Goal: Feedback & Contribution: Contribute content

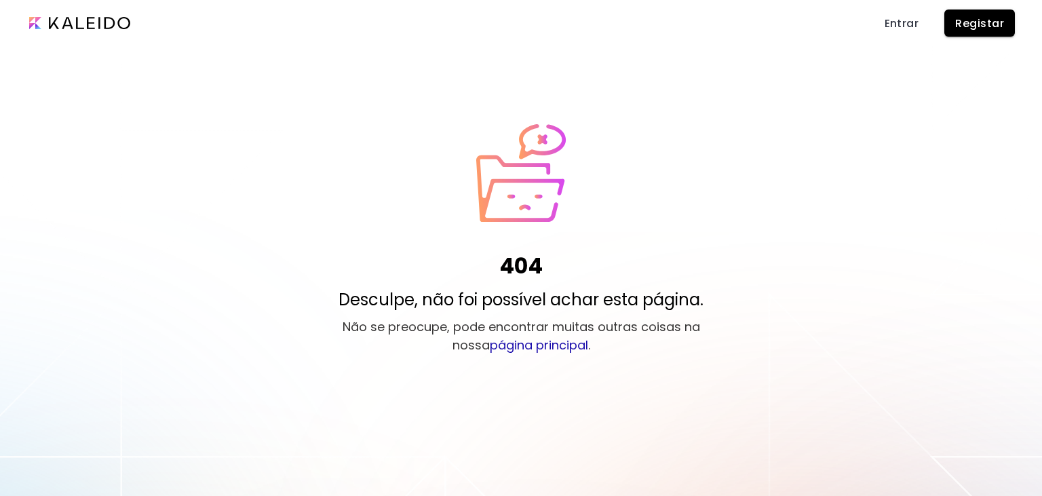
click at [976, 29] on span "Registar" at bounding box center [980, 23] width 49 height 14
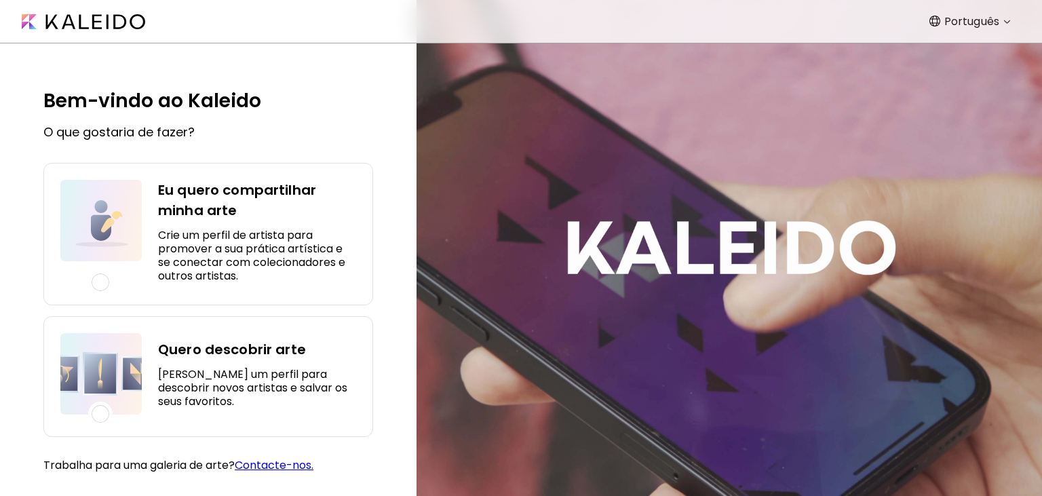
click at [164, 252] on h5 "Crie um perfil de artista para promover a sua prática artística e se conectar c…" at bounding box center [257, 256] width 198 height 54
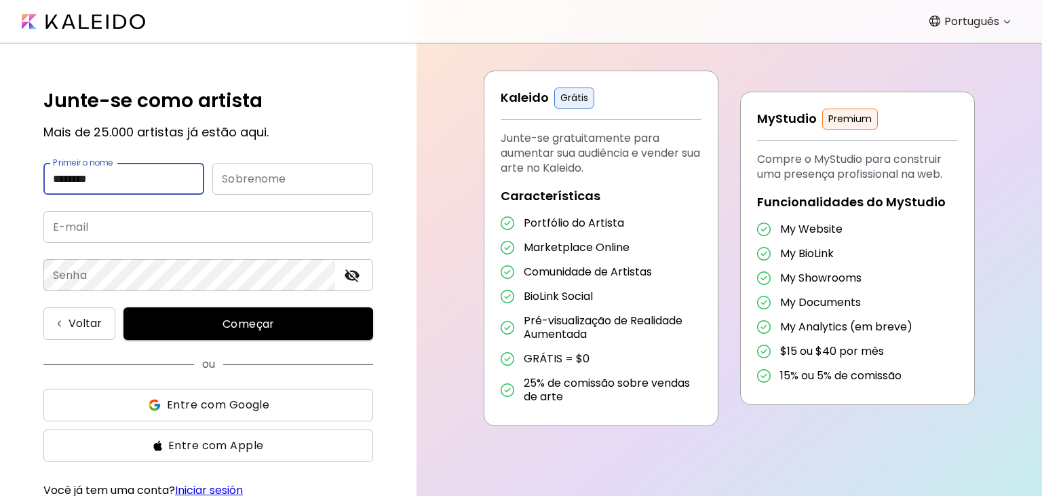
type input "********"
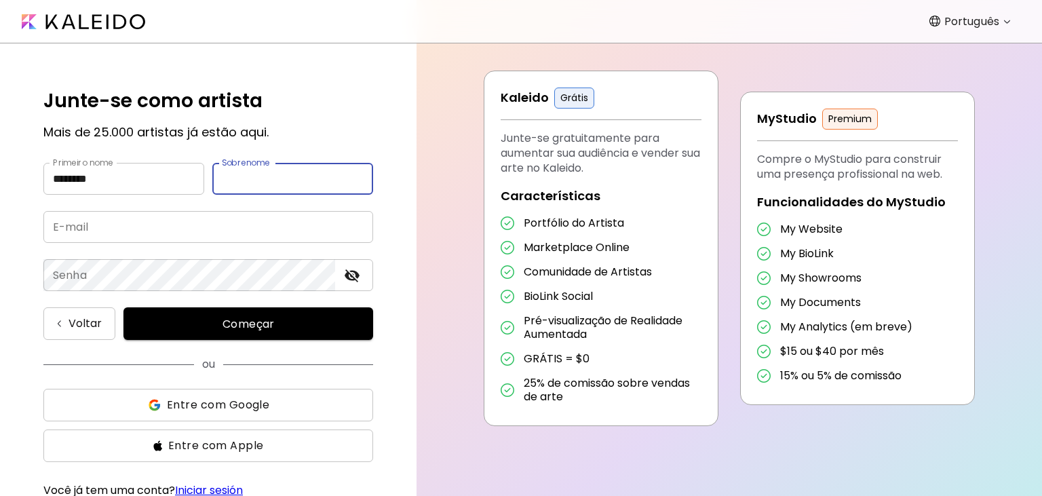
click at [268, 181] on input "text" at bounding box center [292, 179] width 161 height 32
type input "******"
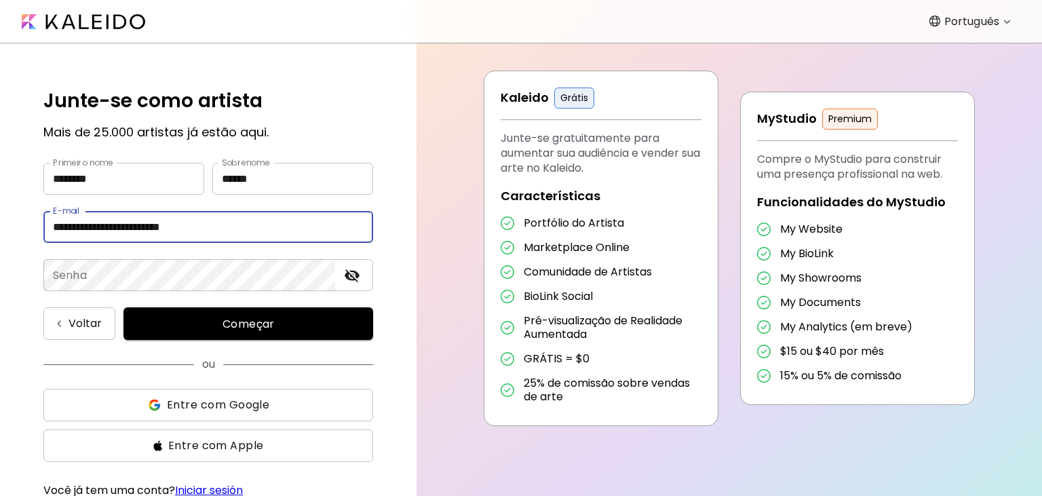
type input "**********"
click at [390, 239] on div "**********" at bounding box center [208, 269] width 417 height 453
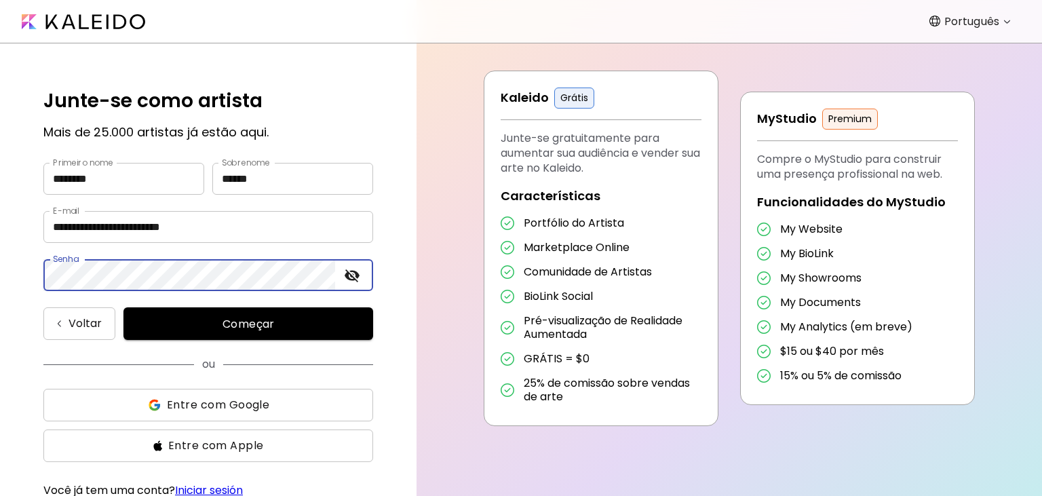
click at [199, 326] on span "Começar" at bounding box center [248, 324] width 217 height 14
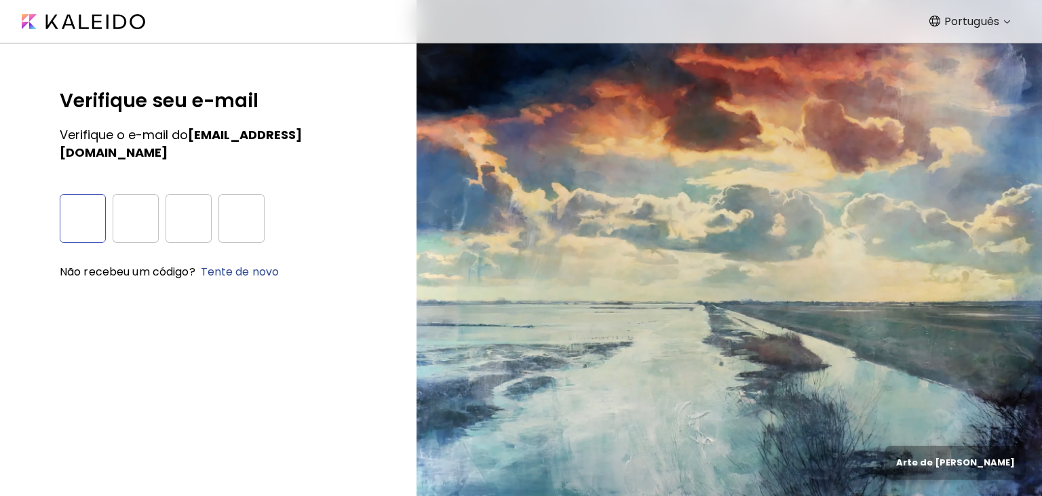
type input "*"
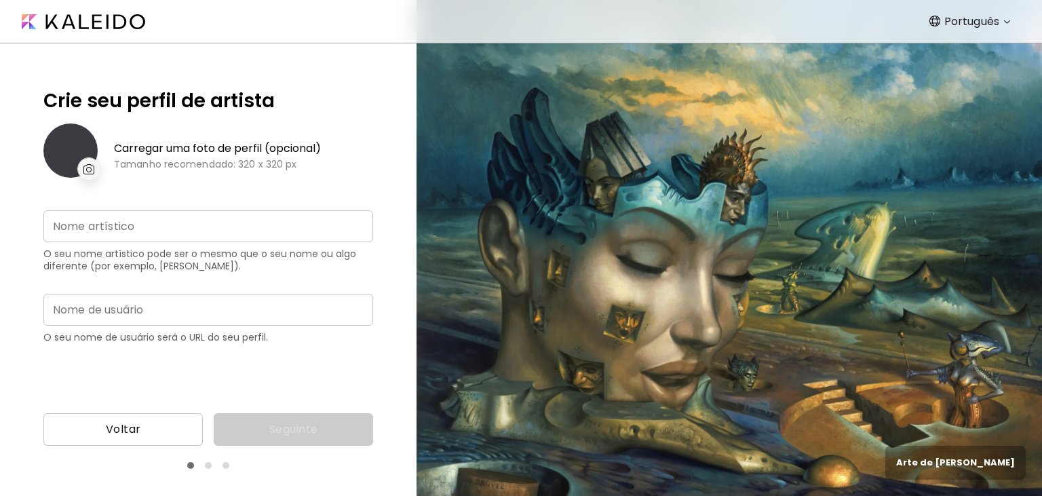
type input "**********"
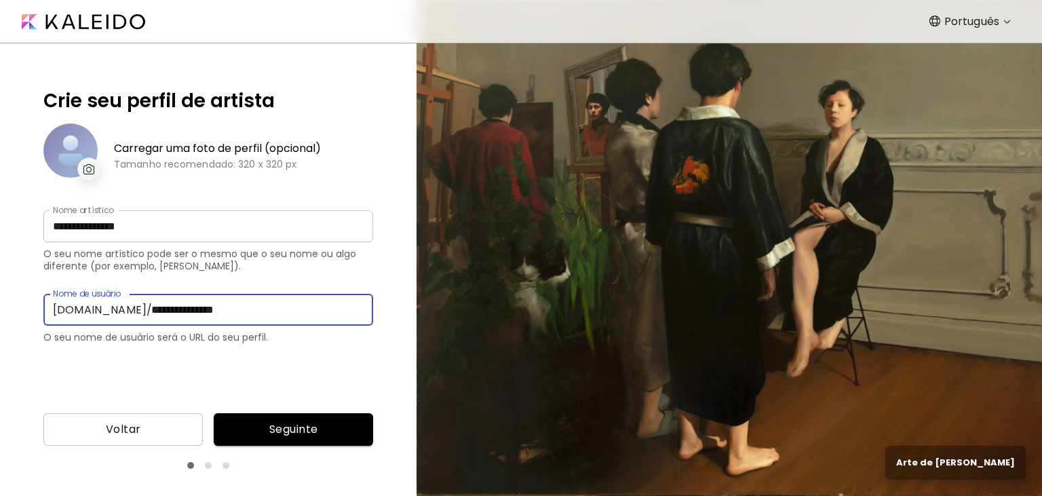
drag, startPoint x: 227, startPoint y: 308, endPoint x: 115, endPoint y: 307, distance: 111.3
click at [142, 307] on input "**********" at bounding box center [257, 310] width 231 height 32
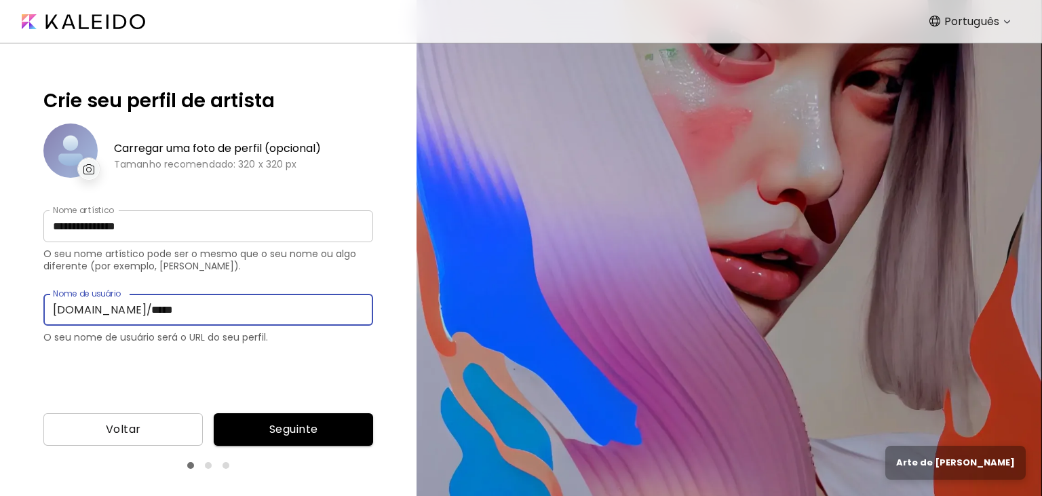
type input "*****"
click at [323, 430] on span "Seguinte" at bounding box center [294, 429] width 138 height 16
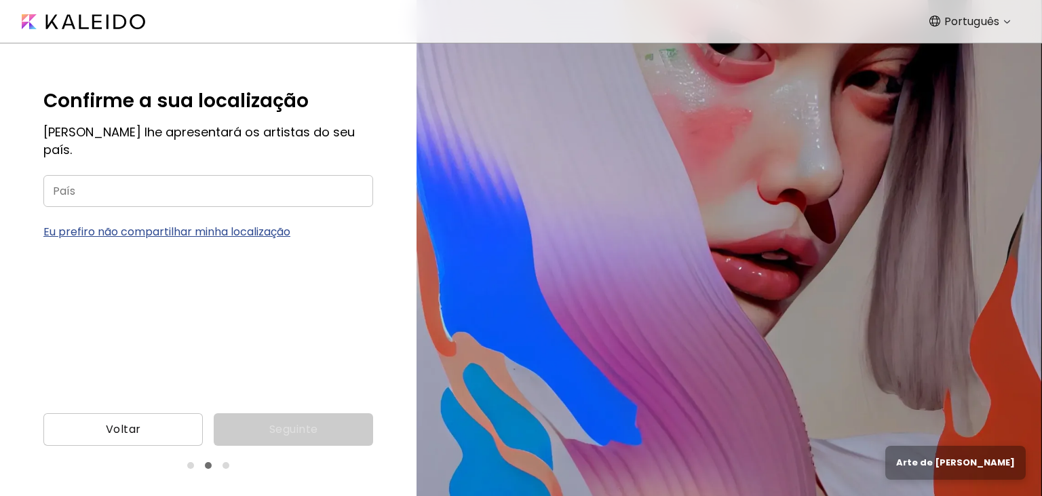
click at [176, 175] on input "País" at bounding box center [208, 191] width 330 height 32
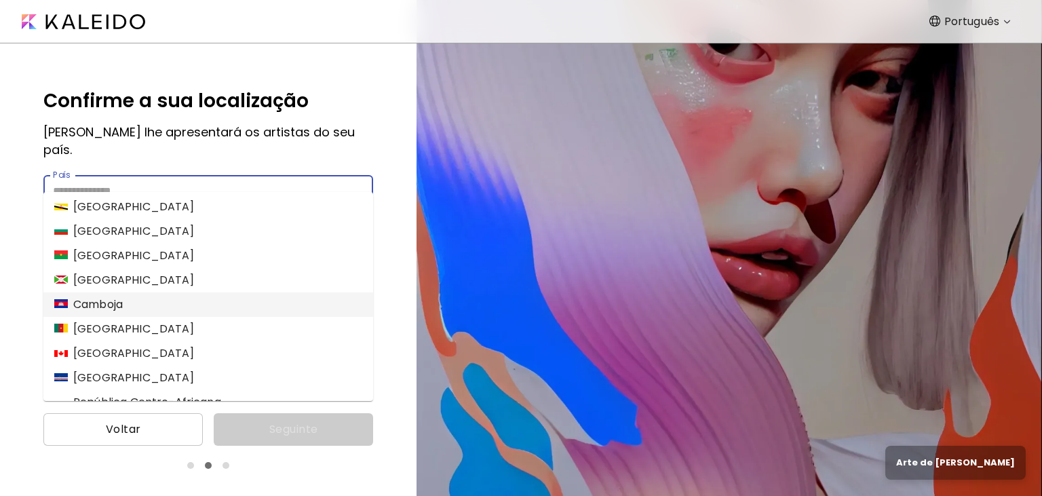
scroll to position [638, 0]
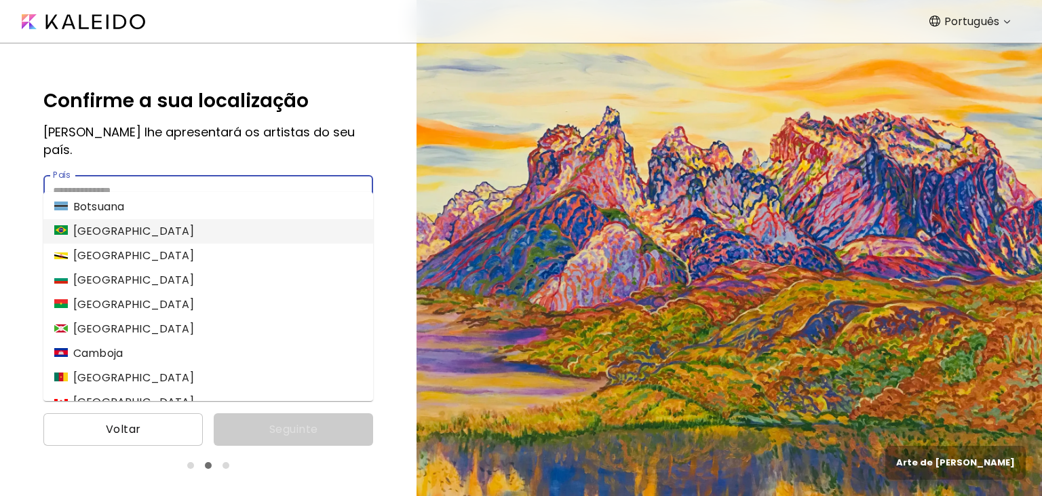
click at [124, 235] on li "Brasil" at bounding box center [208, 231] width 330 height 24
type input "******"
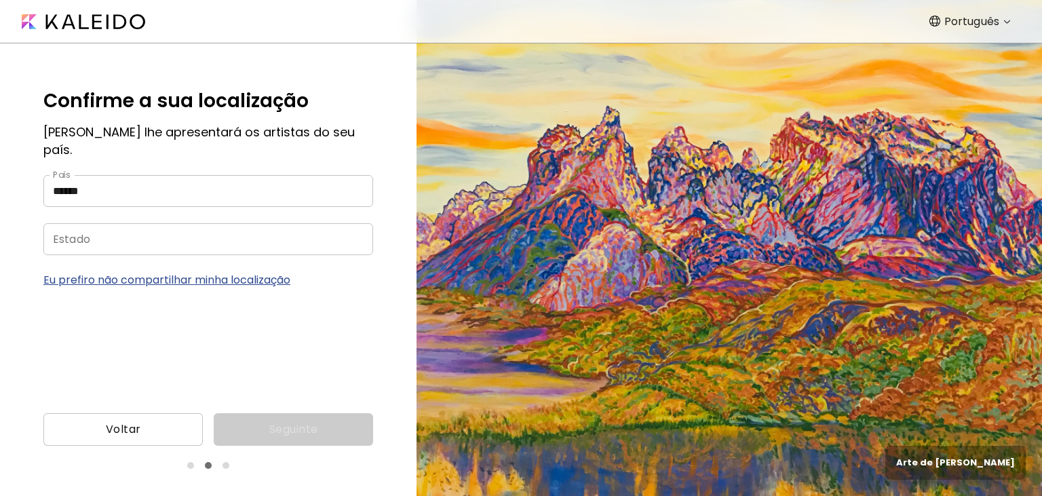
click at [126, 229] on input "Estado" at bounding box center [194, 239] width 303 height 32
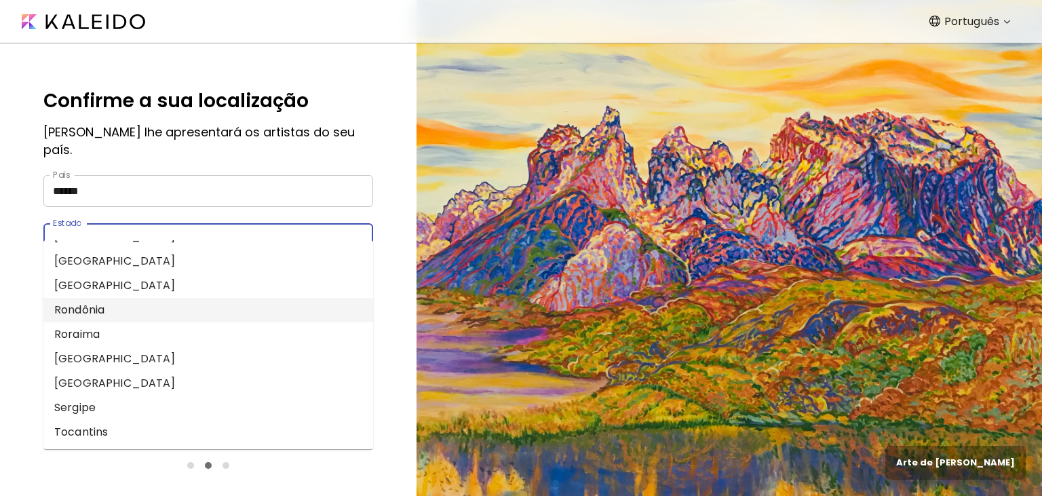
scroll to position [369, 0]
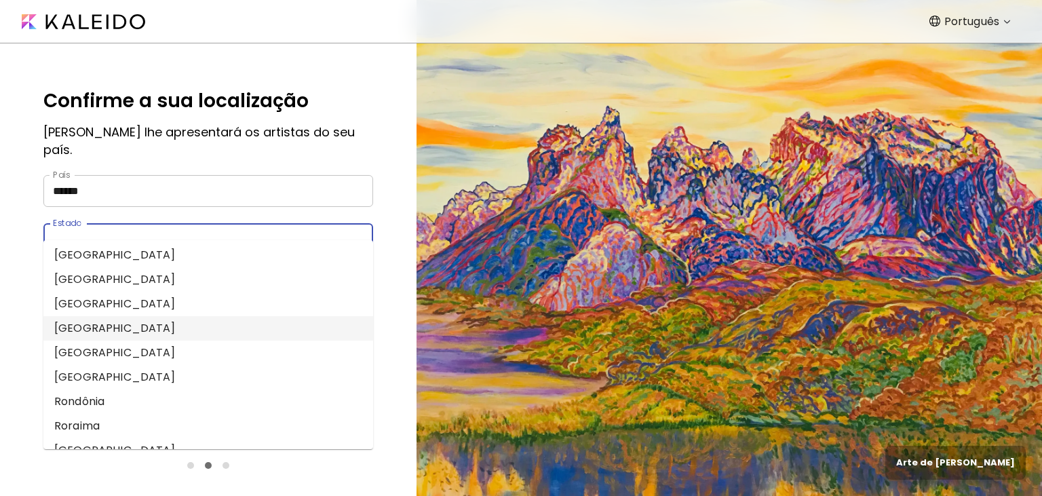
click at [121, 327] on li "Rio de Janeiro" at bounding box center [208, 328] width 330 height 24
type input "**********"
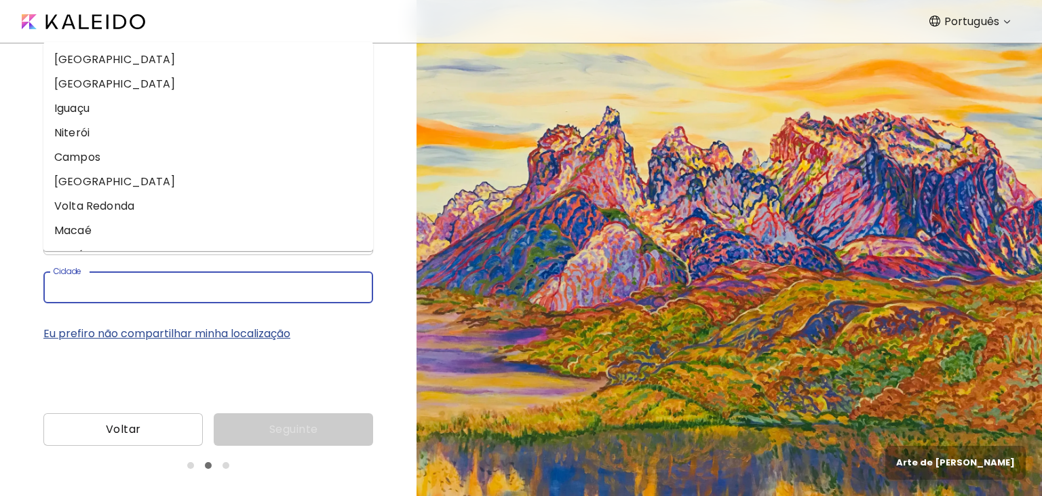
click at [124, 271] on input "Cidade" at bounding box center [194, 287] width 303 height 32
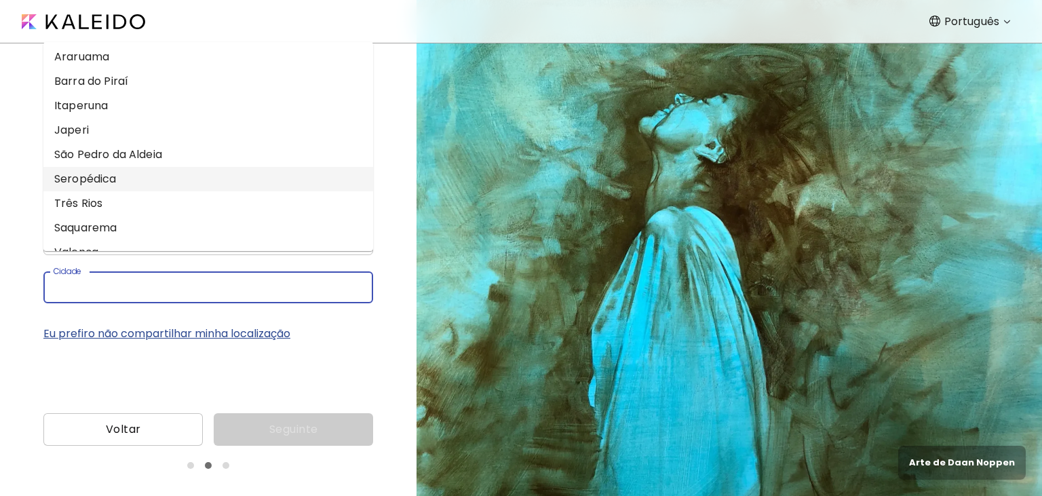
scroll to position [0, 0]
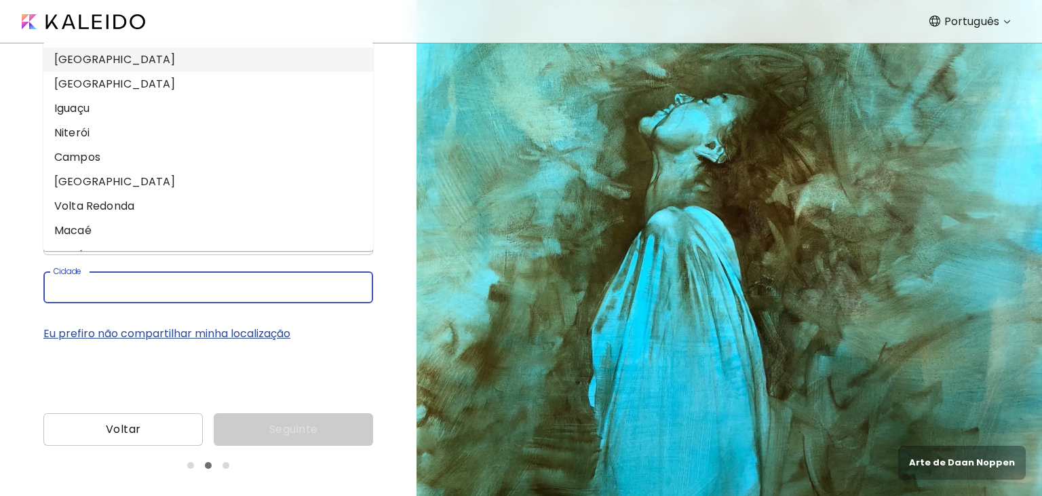
click at [113, 56] on li "Rio de Janeiro" at bounding box center [208, 60] width 330 height 24
type input "**********"
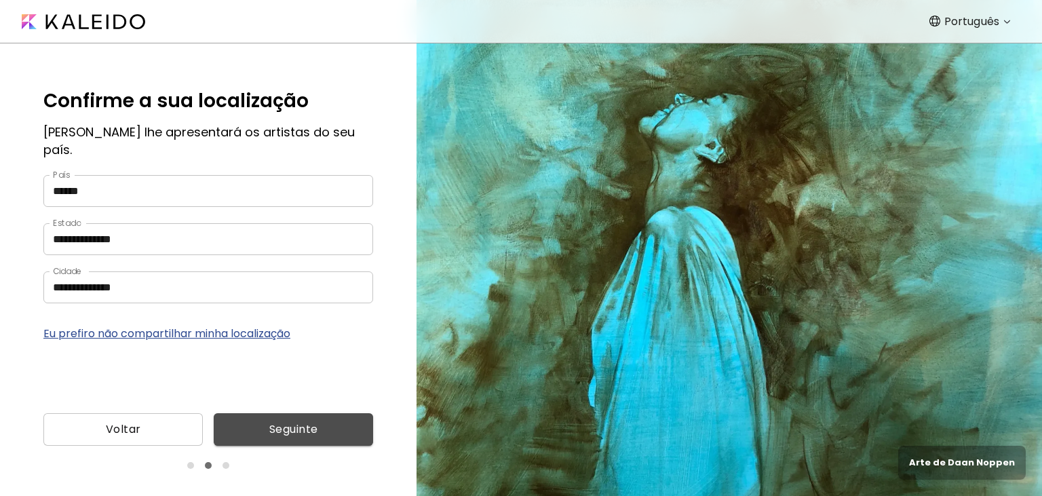
click at [307, 432] on span "Seguinte" at bounding box center [294, 429] width 138 height 16
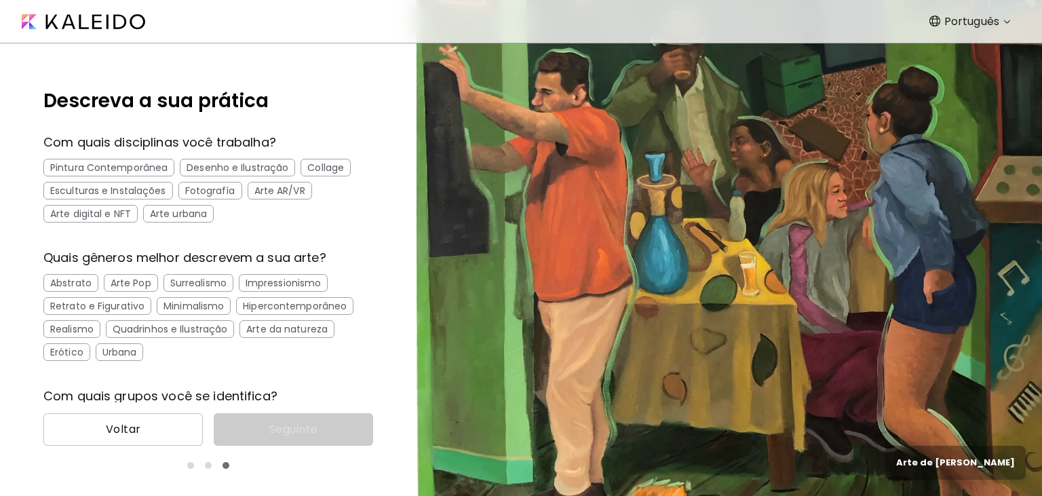
click at [107, 189] on div "Esculturas e Instalações" at bounding box center [108, 191] width 130 height 18
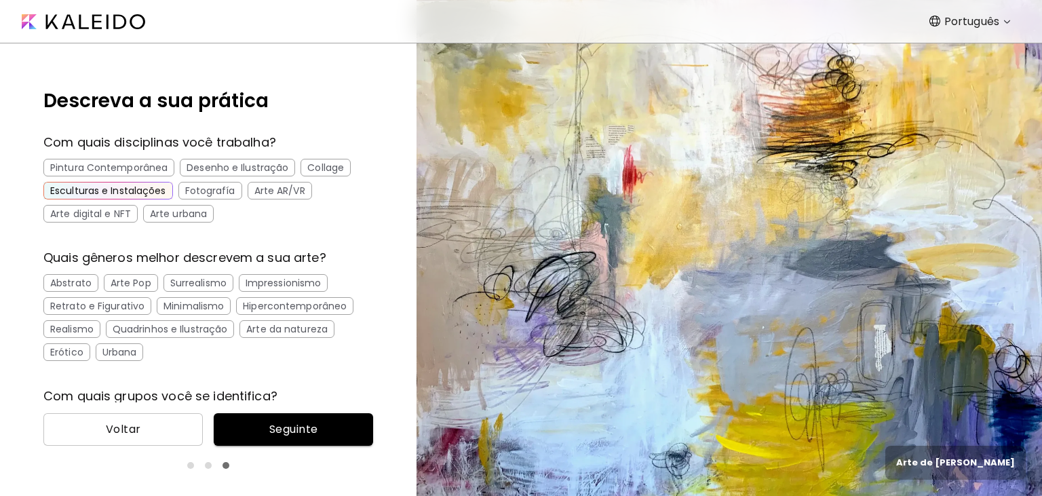
click at [283, 329] on div "Arte da natureza" at bounding box center [287, 329] width 95 height 18
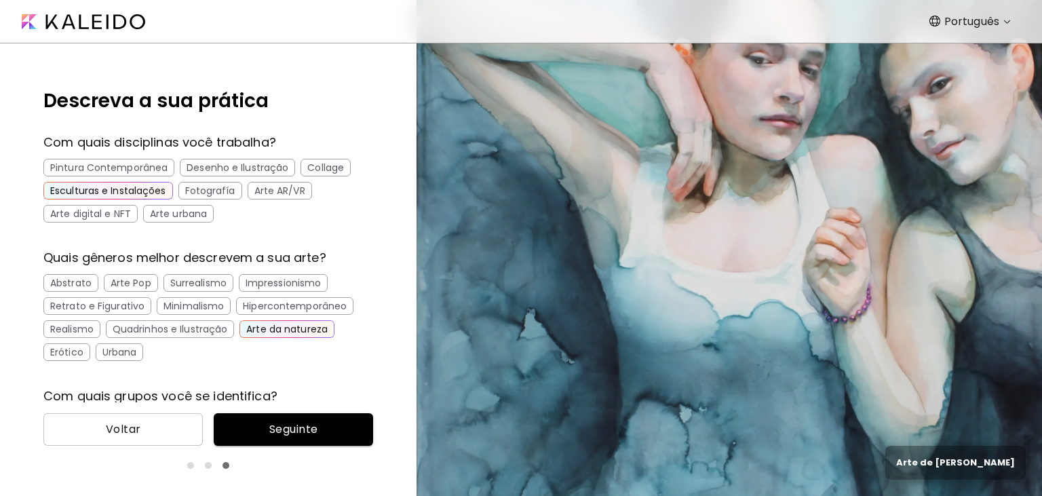
click at [297, 429] on span "Seguinte" at bounding box center [294, 429] width 138 height 16
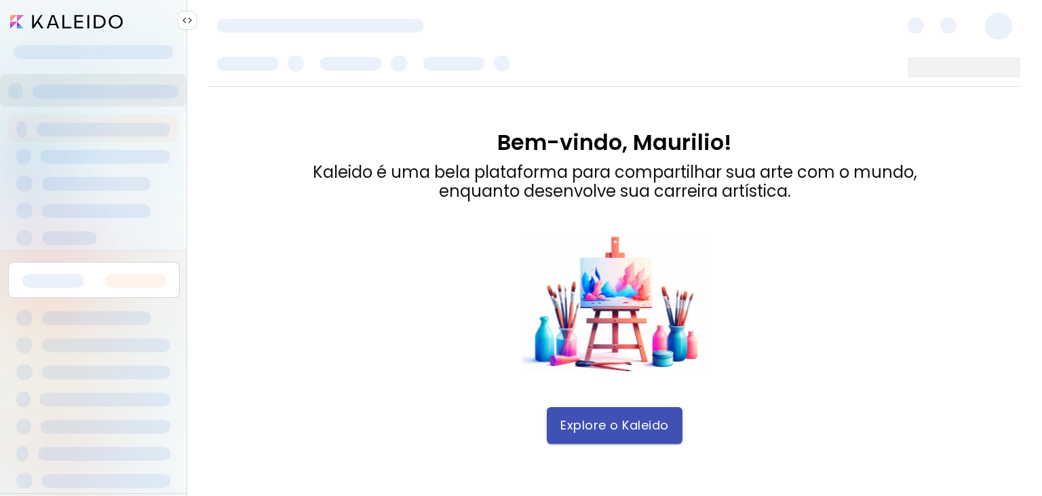
click at [660, 430] on span "Explore o Kaleido" at bounding box center [615, 425] width 109 height 15
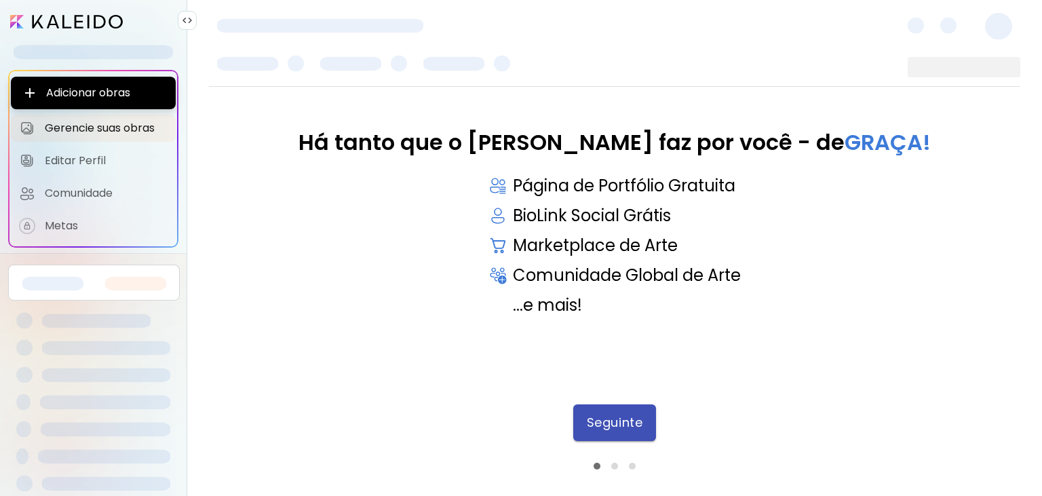
click at [628, 421] on span "Seguinte" at bounding box center [615, 422] width 56 height 15
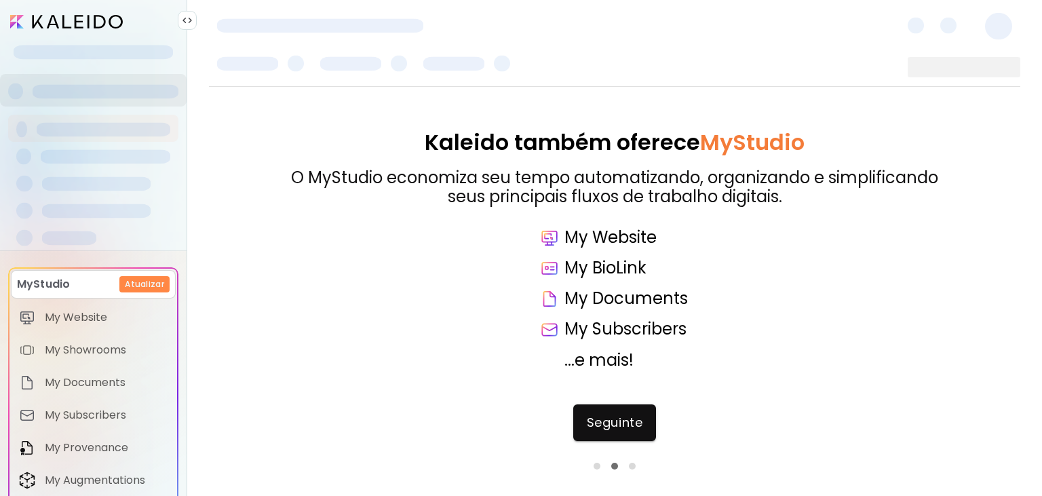
click at [628, 421] on span "Seguinte" at bounding box center [615, 422] width 56 height 15
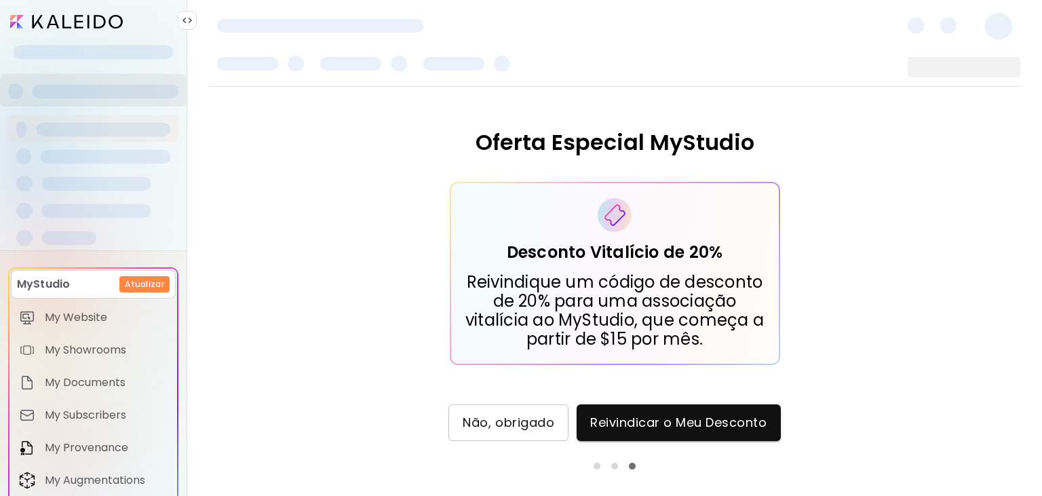
click at [508, 426] on span "Não, obrigado" at bounding box center [509, 422] width 92 height 15
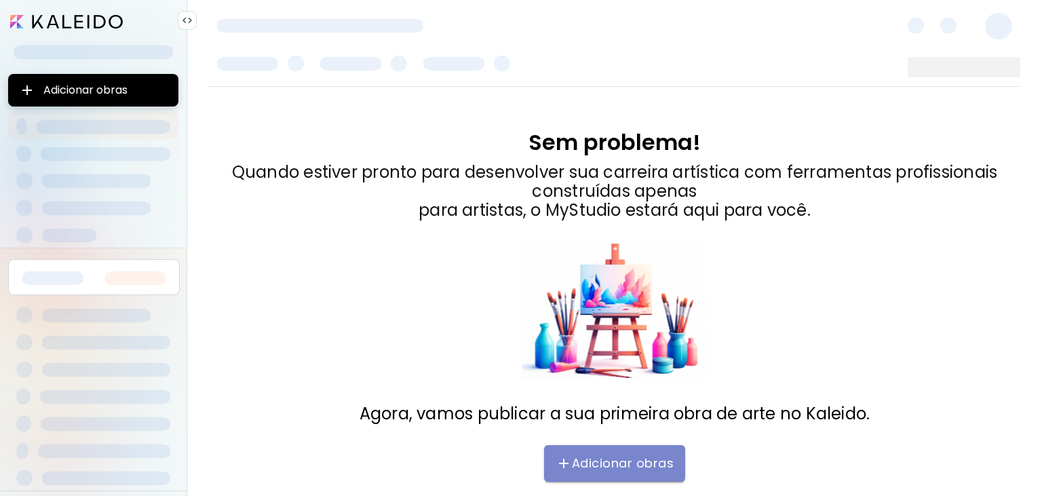
click at [611, 465] on span "Adicionar obras" at bounding box center [615, 463] width 114 height 16
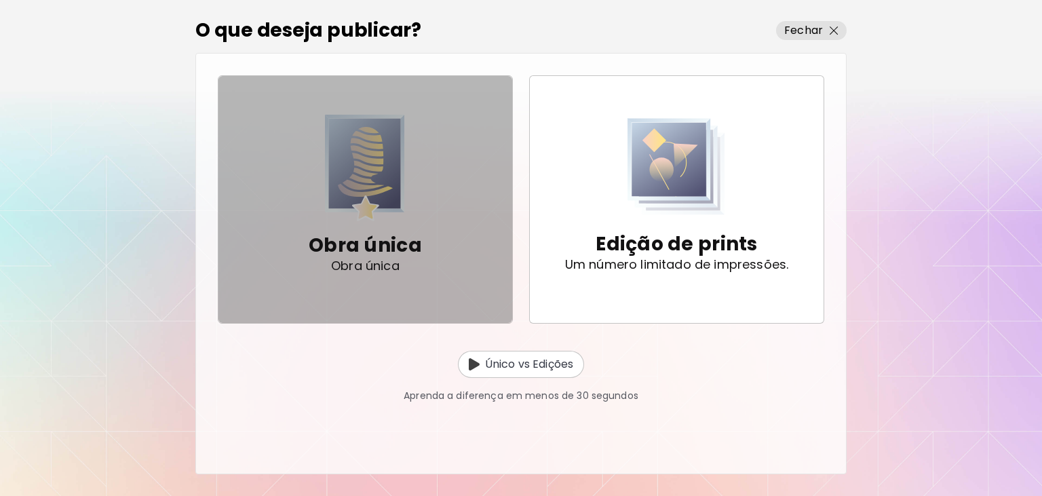
click at [375, 210] on img "button" at bounding box center [365, 168] width 80 height 107
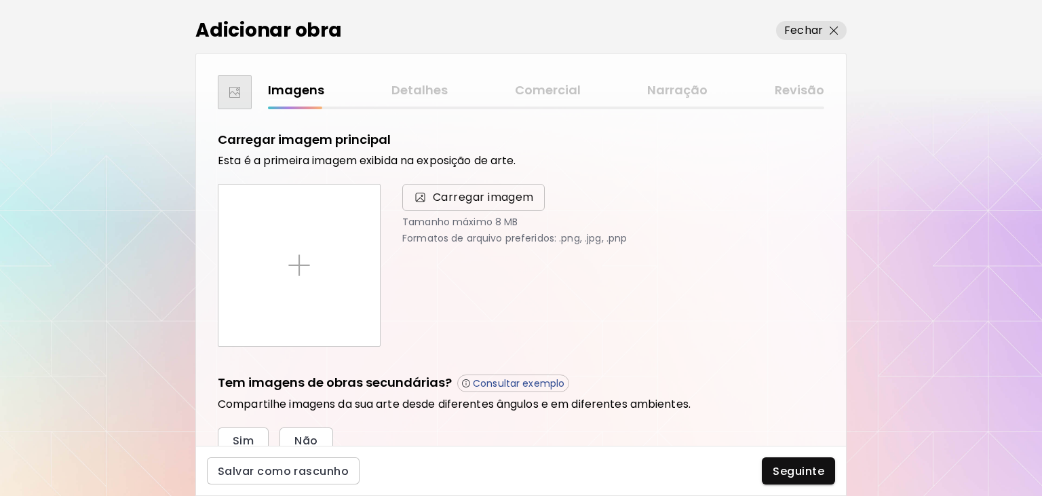
click at [466, 193] on span "Carregar imagem" at bounding box center [483, 197] width 101 height 16
click at [0, 0] on input "Carregar imagem" at bounding box center [0, 0] width 0 height 0
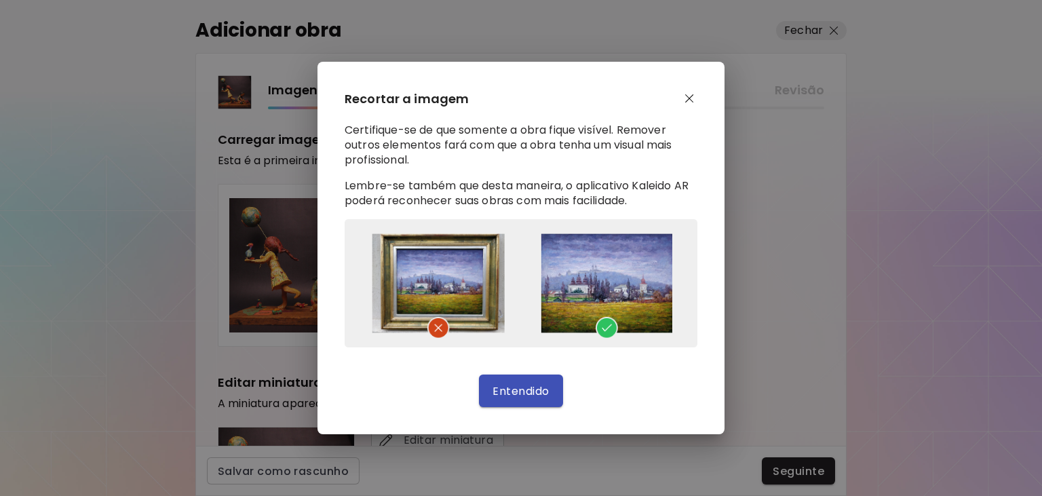
click at [523, 393] on span "Entendido" at bounding box center [521, 391] width 56 height 14
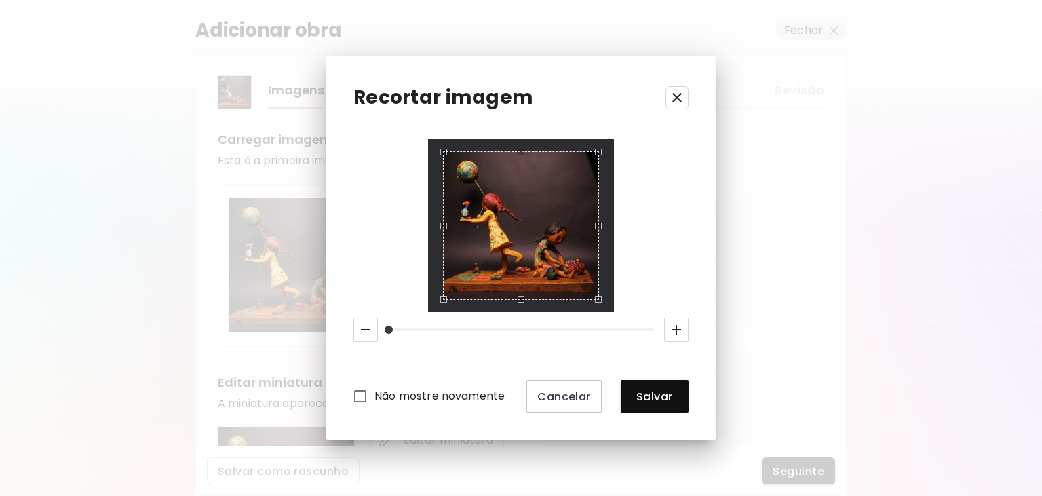
click at [433, 147] on div at bounding box center [520, 225] width 185 height 173
click at [656, 403] on span "Salvar" at bounding box center [655, 397] width 46 height 14
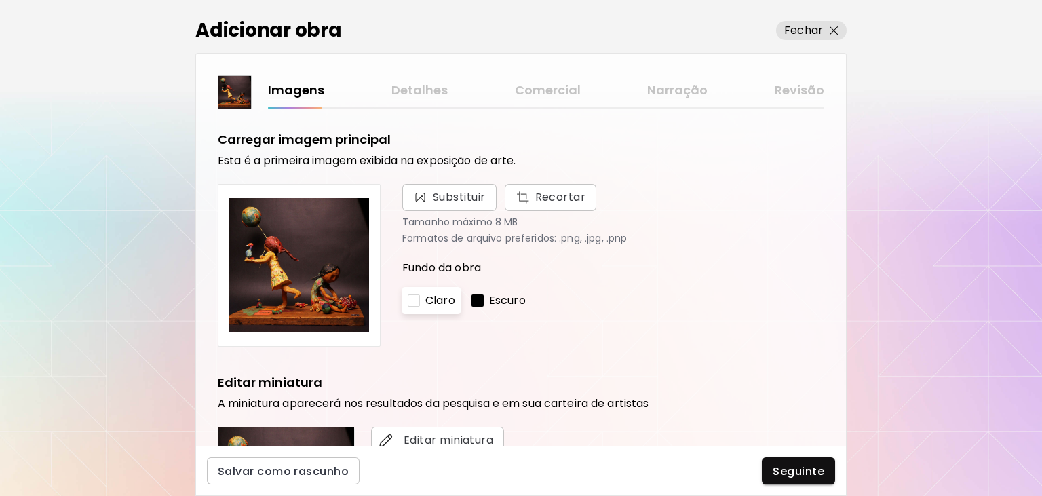
click at [479, 301] on div at bounding box center [478, 301] width 12 height 12
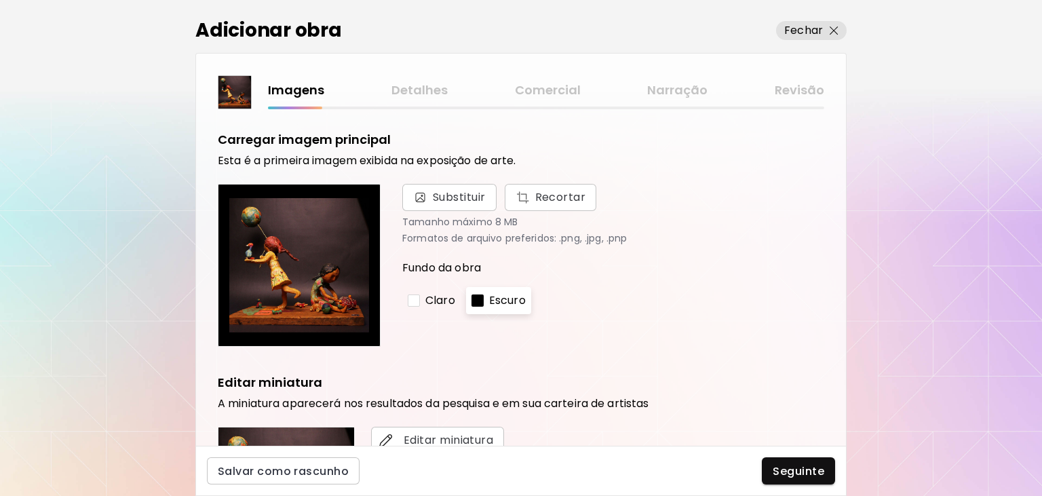
click at [444, 302] on p "Claro" at bounding box center [441, 300] width 30 height 16
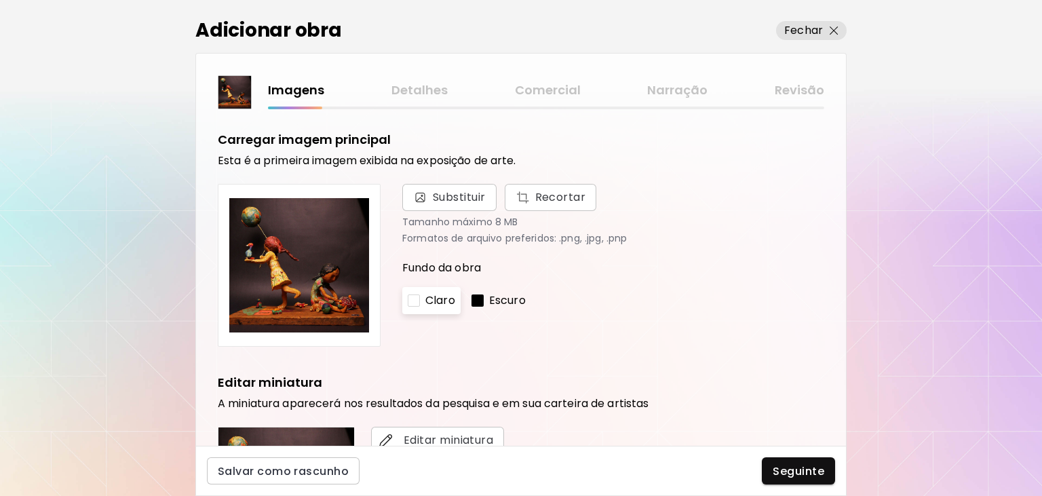
click at [492, 302] on p "Escuro" at bounding box center [507, 300] width 37 height 16
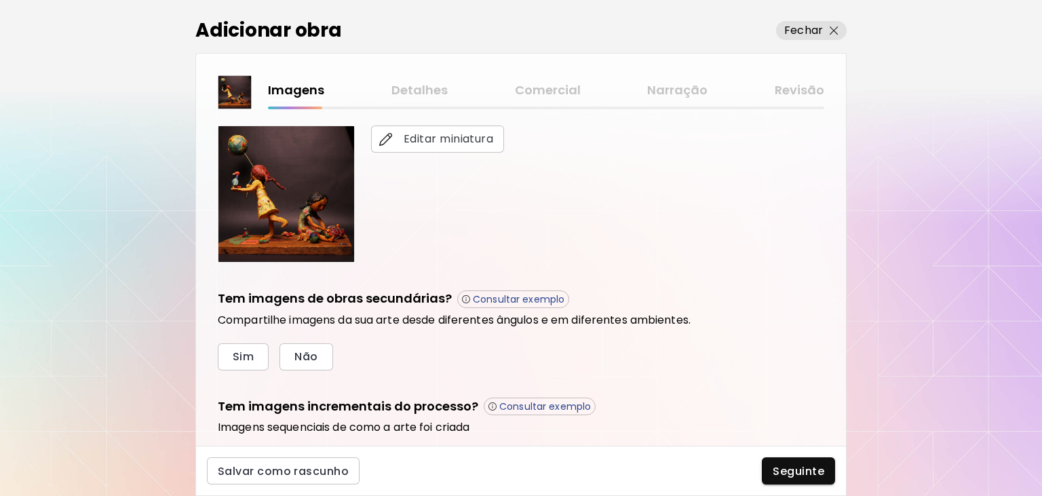
scroll to position [380, 0]
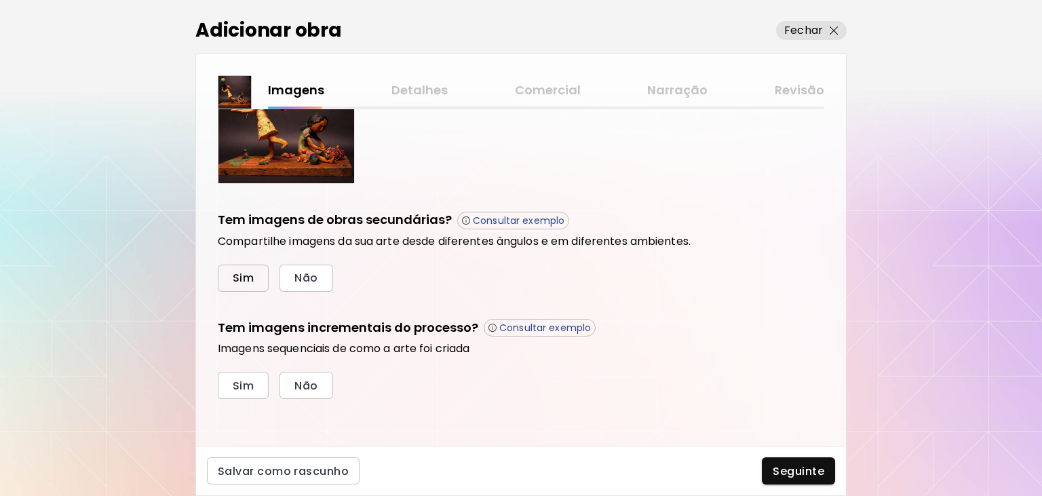
click at [246, 278] on span "Sim" at bounding box center [243, 278] width 21 height 14
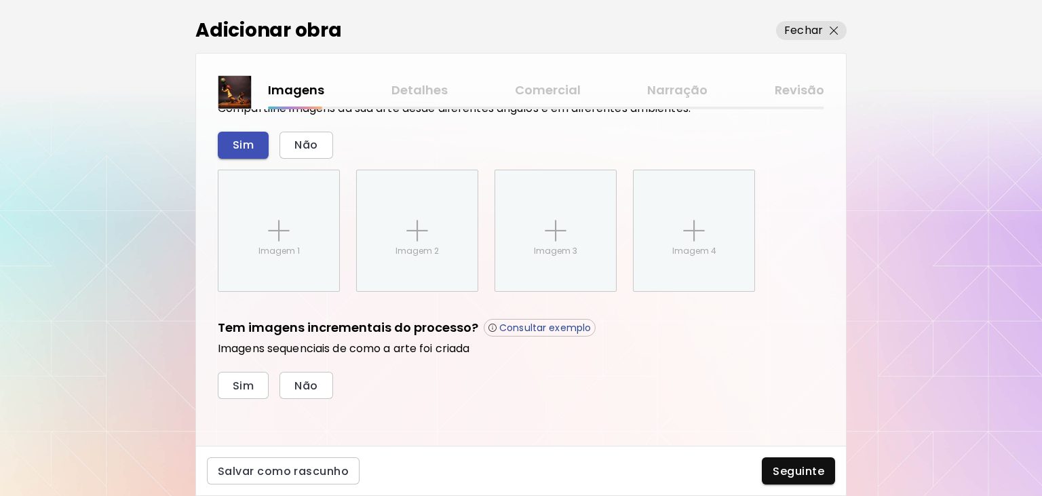
scroll to position [513, 0]
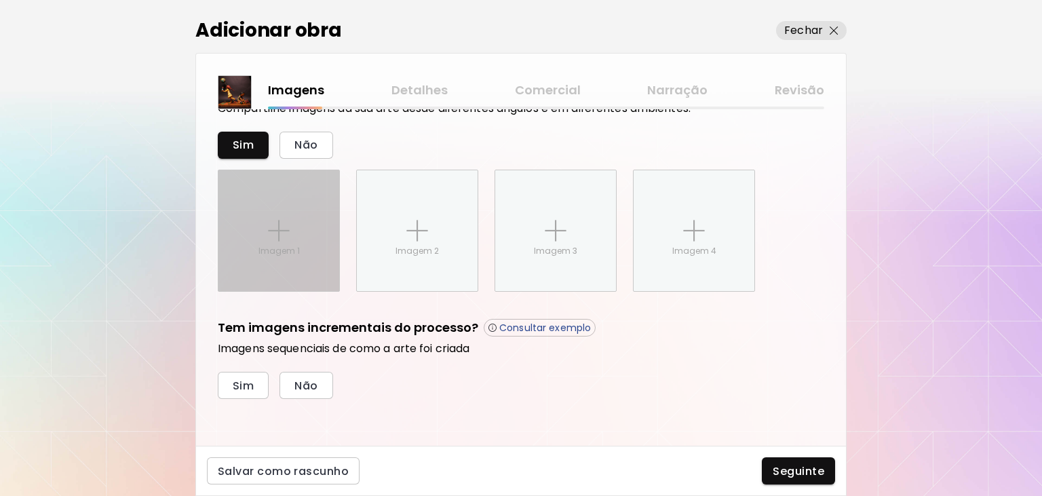
click at [278, 238] on img at bounding box center [279, 231] width 22 height 22
click at [0, 0] on input "Imagem 1" at bounding box center [0, 0] width 0 height 0
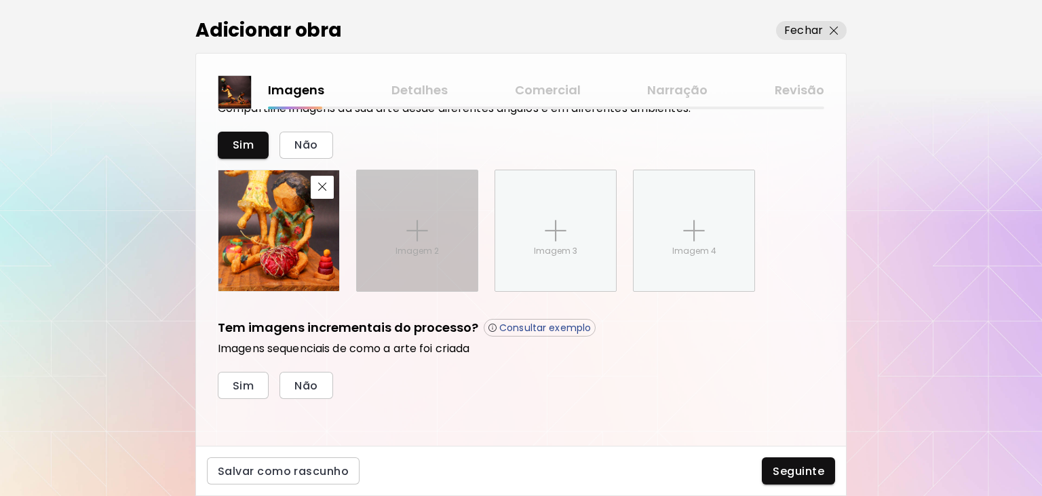
click at [436, 222] on div "Imagem 2" at bounding box center [417, 230] width 121 height 121
click at [0, 0] on input "Imagem 2" at bounding box center [0, 0] width 0 height 0
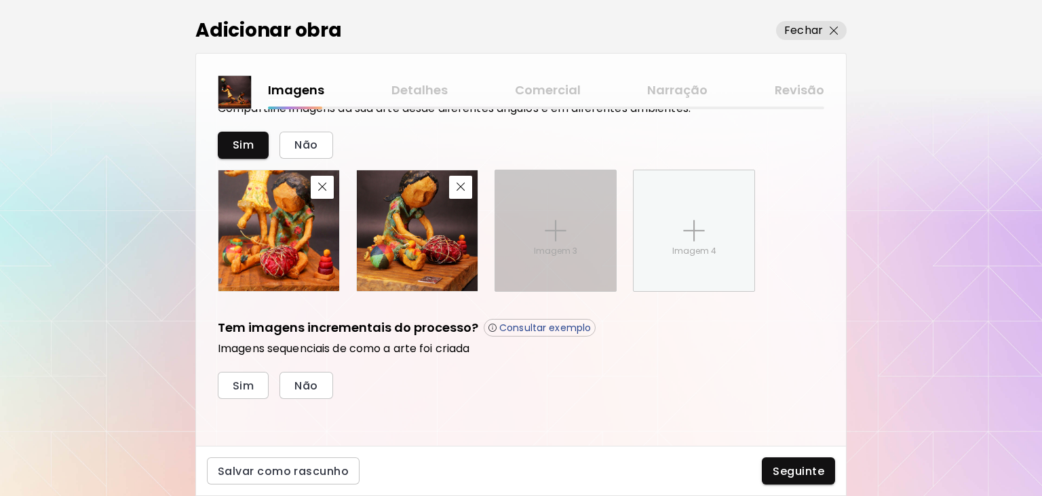
click at [565, 248] on p "Imagem 3" at bounding box center [555, 251] width 43 height 12
click at [0, 0] on input "Imagem 3" at bounding box center [0, 0] width 0 height 0
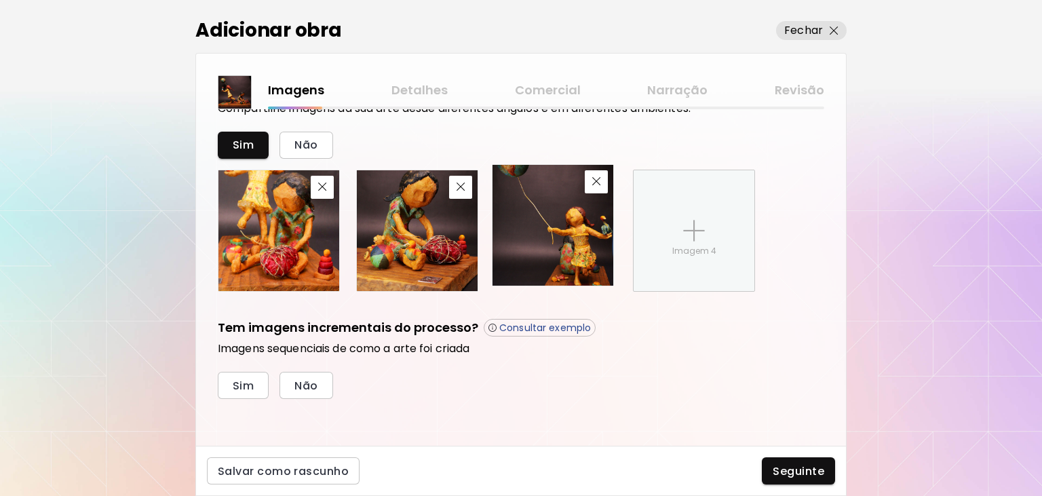
drag, startPoint x: 574, startPoint y: 219, endPoint x: 571, endPoint y: 211, distance: 8.6
click at [571, 211] on img at bounding box center [553, 225] width 121 height 121
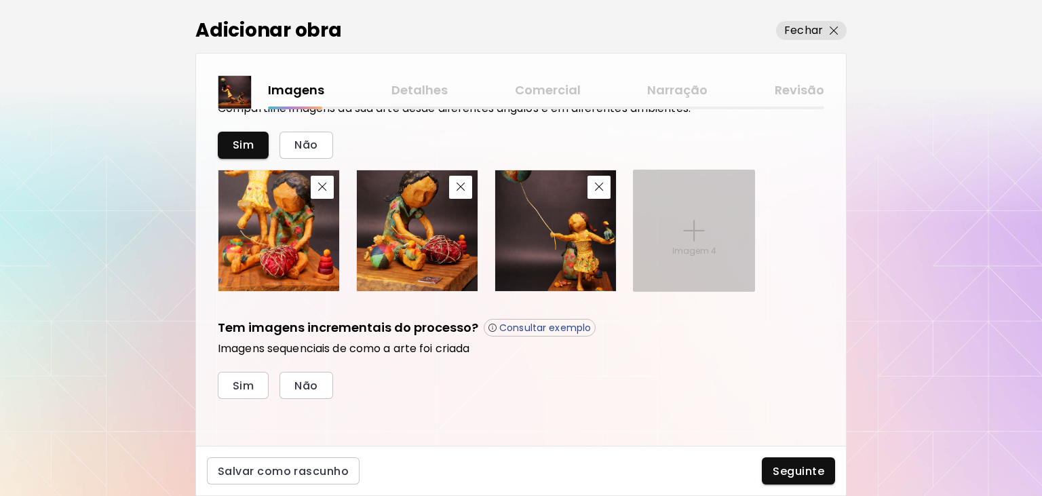
click at [667, 235] on div "Imagem 4" at bounding box center [694, 230] width 121 height 121
click at [0, 0] on input "Imagem 4" at bounding box center [0, 0] width 0 height 0
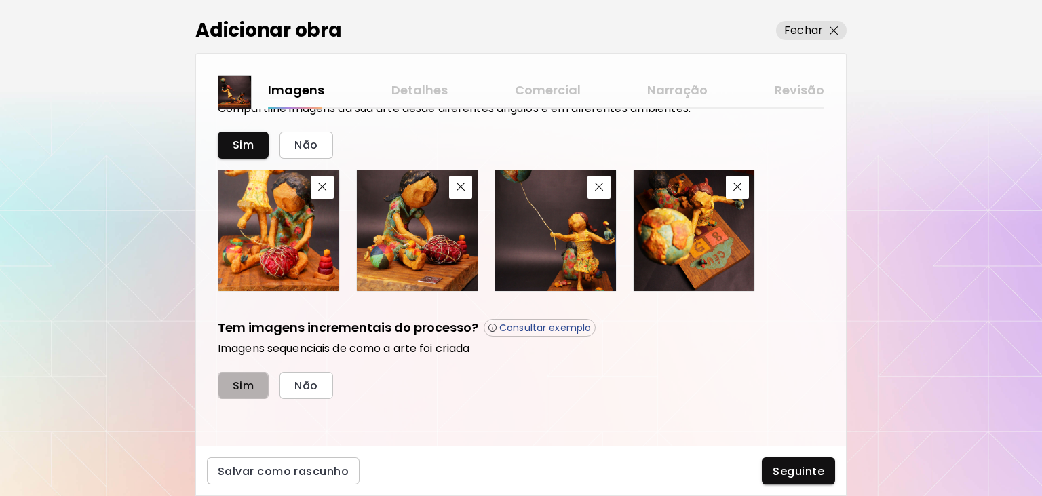
click at [243, 383] on span "Sim" at bounding box center [243, 386] width 21 height 14
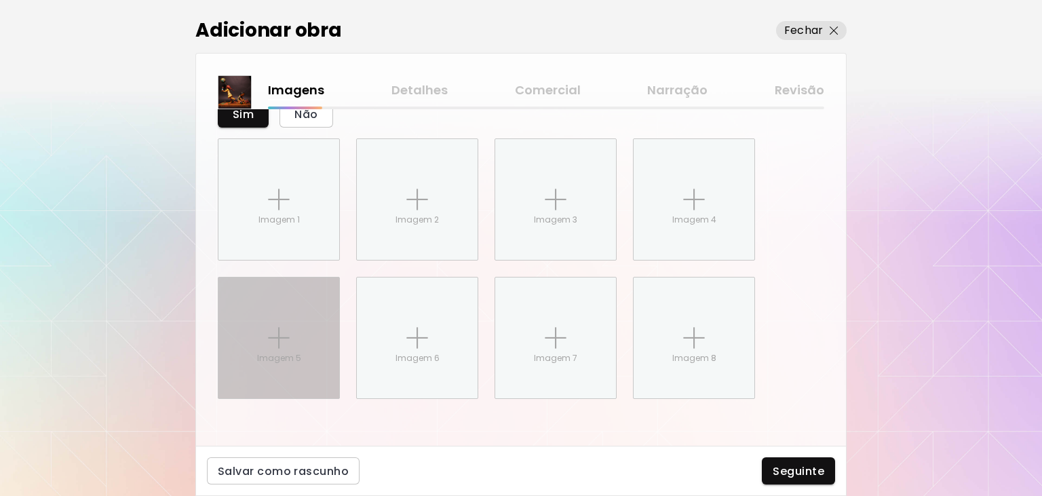
scroll to position [785, 0]
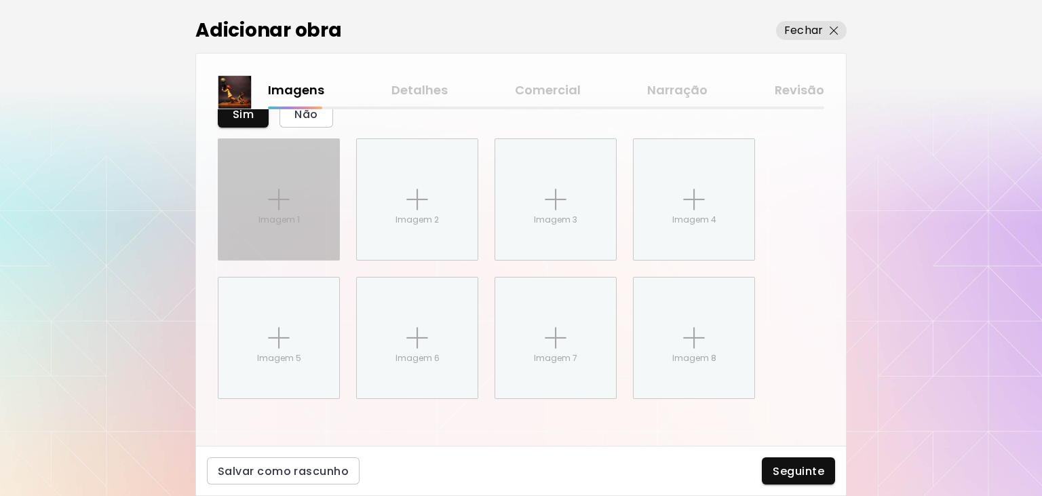
click at [291, 202] on div "Imagem 1" at bounding box center [279, 199] width 121 height 121
click at [0, 0] on input "Imagem 1" at bounding box center [0, 0] width 0 height 0
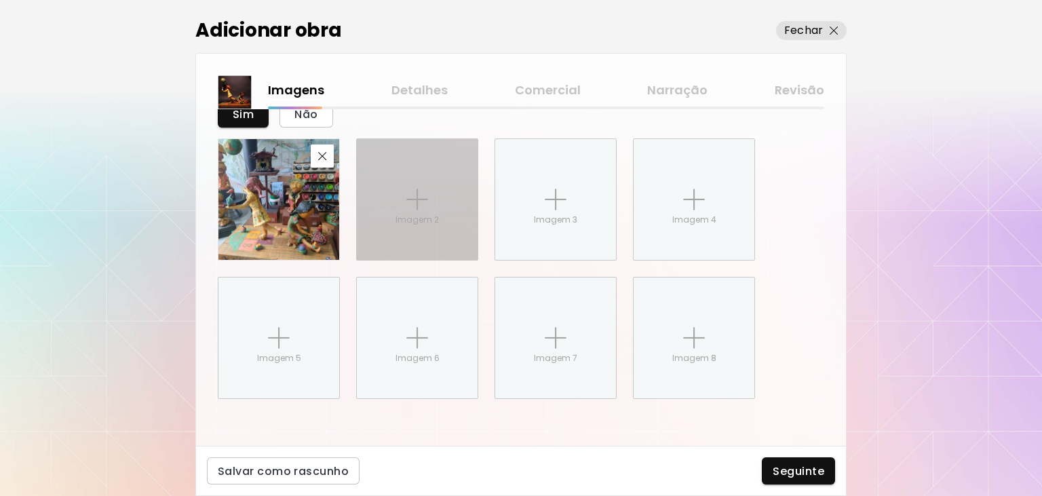
click at [392, 186] on div "Imagem 2" at bounding box center [417, 199] width 121 height 121
click at [0, 0] on input "Imagem 2" at bounding box center [0, 0] width 0 height 0
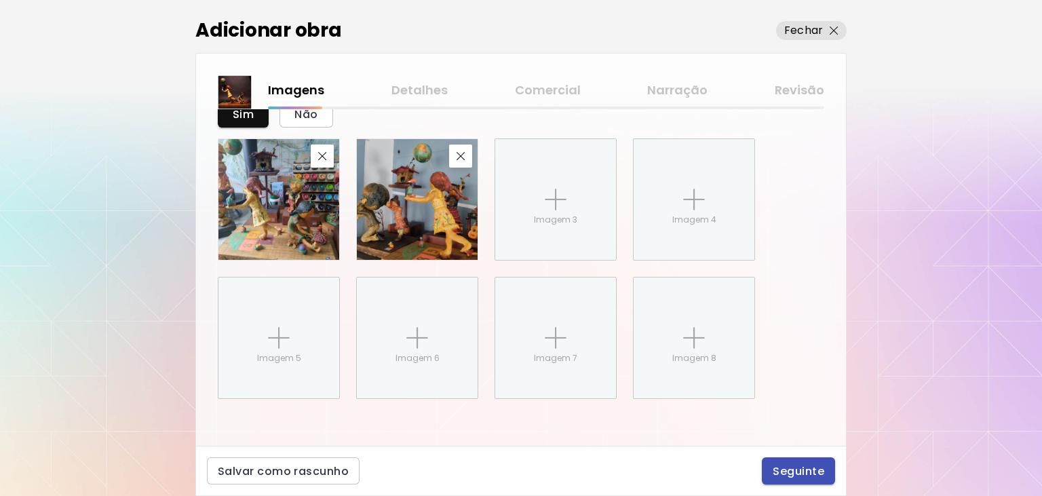
click at [800, 472] on span "Seguinte" at bounding box center [799, 471] width 52 height 14
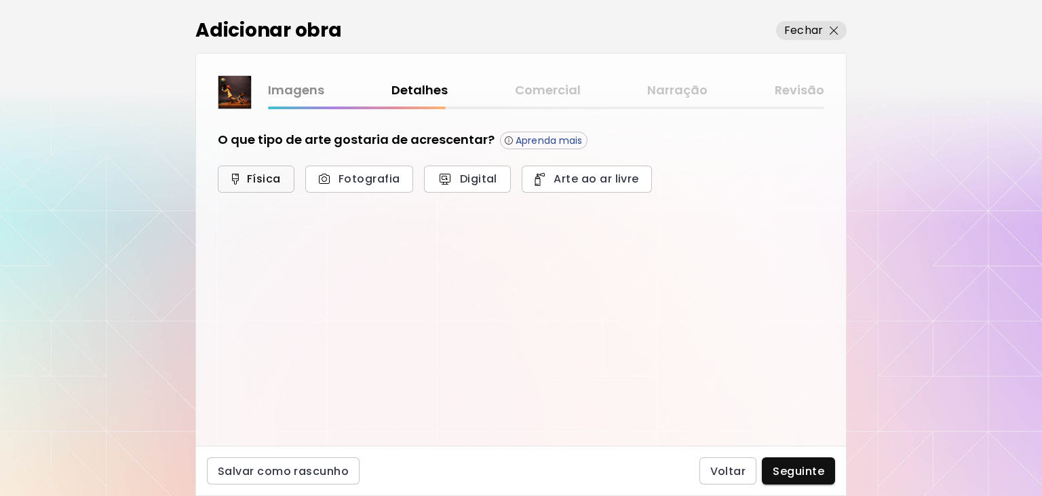
click at [265, 174] on span "Física" at bounding box center [256, 179] width 47 height 14
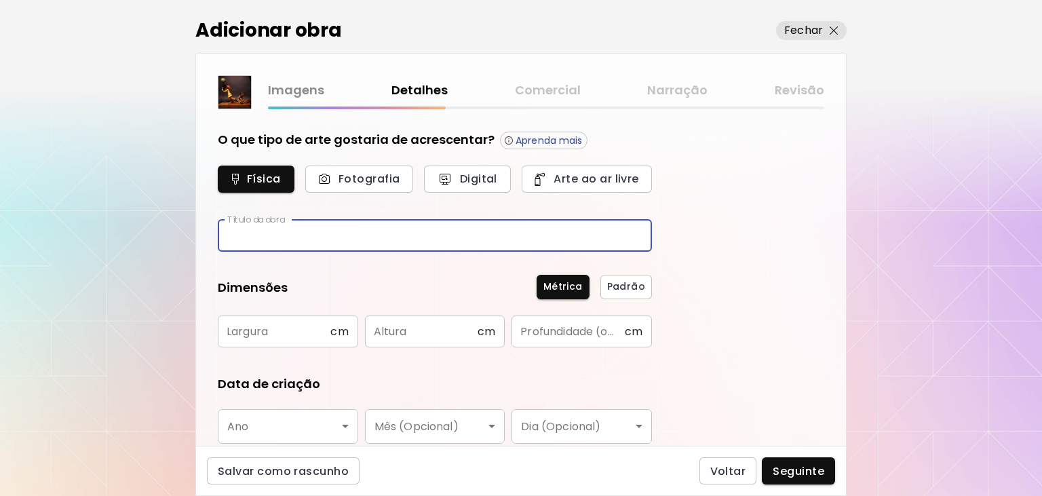
click at [293, 240] on input "text" at bounding box center [435, 236] width 434 height 32
type input "**********"
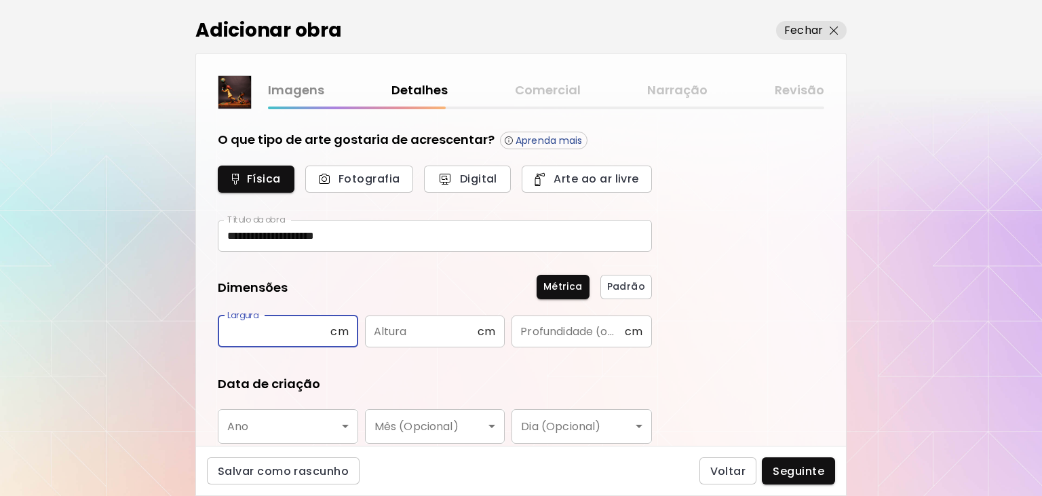
click at [293, 333] on input "text" at bounding box center [274, 332] width 113 height 32
type input "**"
click at [457, 332] on input "text" at bounding box center [421, 332] width 113 height 32
type input "**"
click at [552, 335] on input "text" at bounding box center [568, 332] width 113 height 32
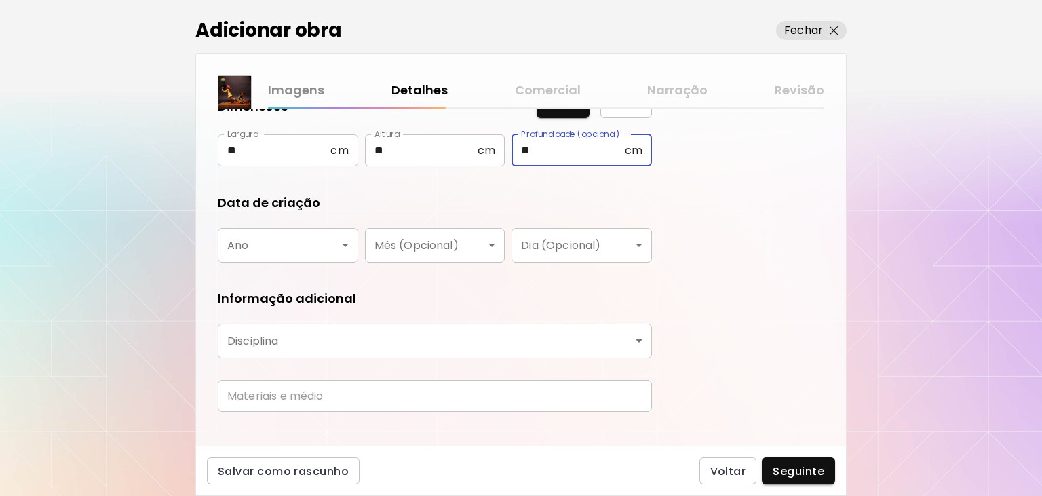
scroll to position [182, 0]
type input "**"
click at [334, 243] on body "**********" at bounding box center [521, 248] width 1042 height 496
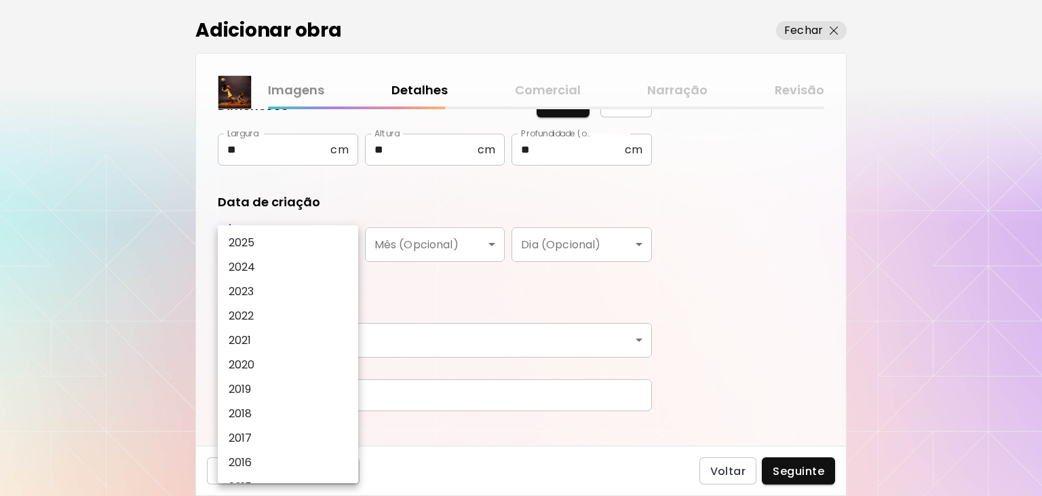
click at [295, 272] on li "2024" at bounding box center [288, 267] width 140 height 24
type input "****"
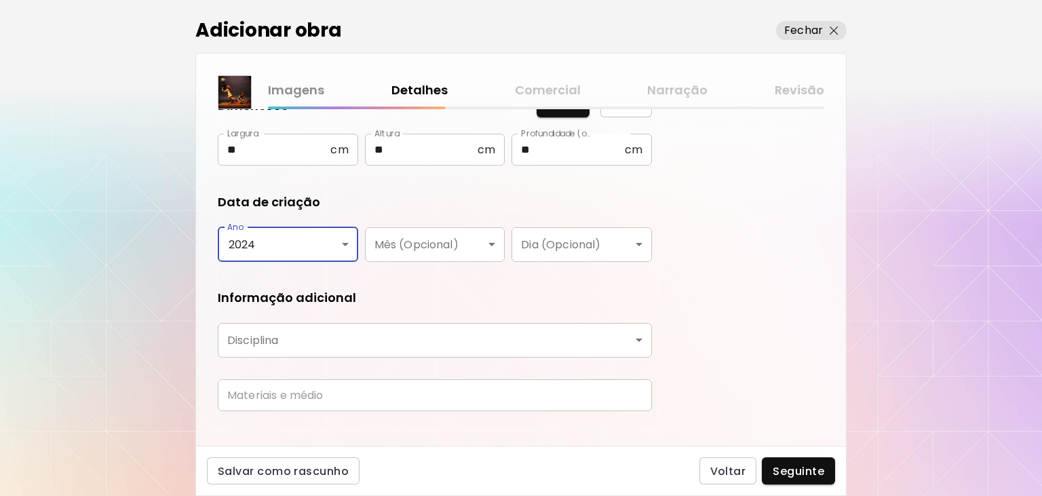
click at [487, 242] on body "**********" at bounding box center [521, 248] width 1042 height 496
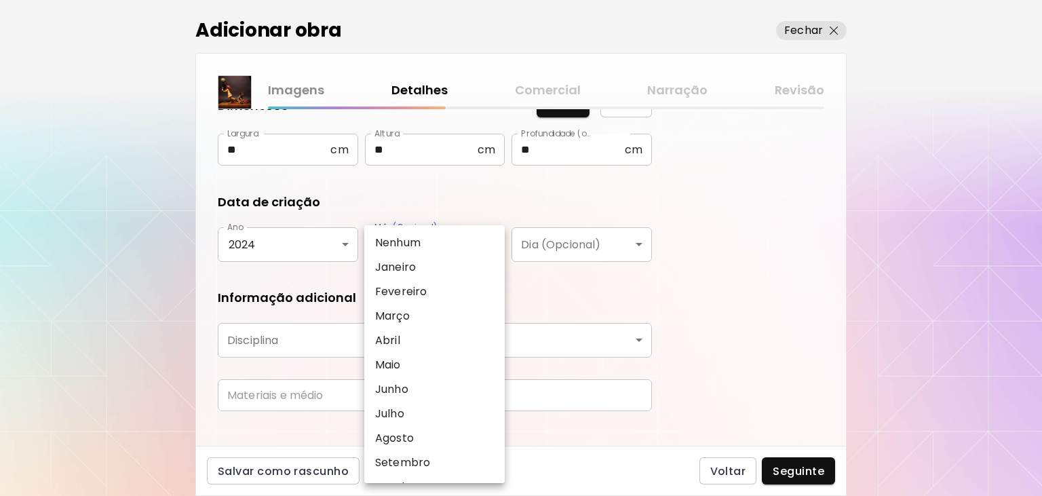
click at [554, 273] on div at bounding box center [521, 248] width 1042 height 496
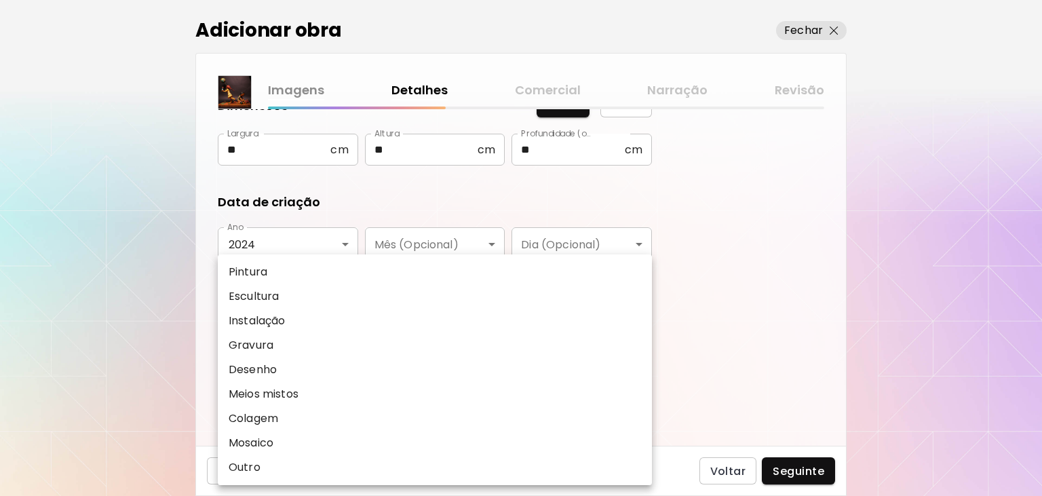
click at [384, 342] on body "**********" at bounding box center [521, 248] width 1042 height 496
click at [305, 297] on li "Escultura" at bounding box center [435, 296] width 434 height 24
type input "*********"
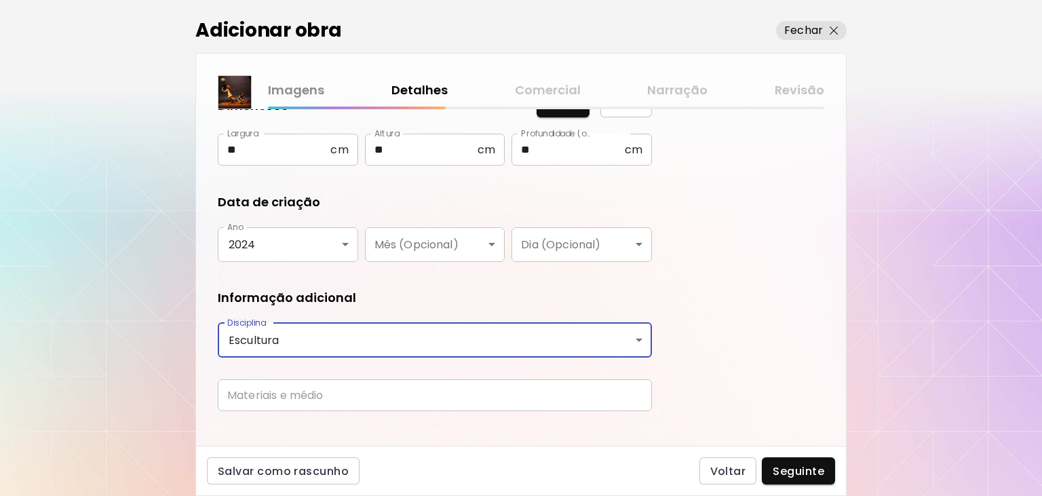
click at [333, 397] on input "text" at bounding box center [435, 395] width 434 height 32
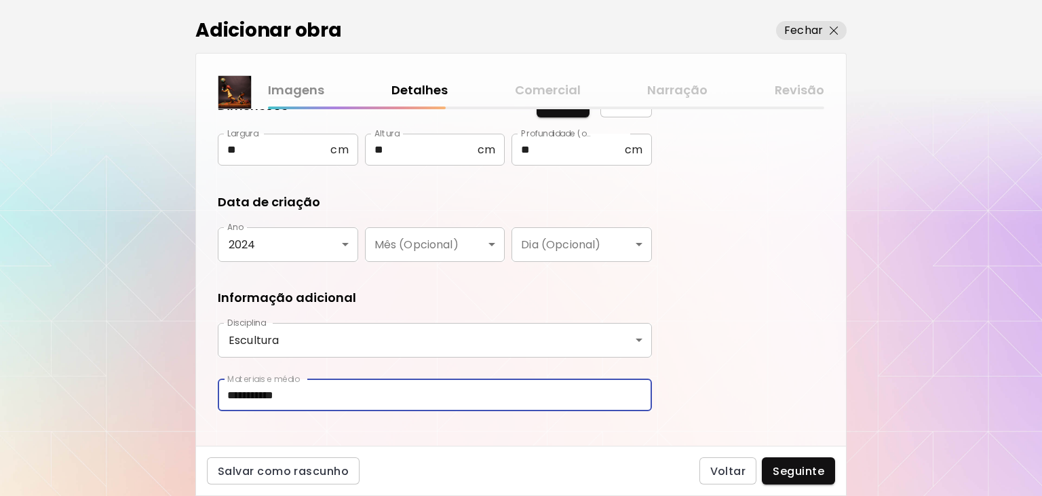
scroll to position [200, 0]
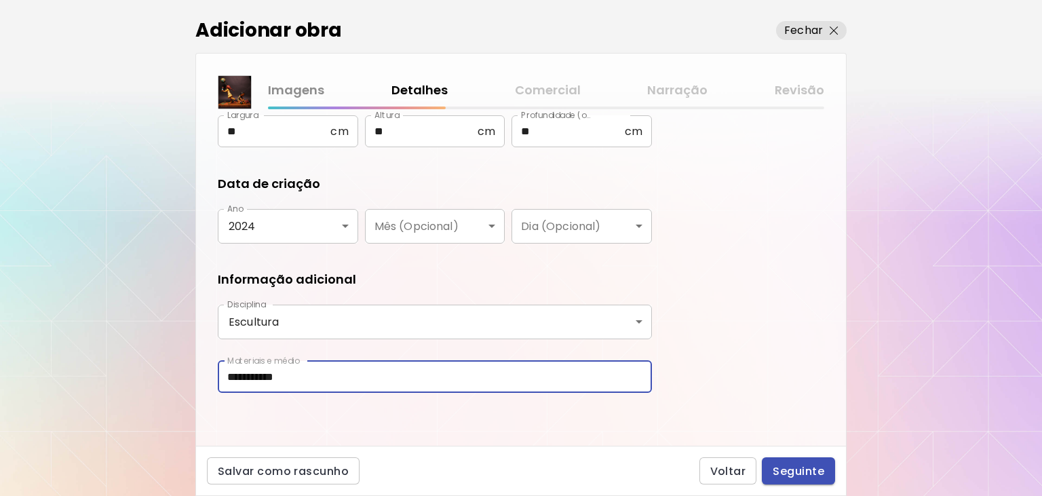
type input "**********"
click at [811, 471] on span "Seguinte" at bounding box center [799, 471] width 52 height 14
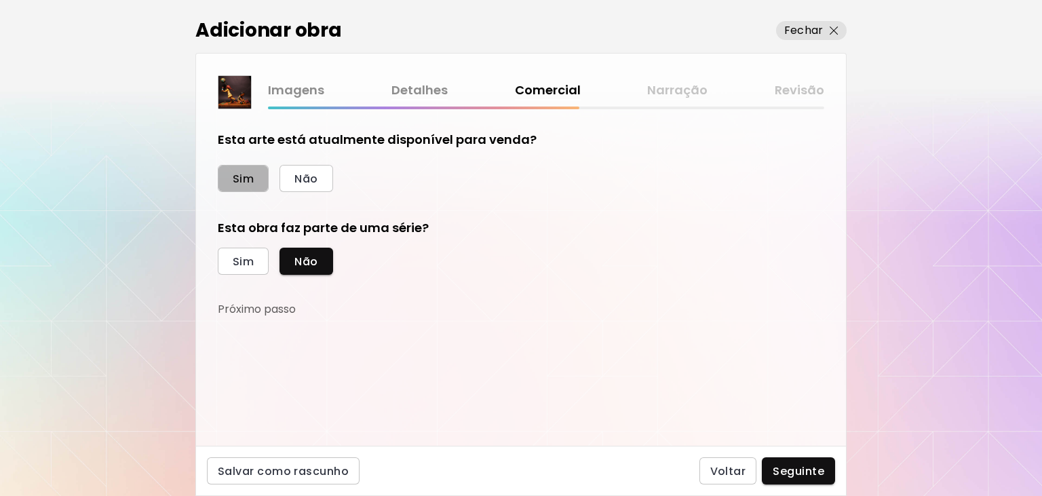
click at [254, 181] on span "Sim" at bounding box center [243, 179] width 21 height 14
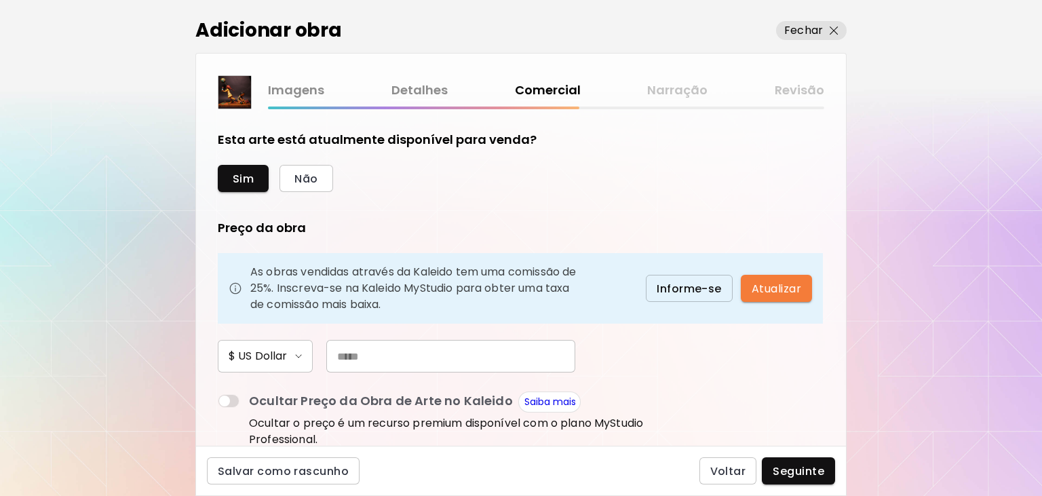
click at [295, 354] on img "button" at bounding box center [298, 356] width 7 height 4
click at [270, 361] on li "$ US Dollar" at bounding box center [249, 357] width 95 height 19
click at [343, 362] on input "text" at bounding box center [450, 356] width 249 height 33
type input "*"
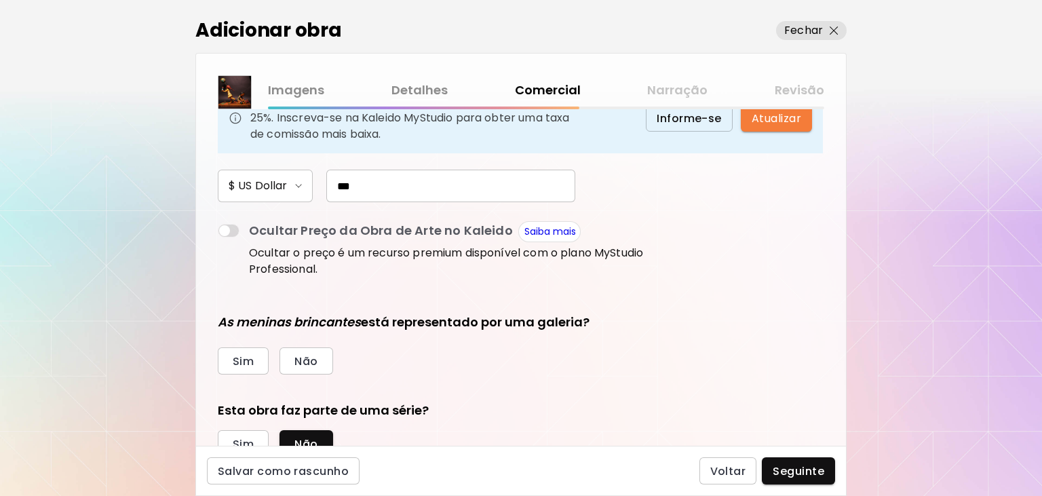
scroll to position [182, 0]
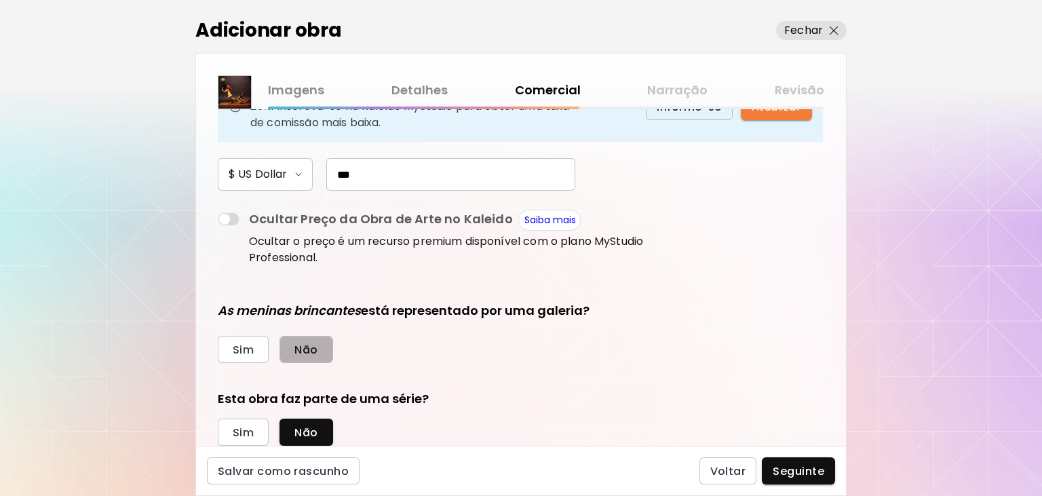
click at [303, 353] on span "Não" at bounding box center [306, 350] width 23 height 14
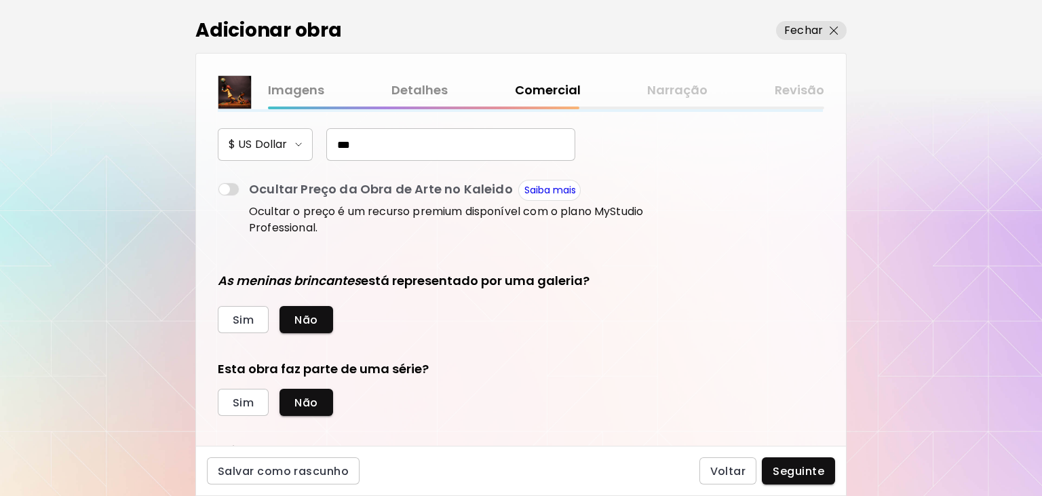
scroll to position [223, 0]
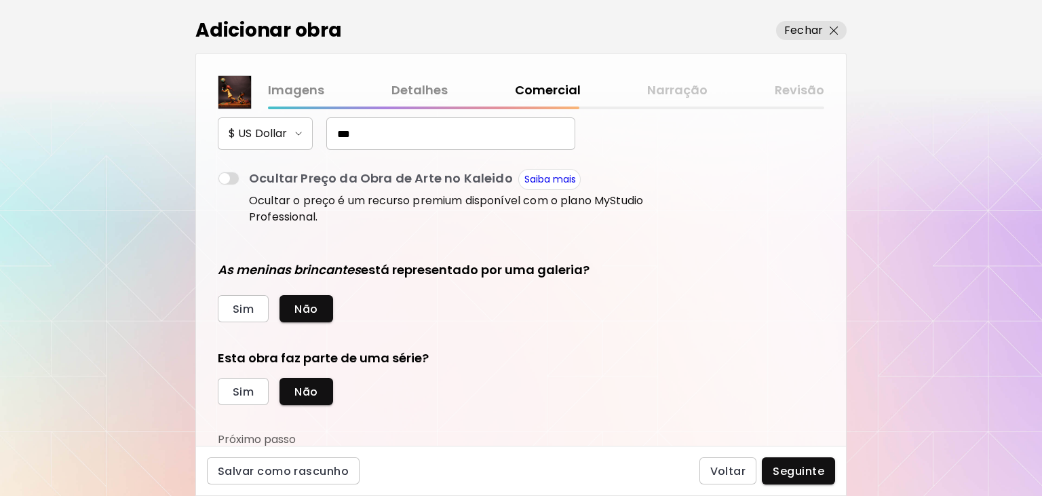
drag, startPoint x: 347, startPoint y: 131, endPoint x: 301, endPoint y: 131, distance: 46.1
click at [326, 131] on input "***" at bounding box center [450, 133] width 249 height 33
type input "***"
click at [810, 468] on span "Seguinte" at bounding box center [799, 471] width 52 height 14
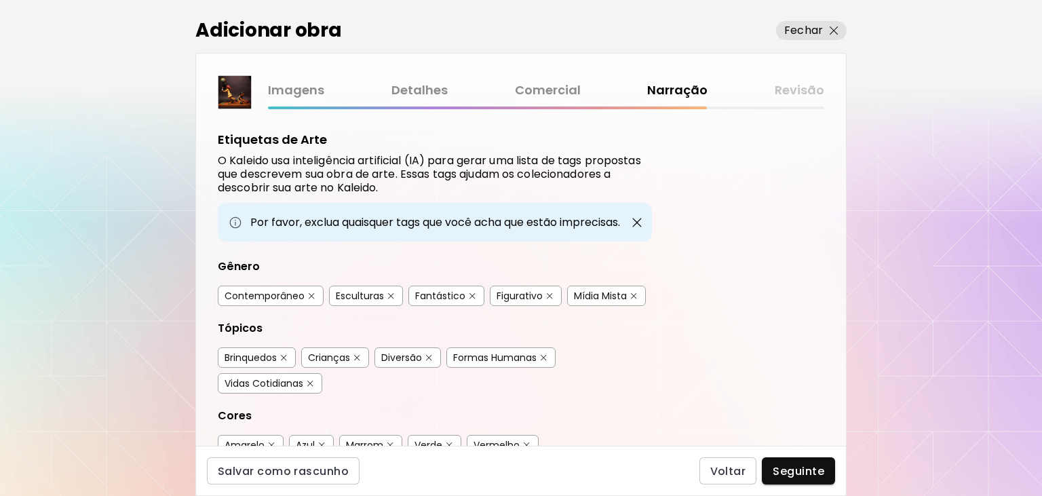
click at [291, 296] on div "Contemporâneo" at bounding box center [265, 296] width 80 height 14
click at [372, 297] on div "Esculturas" at bounding box center [360, 296] width 48 height 14
click at [442, 295] on div "Fantástico" at bounding box center [440, 296] width 50 height 14
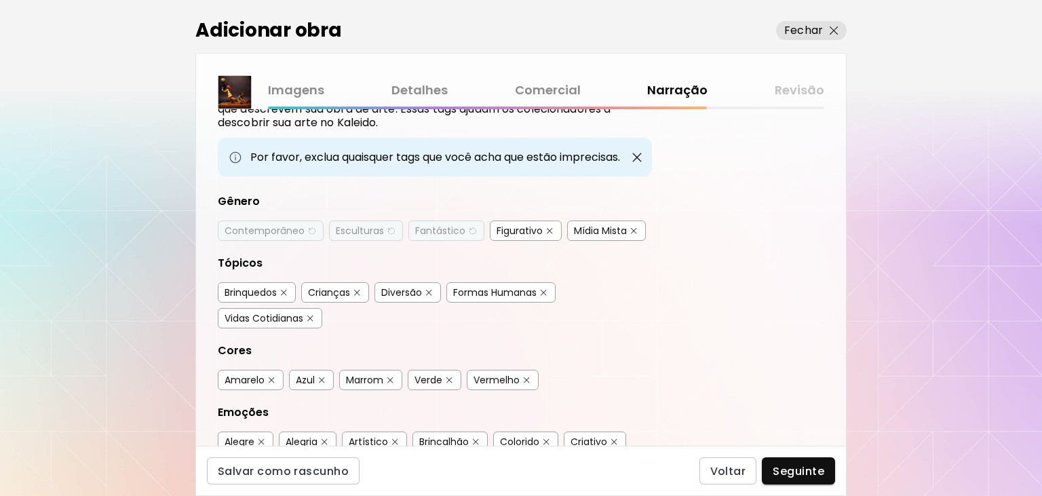
scroll to position [91, 0]
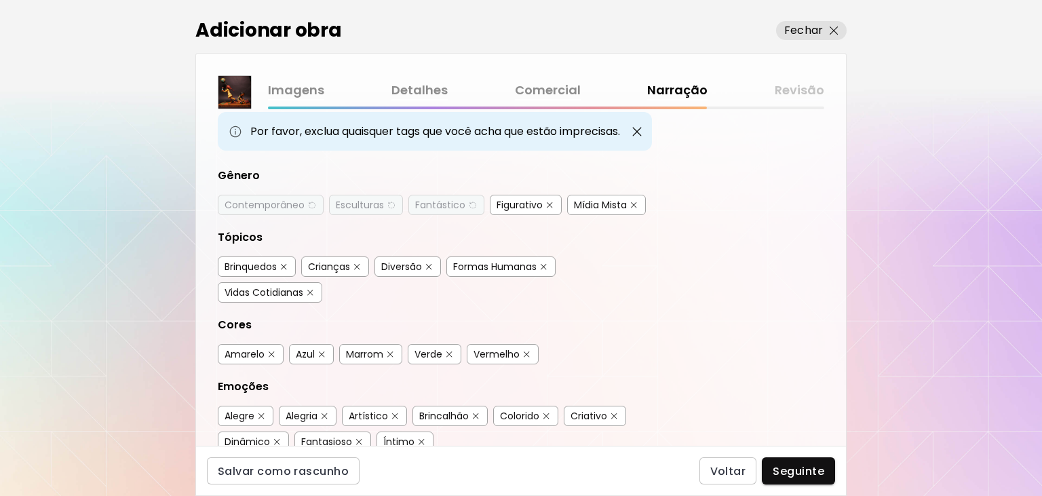
click at [343, 265] on div "Crianças" at bounding box center [329, 267] width 42 height 14
click at [491, 269] on div "Formas Humanas" at bounding box center [494, 267] width 83 height 14
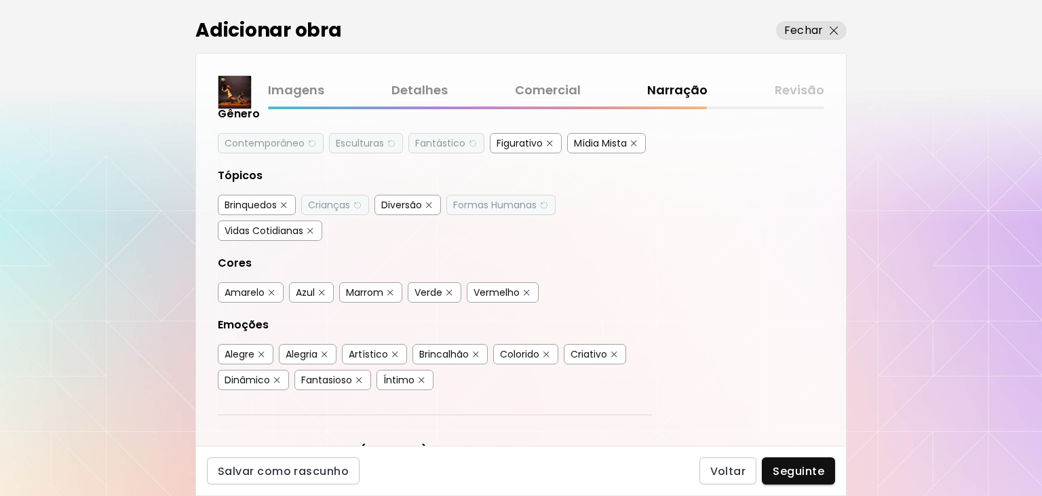
scroll to position [182, 0]
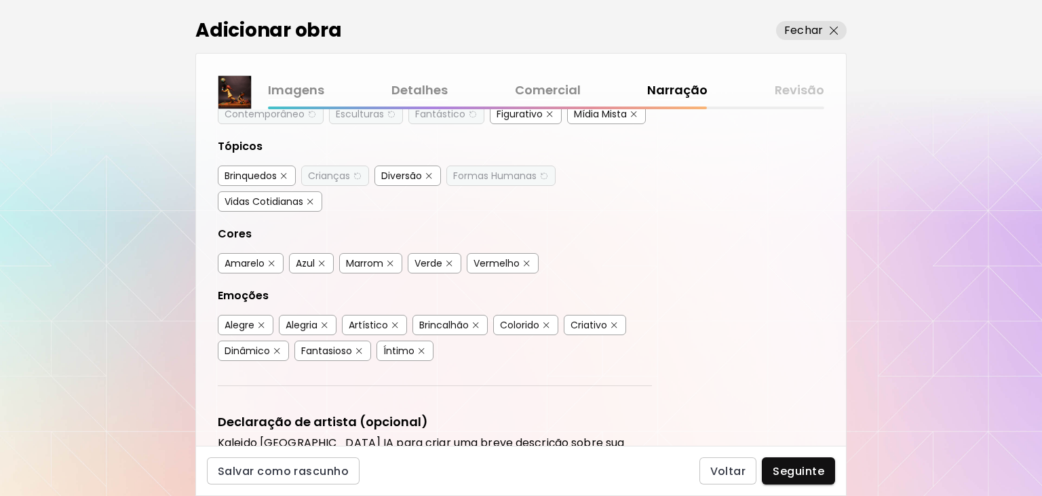
click at [242, 264] on div "Amarelo" at bounding box center [245, 264] width 40 height 14
drag, startPoint x: 318, startPoint y: 262, endPoint x: 371, endPoint y: 261, distance: 53.6
click at [318, 261] on button "button" at bounding box center [322, 264] width 10 height 10
click at [376, 260] on div "Marrom" at bounding box center [364, 264] width 37 height 14
click at [440, 260] on div "Verde" at bounding box center [429, 264] width 28 height 14
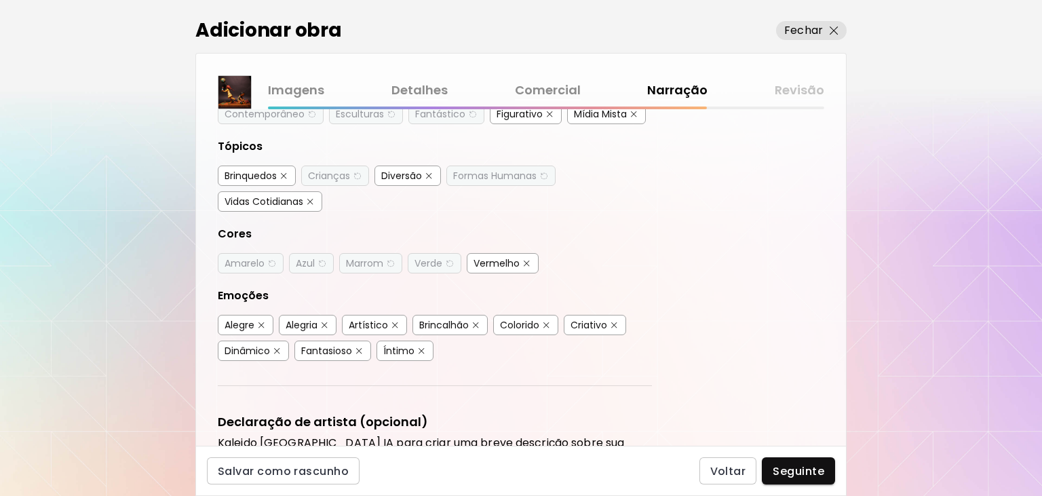
click at [492, 259] on div "Vermelho" at bounding box center [497, 264] width 46 height 14
click at [242, 321] on div "Alegre" at bounding box center [240, 325] width 30 height 14
click at [300, 320] on div "Alegria" at bounding box center [302, 325] width 32 height 14
click at [365, 318] on div "Artístico" at bounding box center [368, 325] width 39 height 14
click at [430, 319] on div "Brincalhão" at bounding box center [444, 325] width 50 height 14
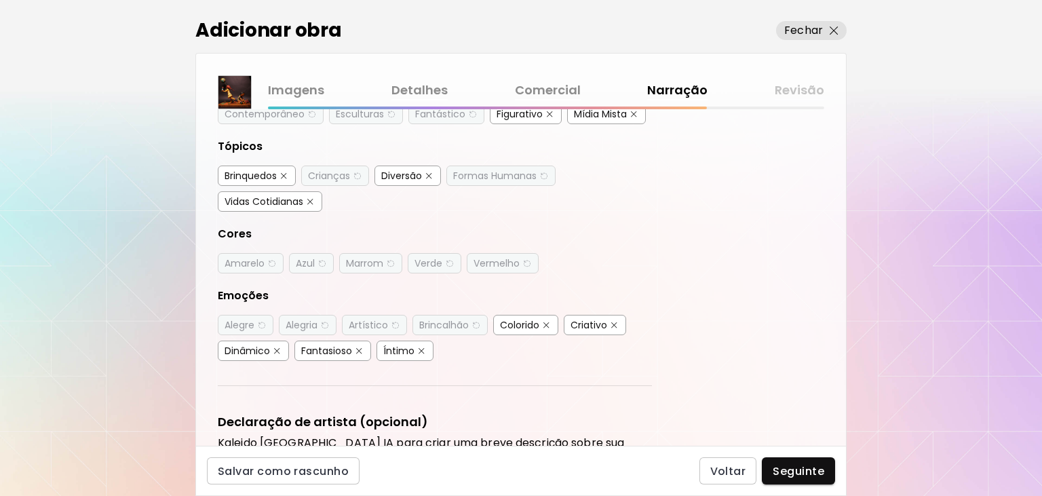
click at [519, 319] on div "Colorido" at bounding box center [519, 325] width 39 height 14
click at [584, 319] on div "Criativo" at bounding box center [589, 325] width 37 height 14
click at [243, 344] on div "Dinâmico" at bounding box center [247, 351] width 45 height 14
click at [320, 346] on div "Fantasioso" at bounding box center [326, 351] width 51 height 14
click at [395, 345] on div "Íntimo" at bounding box center [398, 351] width 31 height 14
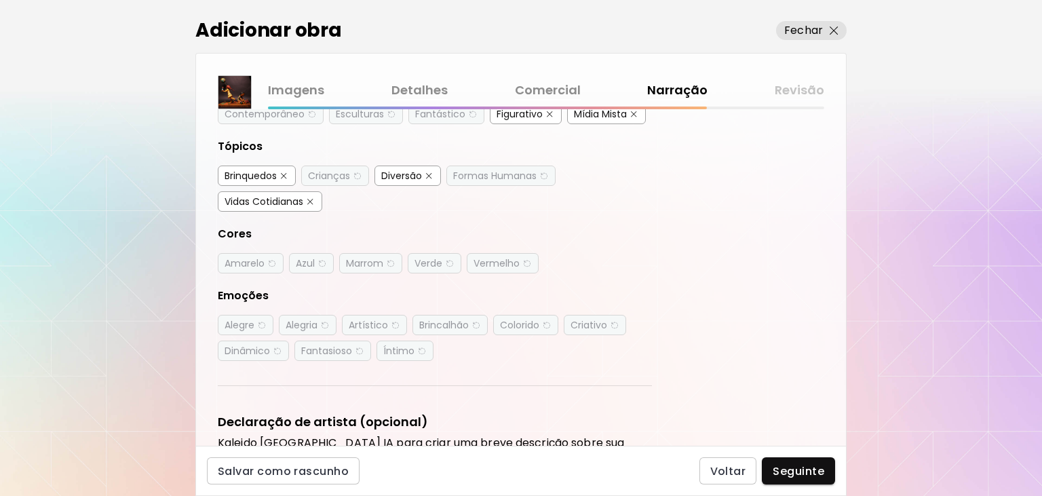
click at [254, 344] on div "Dinâmico" at bounding box center [247, 351] width 45 height 14
click at [246, 321] on div "Alegre" at bounding box center [240, 325] width 30 height 14
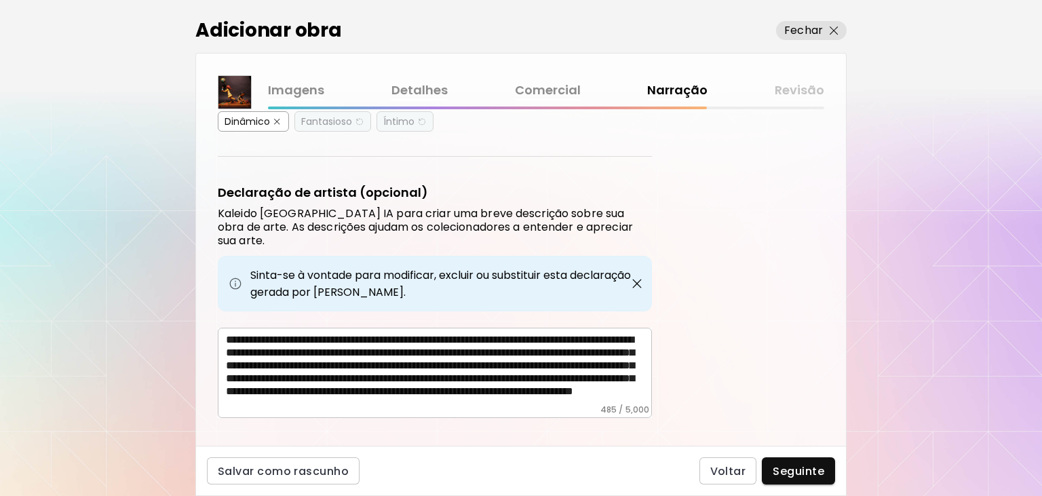
scroll to position [20, 0]
click at [799, 474] on span "Seguinte" at bounding box center [799, 471] width 52 height 14
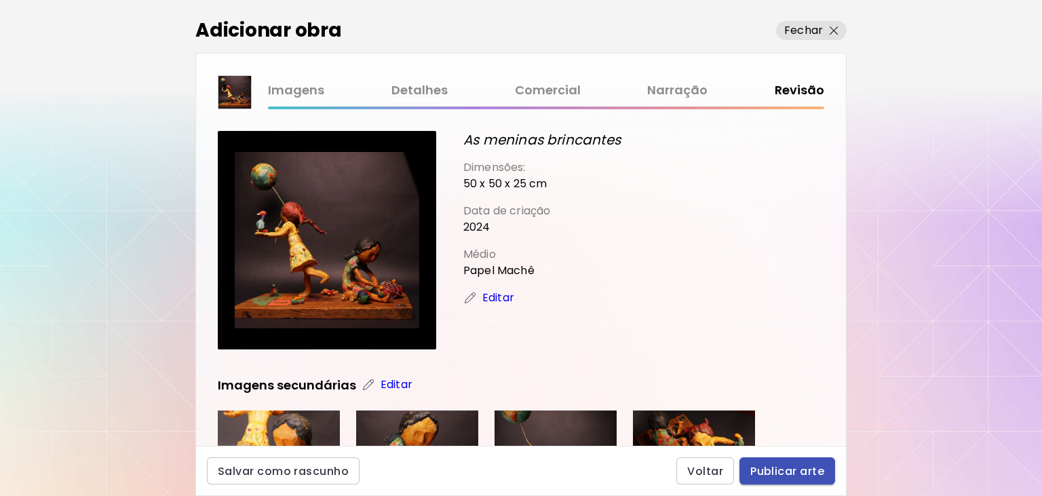
click at [783, 468] on span "Publicar arte" at bounding box center [788, 471] width 74 height 14
click at [783, 468] on div "Voltar Publicar arte" at bounding box center [756, 470] width 159 height 27
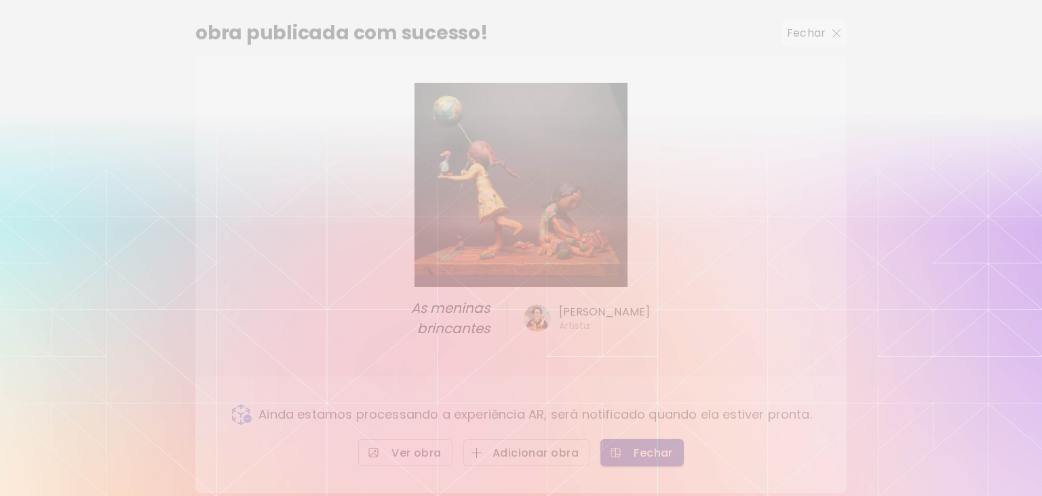
click at [621, 446] on img "button" at bounding box center [616, 453] width 14 height 14
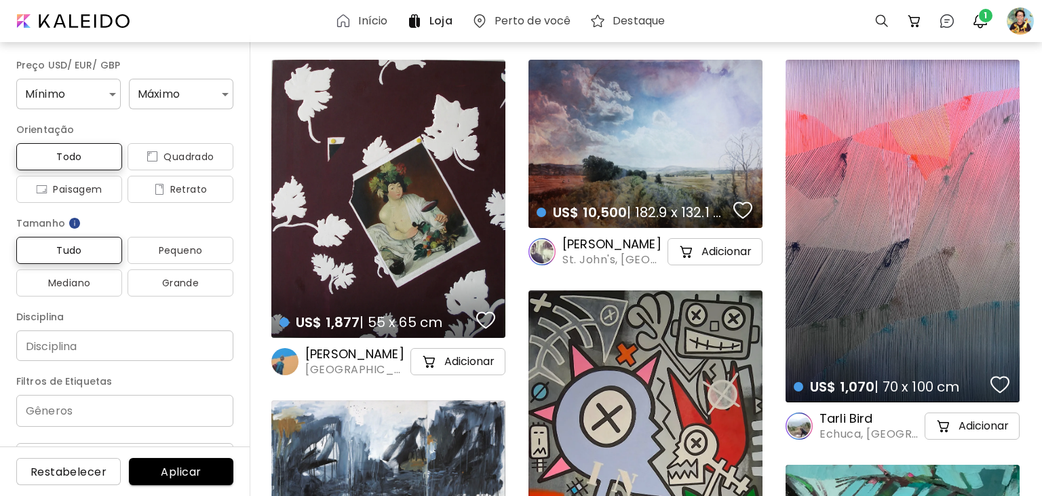
click at [376, 16] on h6 "Início" at bounding box center [372, 21] width 29 height 11
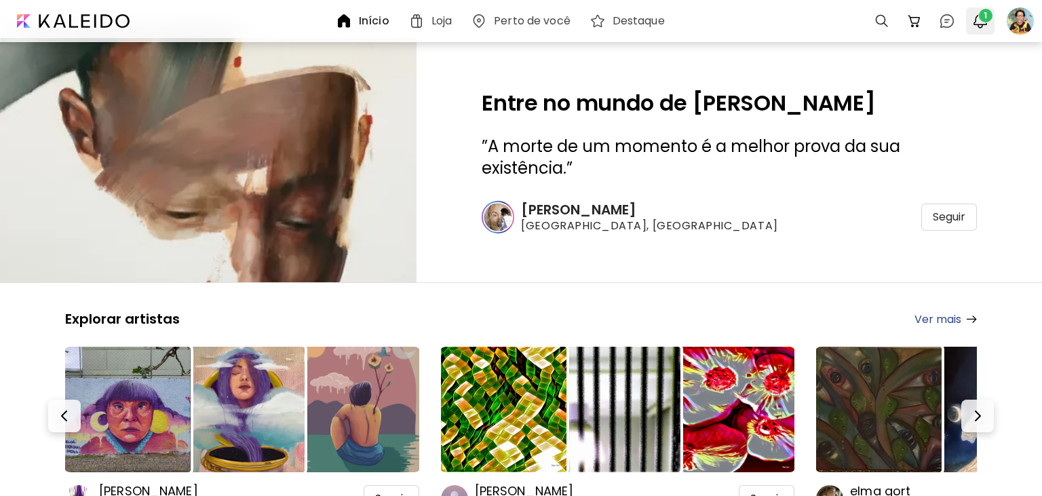
click at [983, 24] on img "button" at bounding box center [981, 21] width 16 height 16
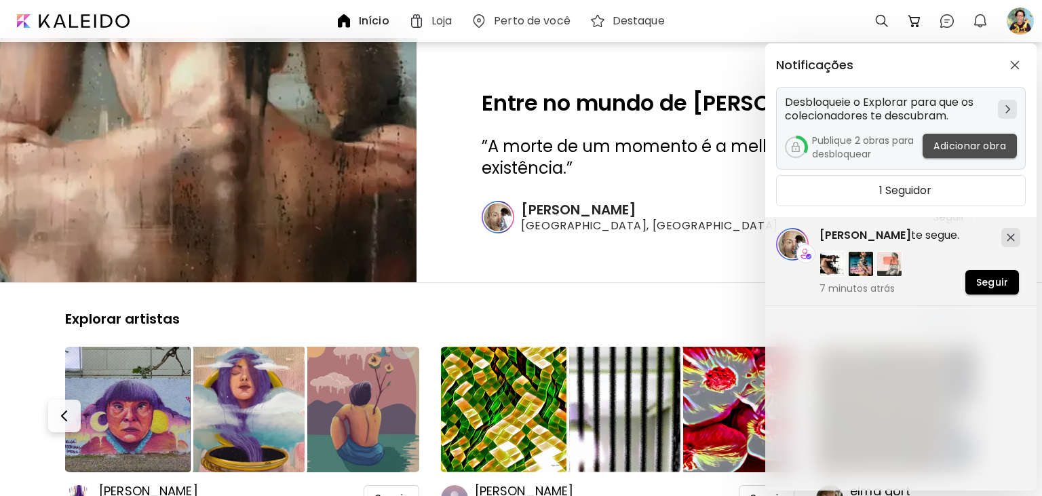
click at [946, 150] on span "Adicionar obra" at bounding box center [970, 146] width 73 height 14
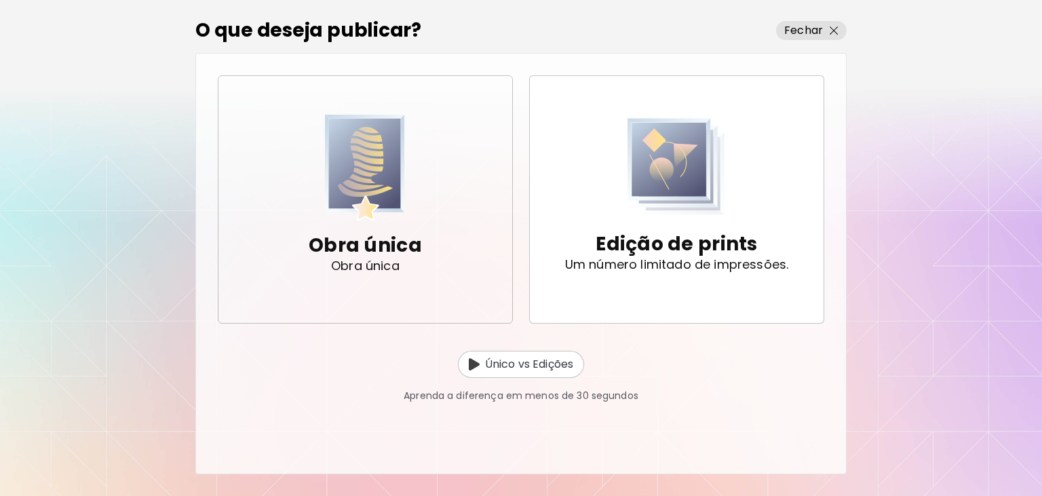
click at [371, 200] on img "button" at bounding box center [365, 168] width 80 height 107
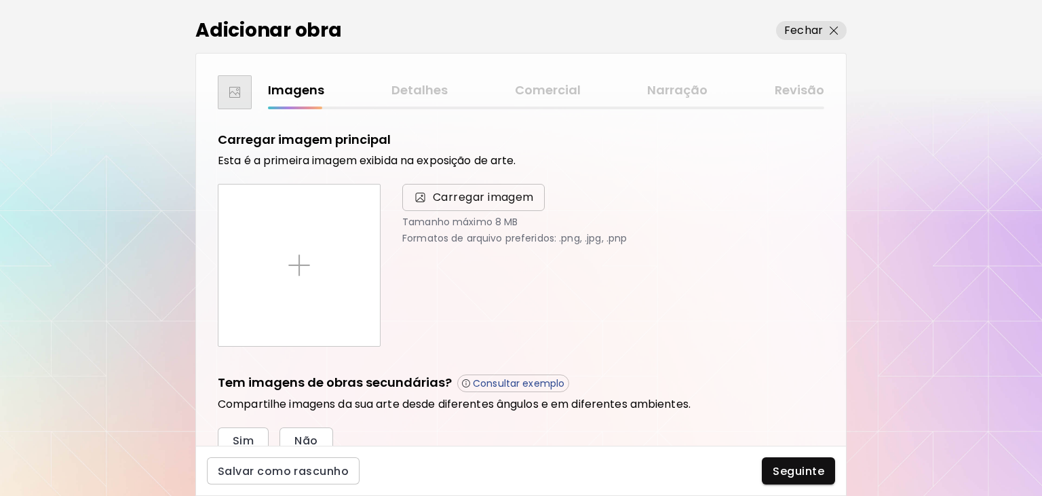
click at [466, 194] on span "Carregar imagem" at bounding box center [483, 197] width 101 height 16
click at [0, 0] on input "Carregar imagem" at bounding box center [0, 0] width 0 height 0
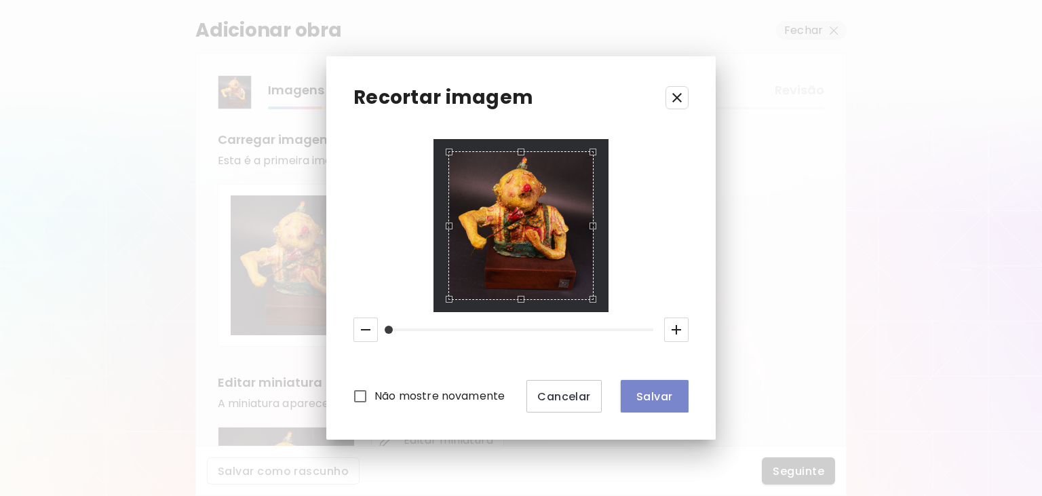
click at [647, 400] on span "Salvar" at bounding box center [655, 397] width 46 height 14
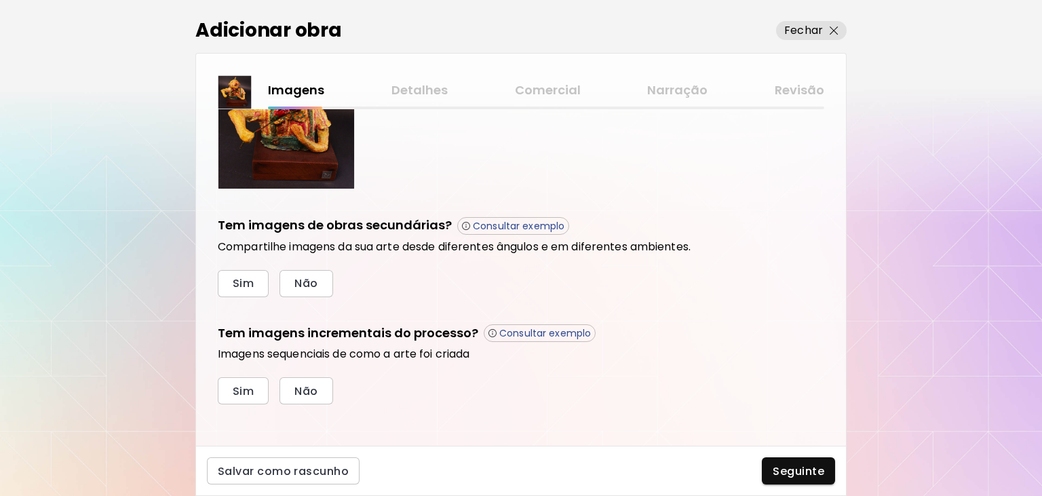
scroll to position [380, 0]
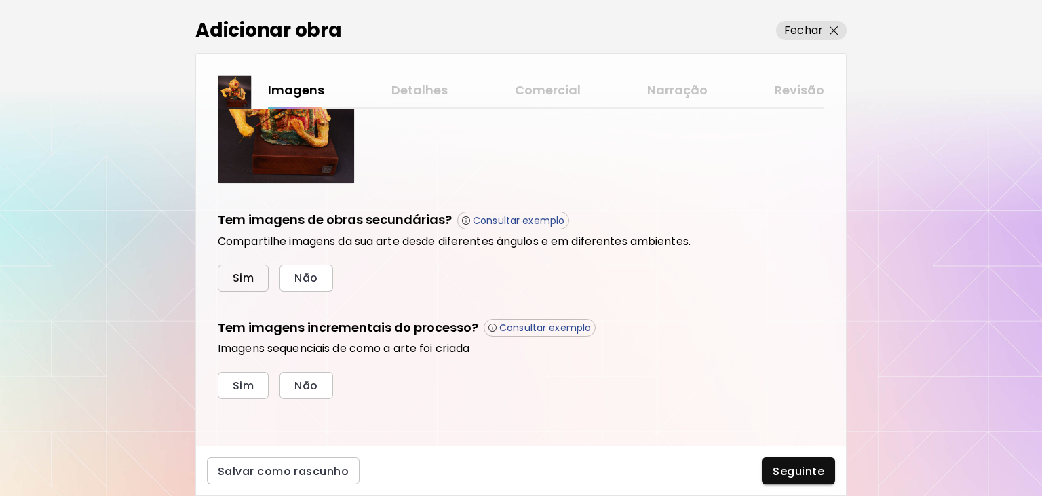
click at [259, 276] on button "Sim" at bounding box center [243, 278] width 51 height 27
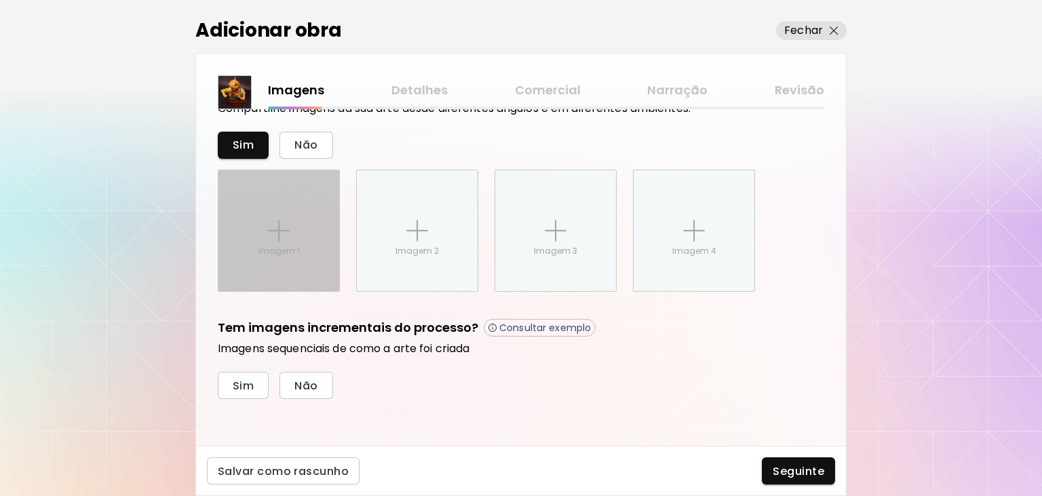
scroll to position [513, 0]
click at [279, 223] on img at bounding box center [279, 231] width 22 height 22
click at [0, 0] on input "Imagem 1" at bounding box center [0, 0] width 0 height 0
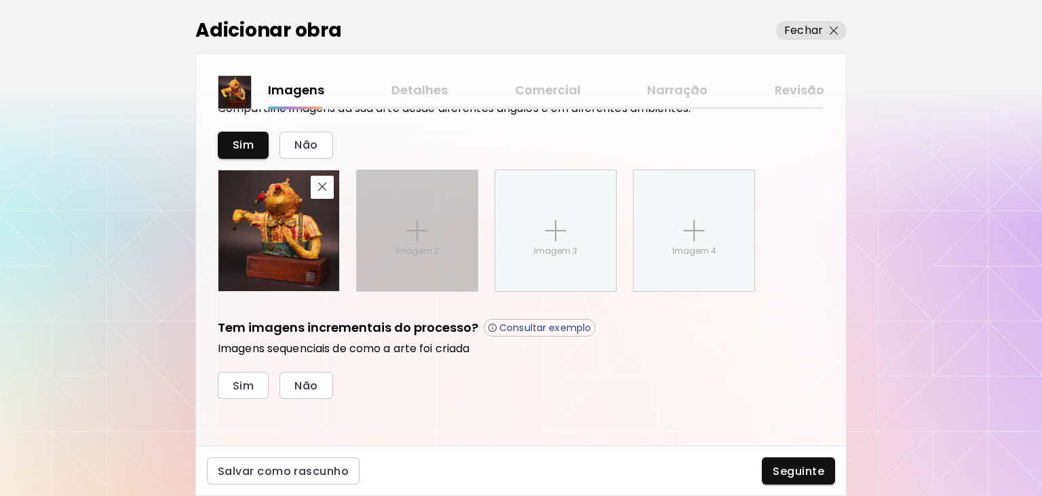
click at [412, 223] on img at bounding box center [418, 231] width 22 height 22
click at [0, 0] on input "Imagem 2" at bounding box center [0, 0] width 0 height 0
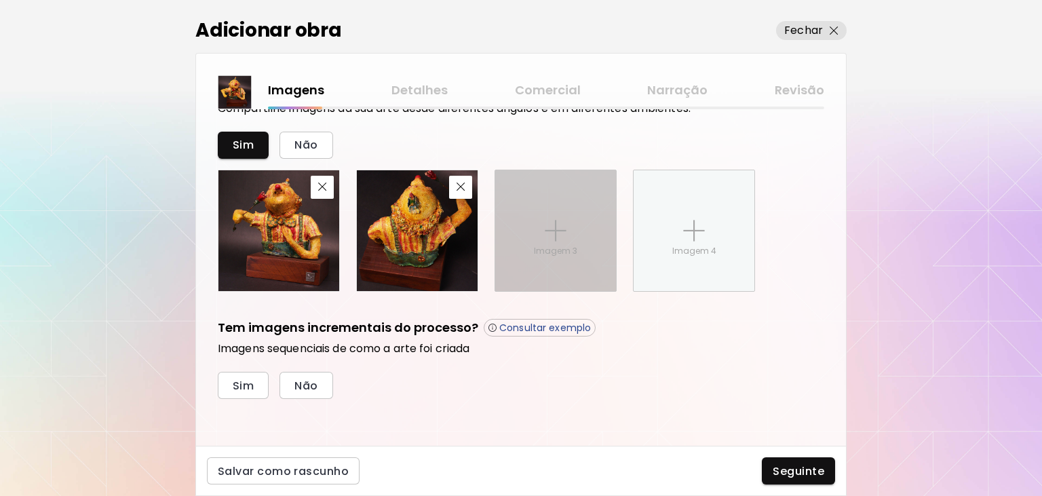
click at [551, 236] on img at bounding box center [556, 231] width 22 height 22
click at [0, 0] on input "Imagem 3" at bounding box center [0, 0] width 0 height 0
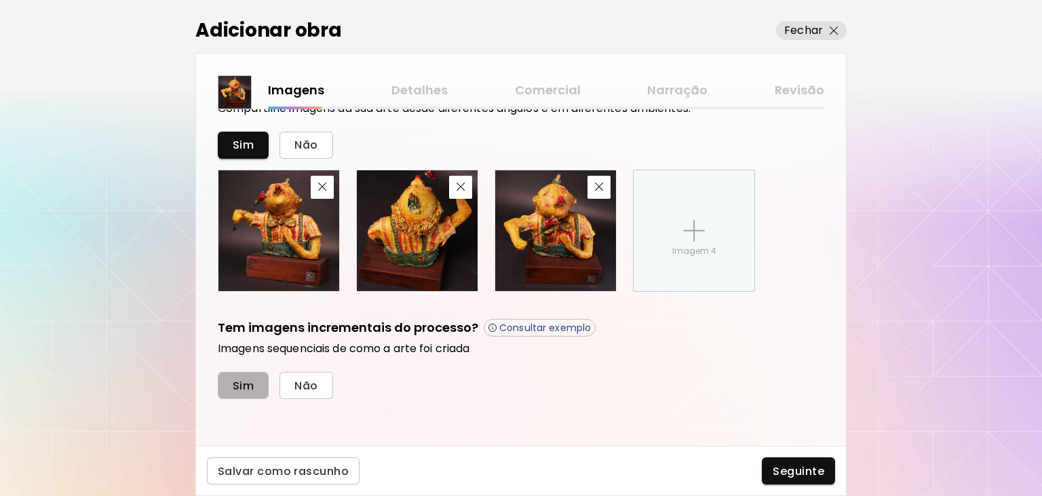
click at [245, 382] on span "Sim" at bounding box center [243, 386] width 21 height 14
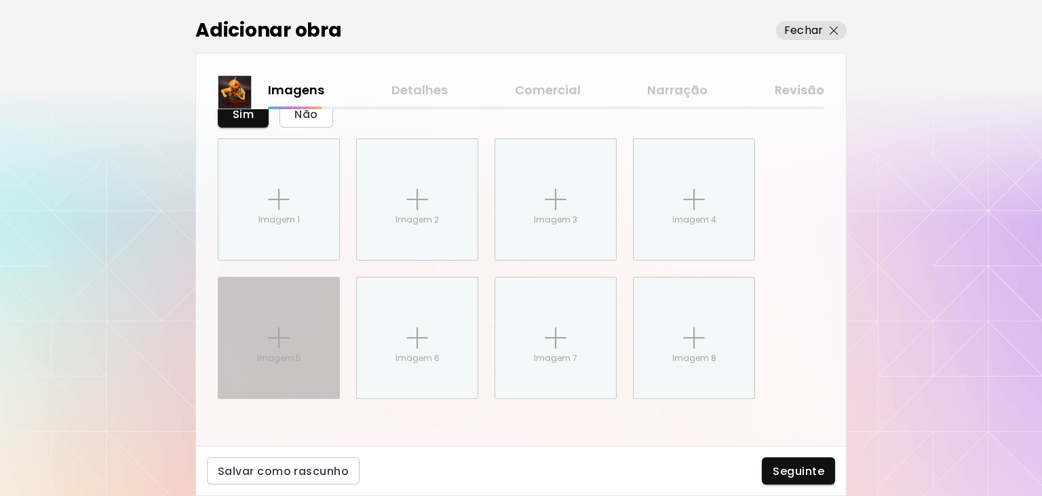
scroll to position [785, 0]
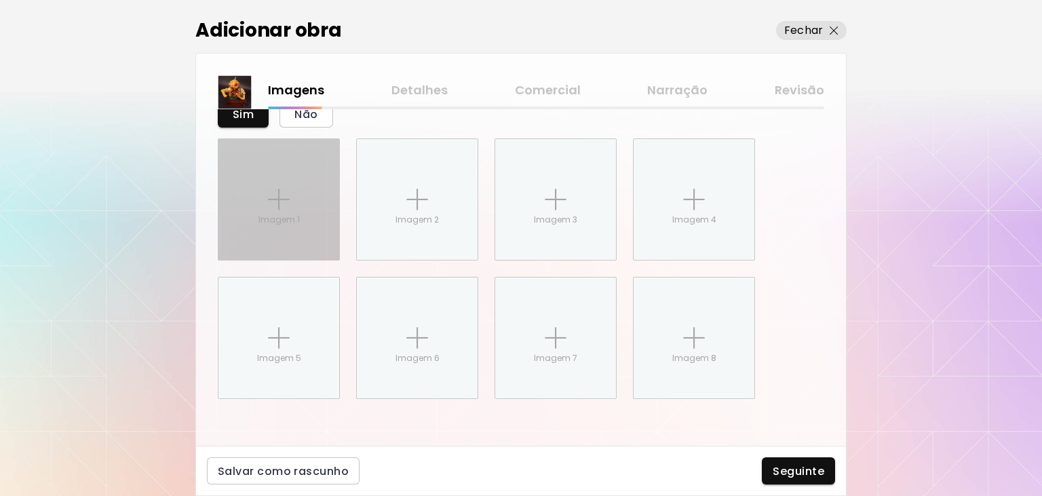
click at [286, 216] on p "Imagem 1" at bounding box center [279, 220] width 41 height 12
click at [0, 0] on input "Imagem 1" at bounding box center [0, 0] width 0 height 0
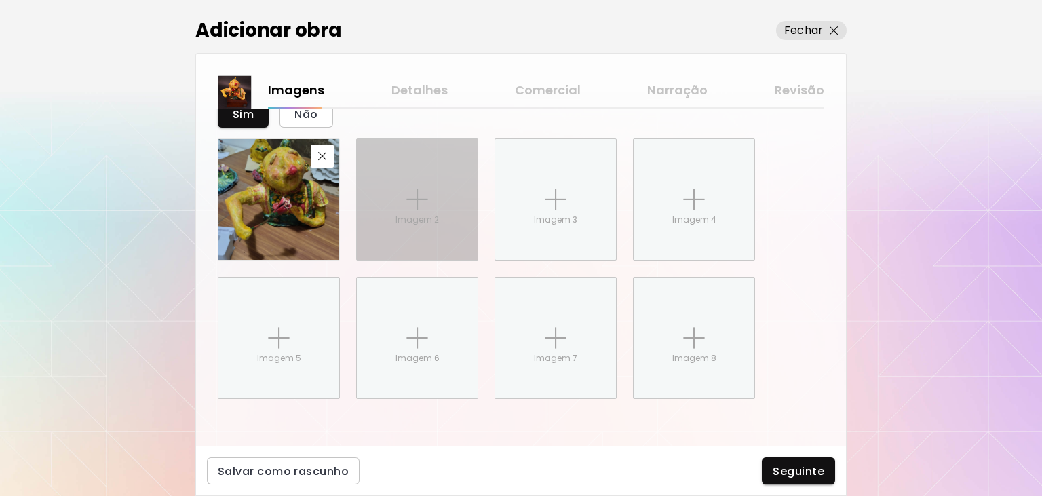
click at [406, 208] on div "Imagem 2" at bounding box center [417, 199] width 121 height 121
click at [0, 0] on input "Imagem 2" at bounding box center [0, 0] width 0 height 0
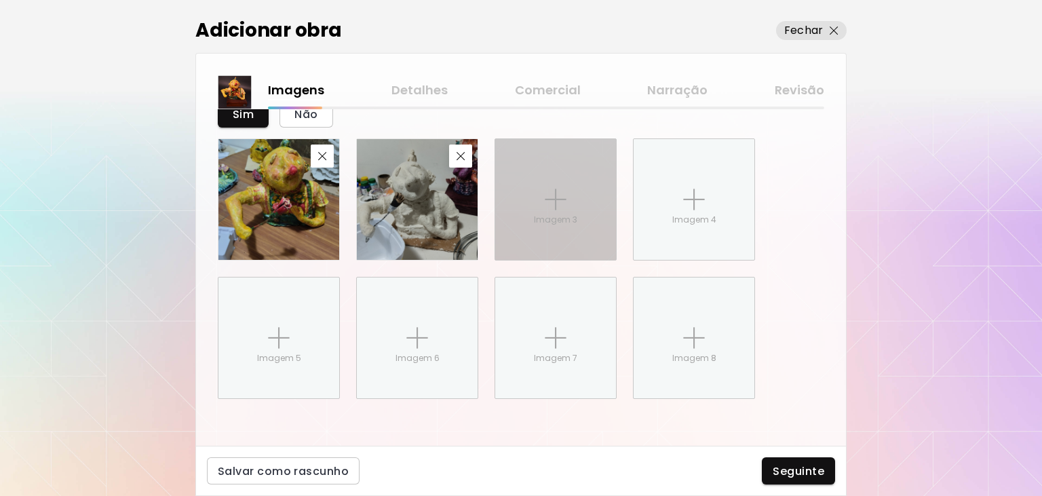
click at [596, 221] on div "Imagem 3" at bounding box center [555, 199] width 121 height 121
click at [0, 0] on input "Imagem 3" at bounding box center [0, 0] width 0 height 0
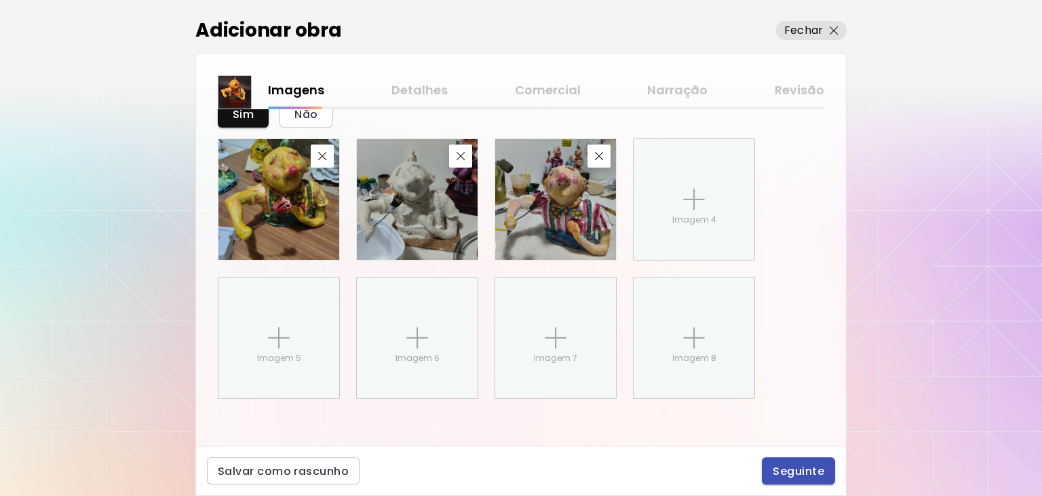
click at [785, 463] on button "Seguinte" at bounding box center [798, 470] width 73 height 27
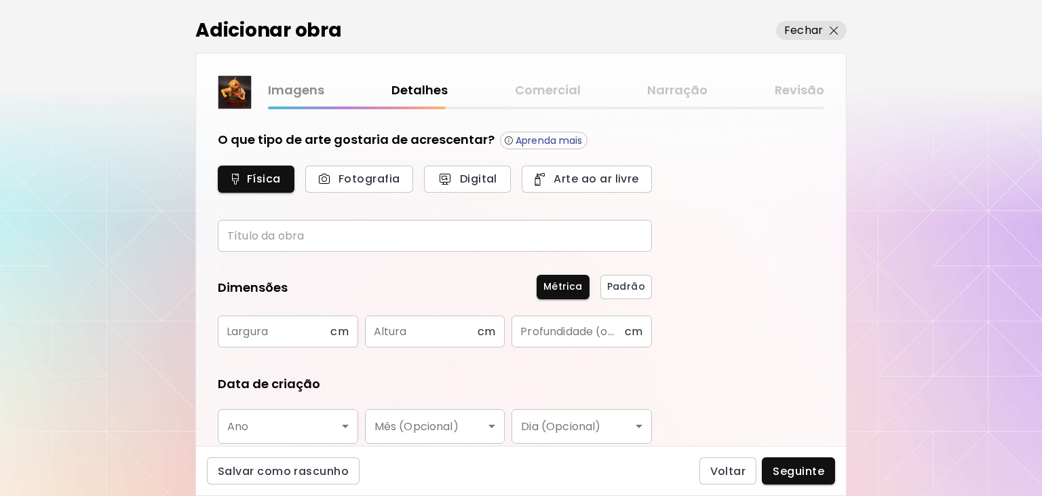
click at [352, 229] on input "text" at bounding box center [435, 236] width 434 height 32
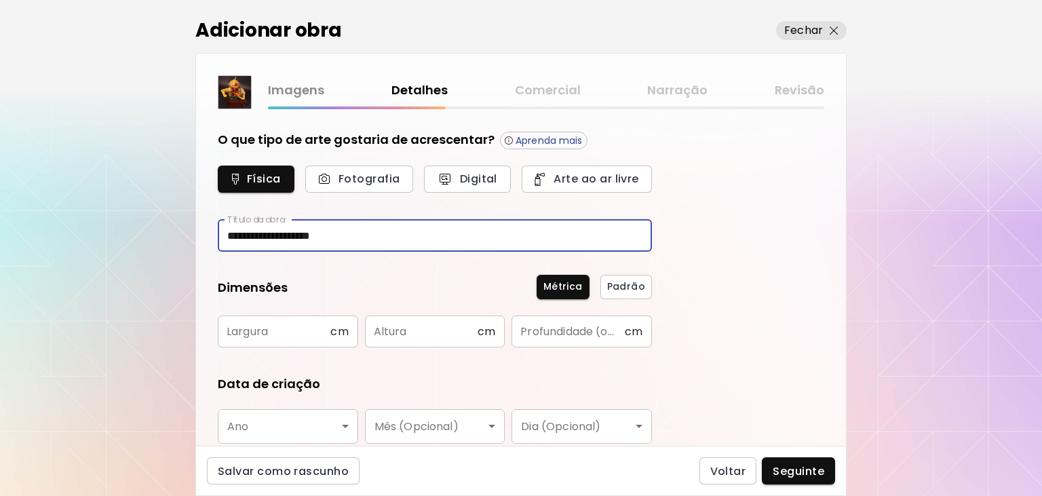
type input "**********"
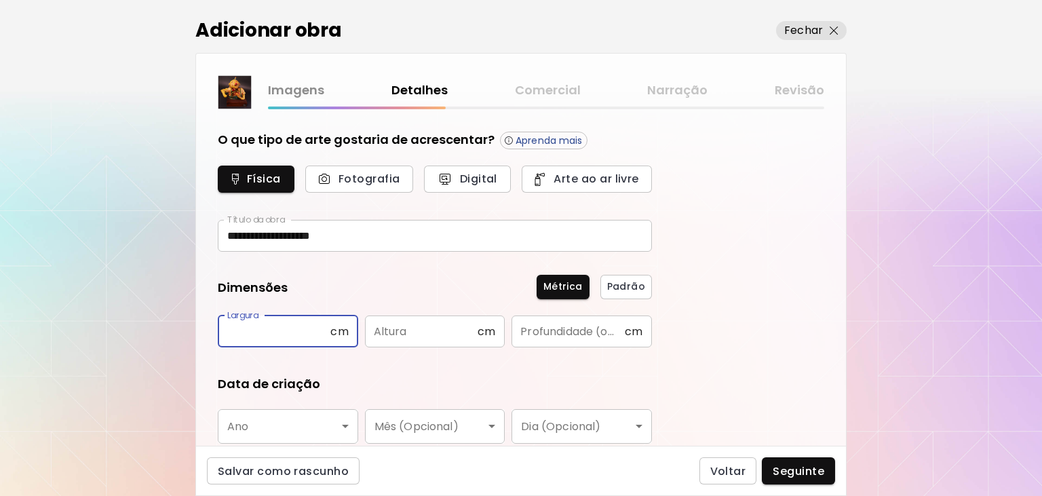
click at [267, 335] on input "text" at bounding box center [274, 332] width 113 height 32
type input "**"
click at [390, 333] on input "text" at bounding box center [421, 332] width 113 height 32
type input "**"
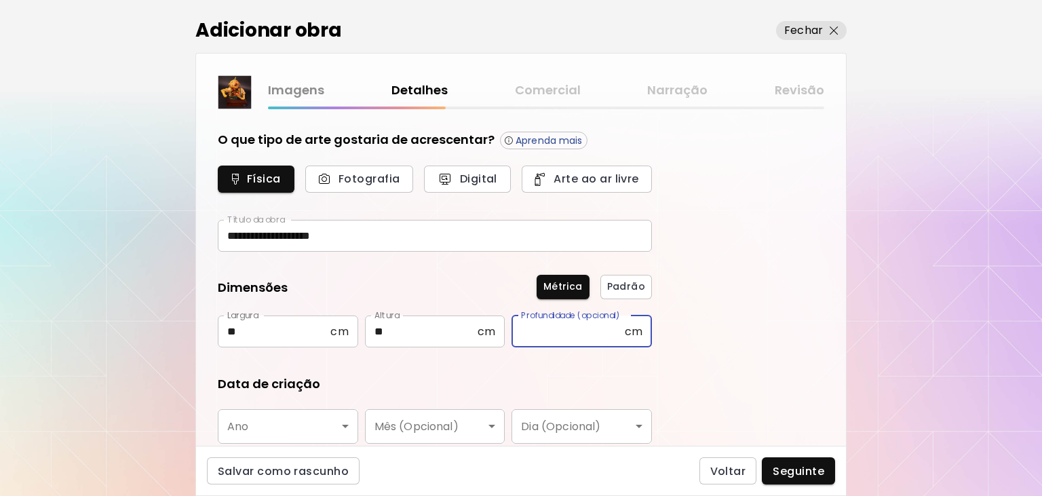
click at [546, 337] on input "text" at bounding box center [568, 332] width 113 height 32
type input "**"
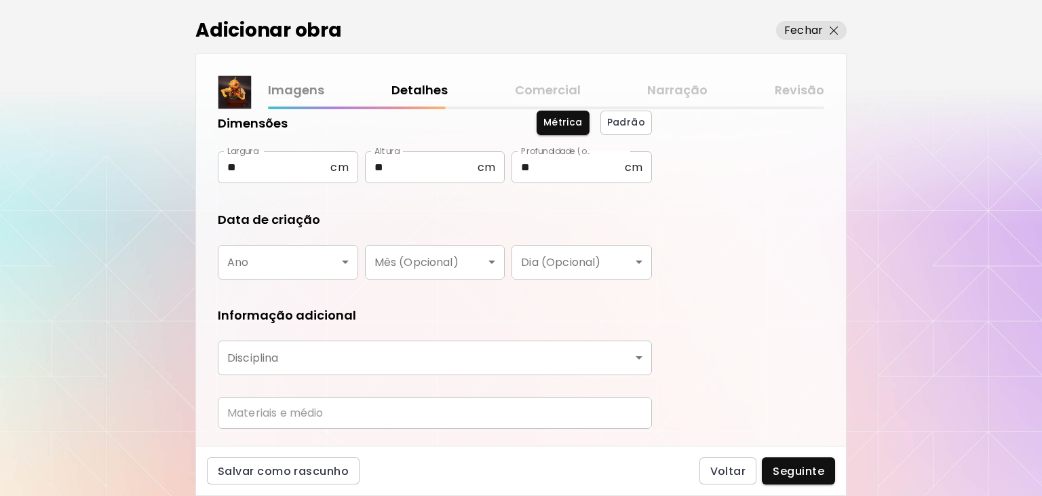
scroll to position [200, 0]
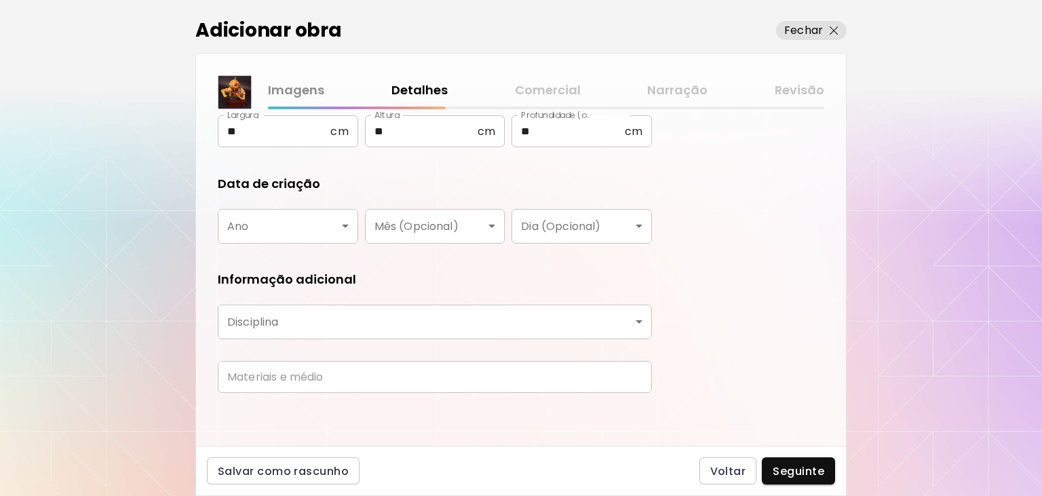
click at [312, 226] on body "**********" at bounding box center [521, 248] width 1042 height 496
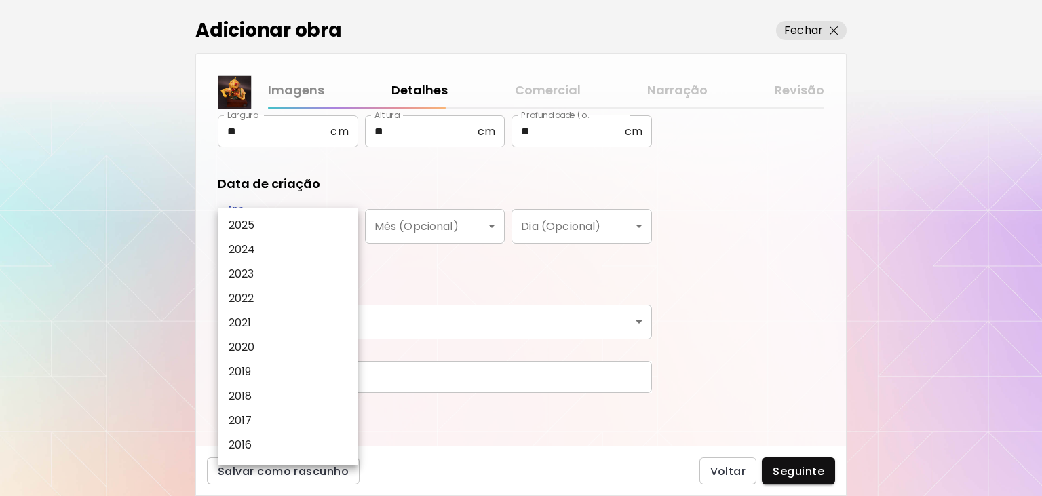
click at [281, 248] on li "2024" at bounding box center [288, 250] width 140 height 24
type input "****"
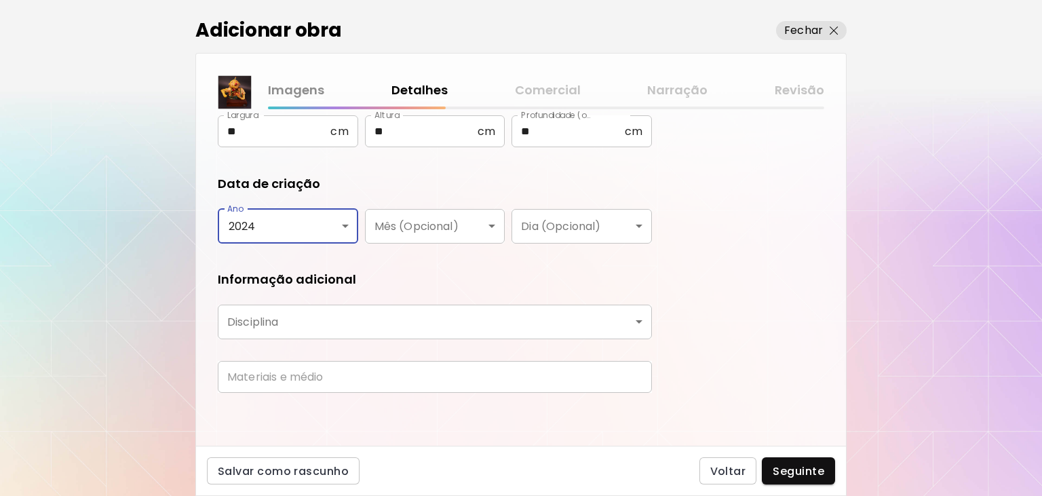
click at [297, 328] on body "**********" at bounding box center [521, 248] width 1042 height 496
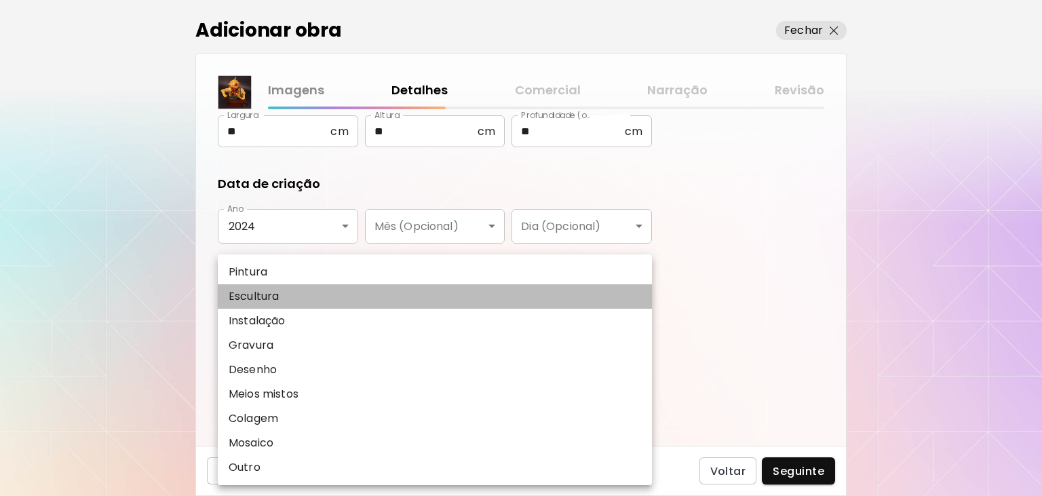
click at [281, 301] on li "Escultura" at bounding box center [435, 296] width 434 height 24
type input "*********"
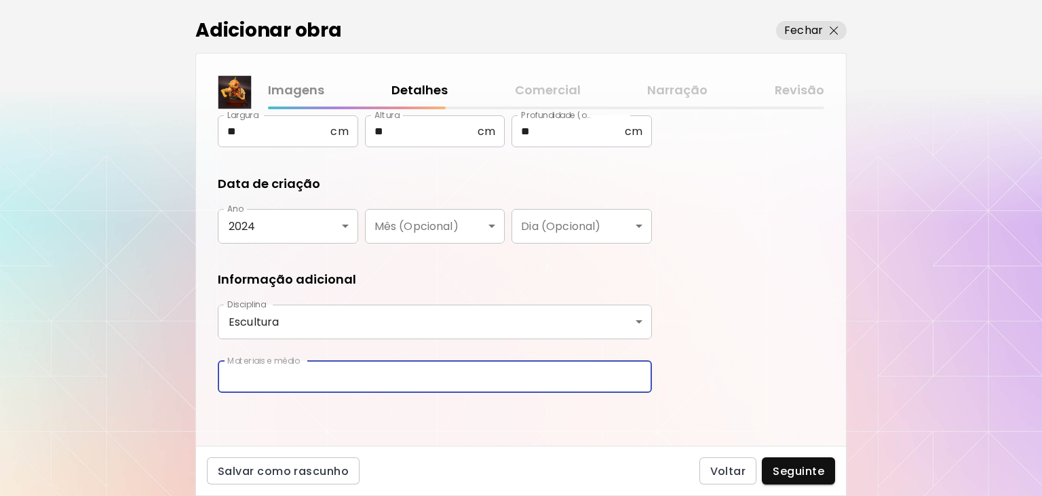
click at [382, 375] on input "text" at bounding box center [435, 377] width 434 height 32
type input "**********"
click at [807, 473] on span "Seguinte" at bounding box center [799, 471] width 52 height 14
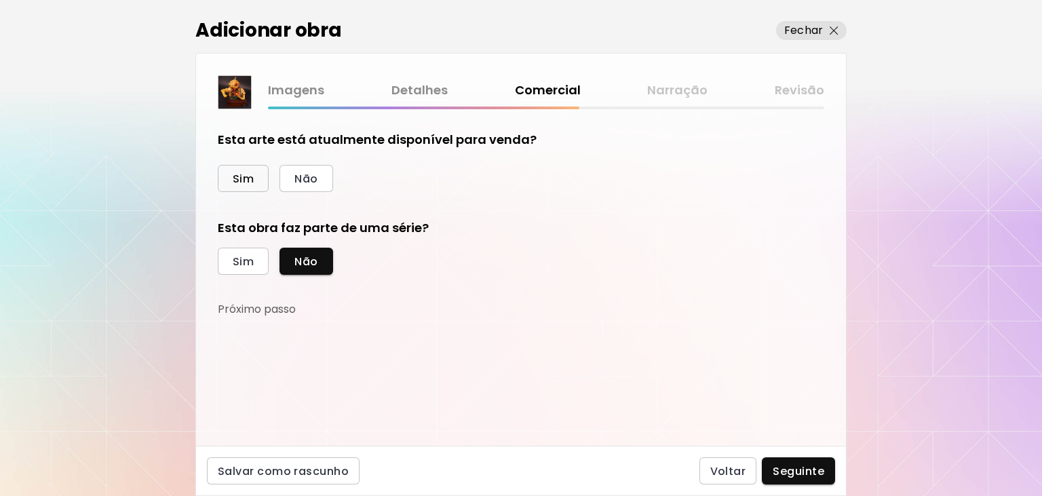
click at [249, 180] on span "Sim" at bounding box center [243, 179] width 21 height 14
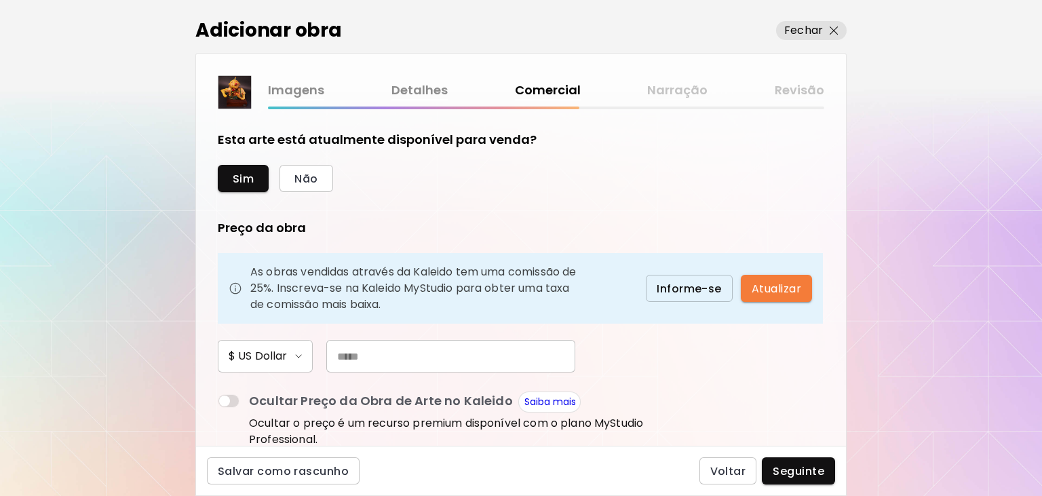
click at [347, 356] on input "text" at bounding box center [450, 356] width 249 height 33
type input "***"
click at [806, 467] on span "Seguinte" at bounding box center [799, 471] width 52 height 14
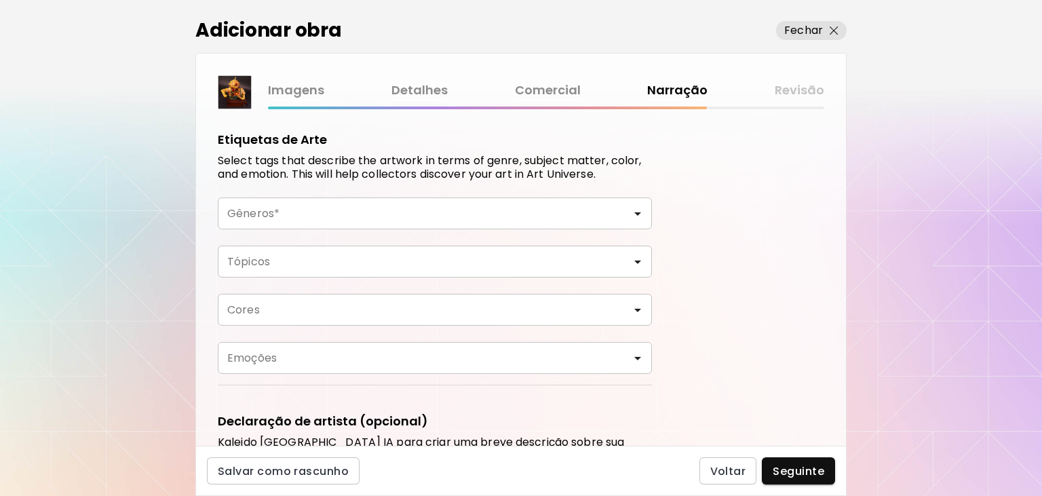
click at [431, 210] on input "Gêneros*" at bounding box center [435, 214] width 413 height 16
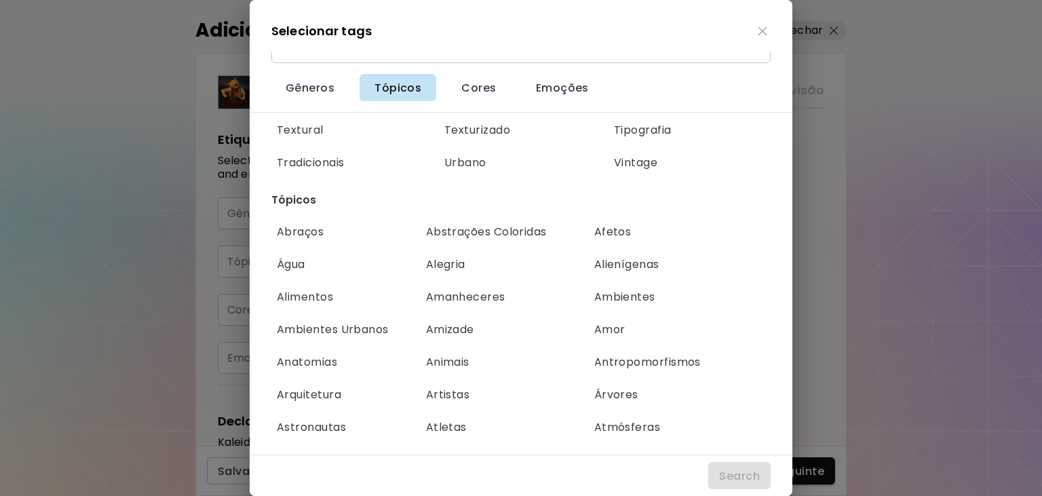
scroll to position [1186, 0]
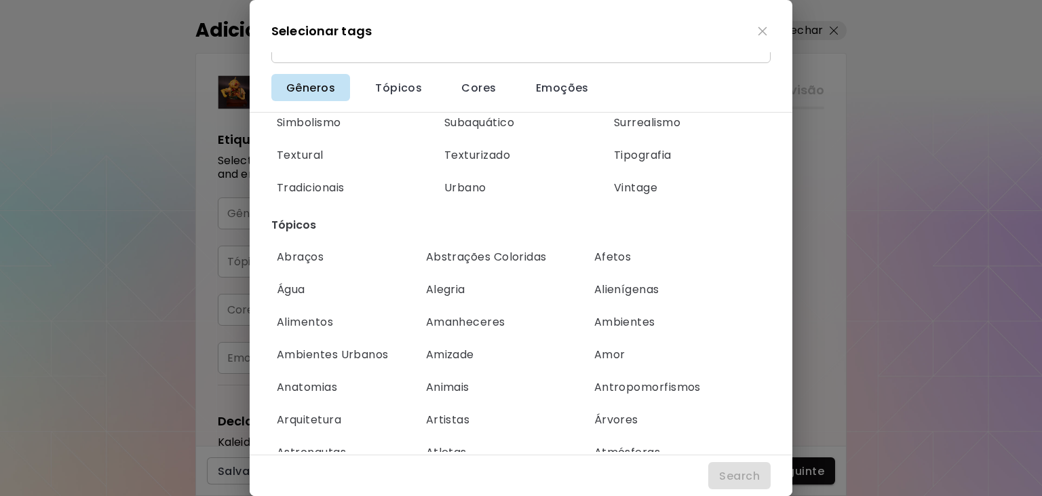
click at [335, 50] on div "Selecionar tags Search Search Gêneros Tópicos Cores Emoções Gêneros Abstração P…" at bounding box center [521, 248] width 543 height 496
click at [319, 83] on span "Gêneros" at bounding box center [310, 88] width 49 height 14
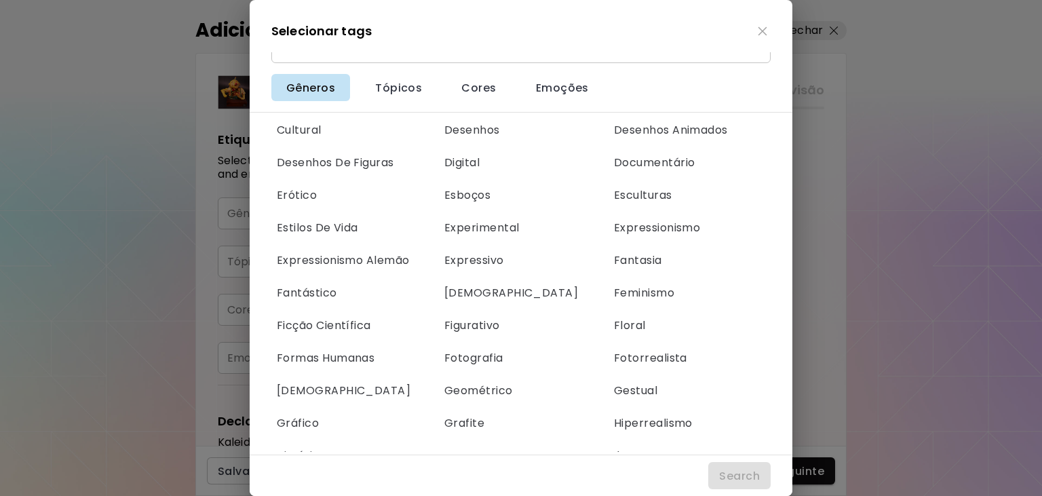
scroll to position [364, 0]
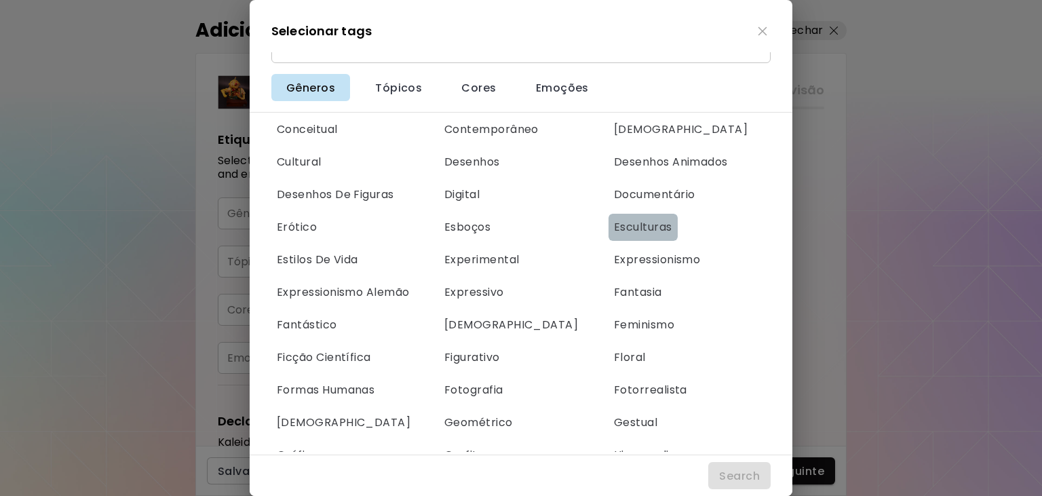
click at [649, 227] on span "Esculturas" at bounding box center [643, 227] width 58 height 15
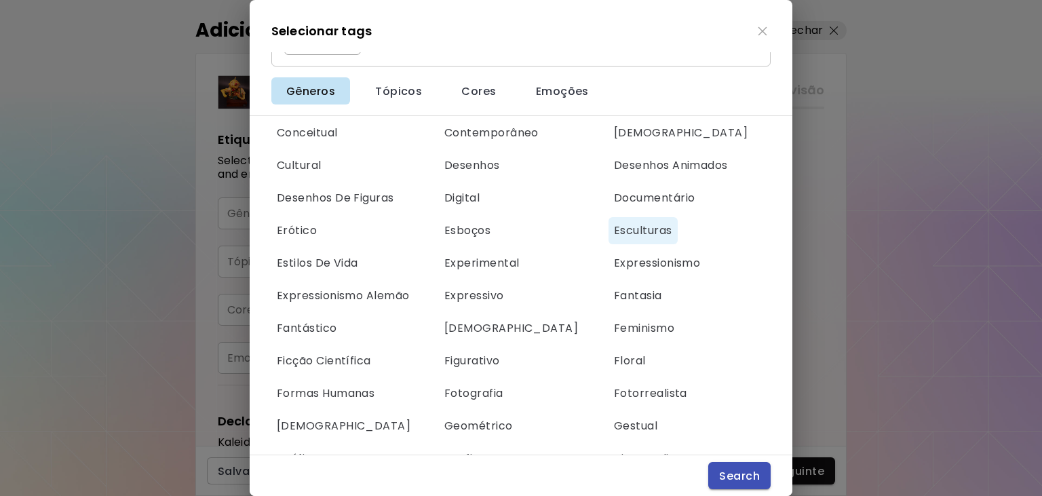
click at [744, 477] on span "Search" at bounding box center [739, 476] width 41 height 14
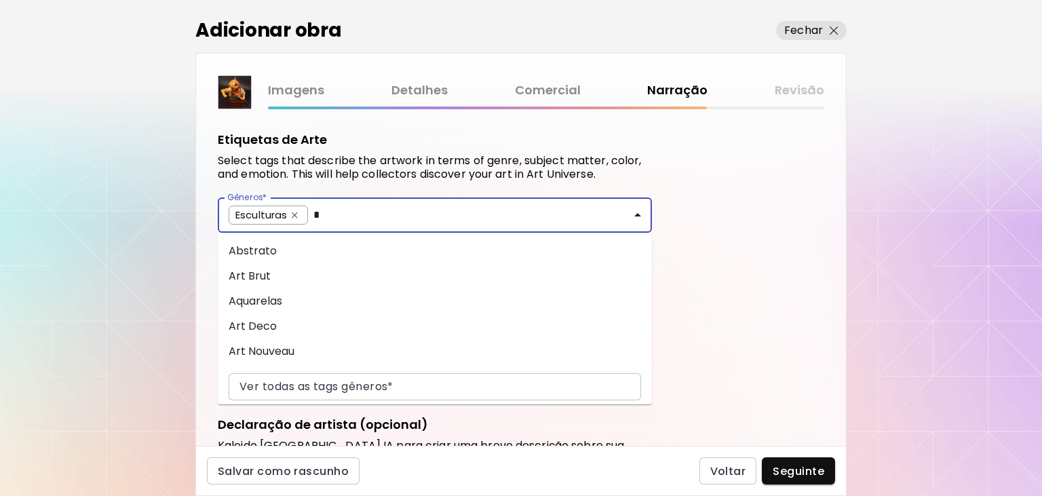
scroll to position [1, 0]
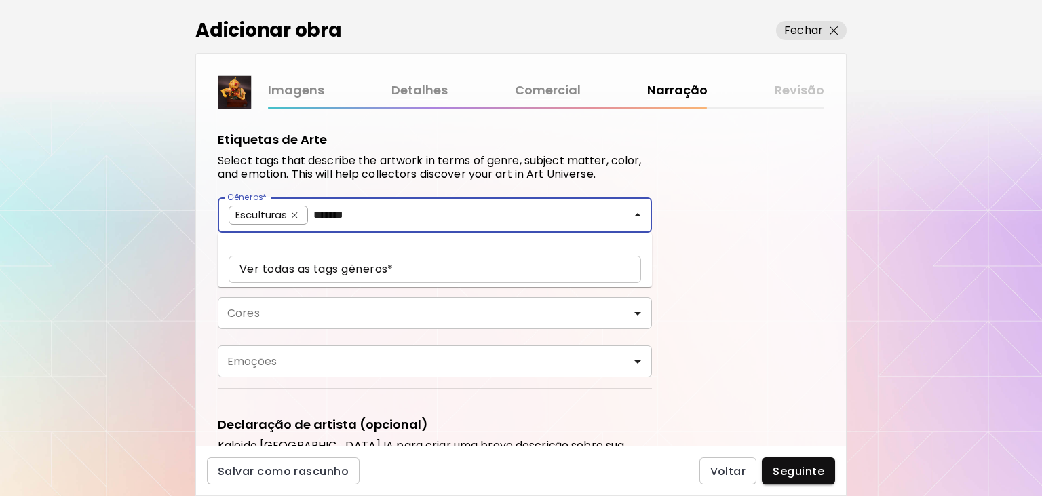
type input "*******"
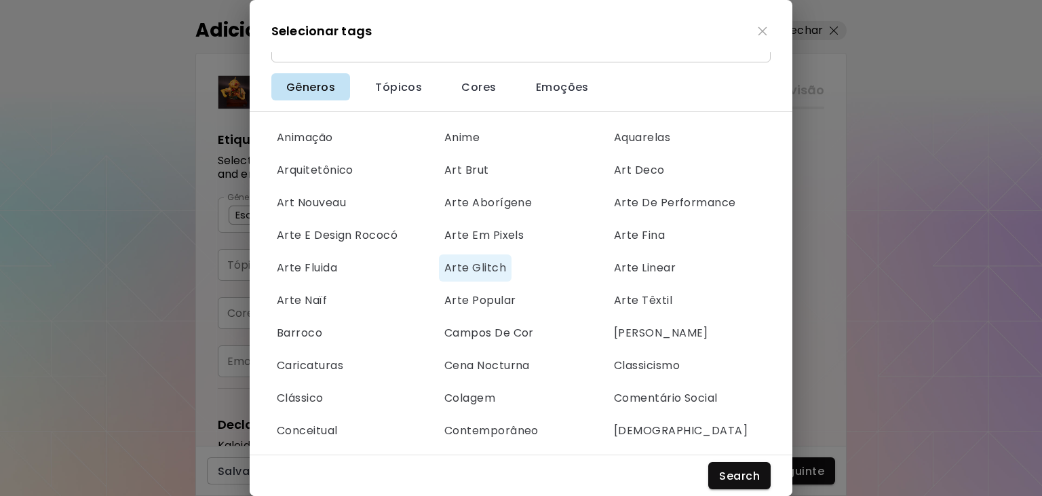
scroll to position [91, 0]
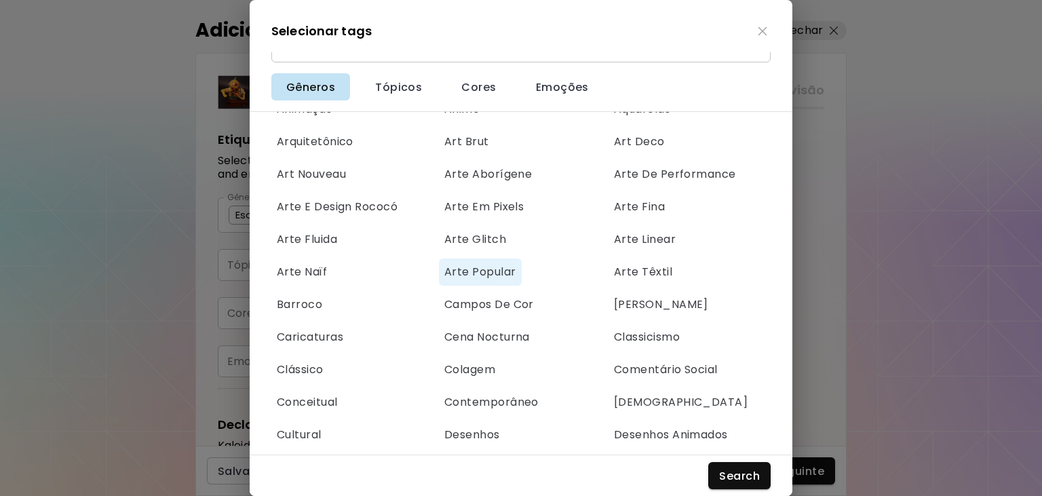
click at [474, 276] on span "Arte Popular" at bounding box center [481, 272] width 72 height 15
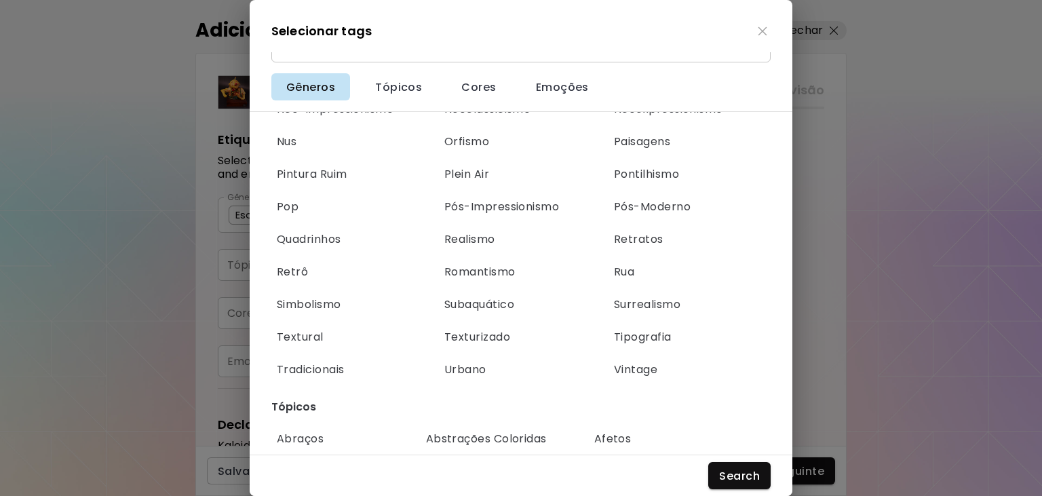
scroll to position [1094, 0]
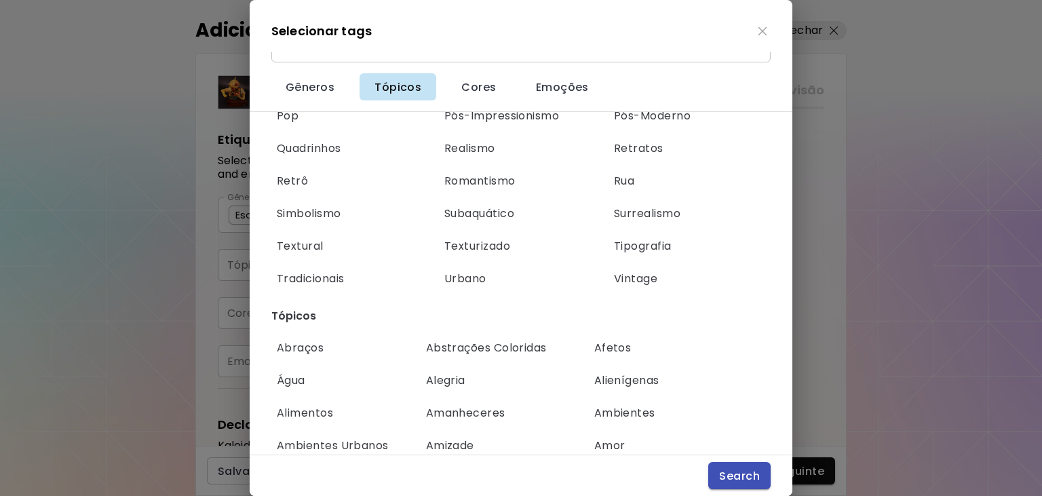
click at [740, 476] on span "Search" at bounding box center [739, 476] width 41 height 14
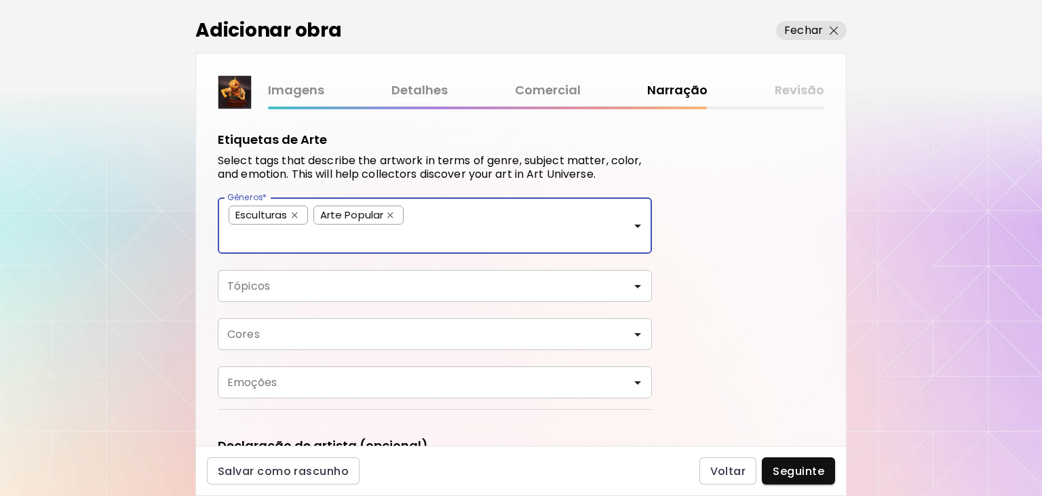
scroll to position [29, 0]
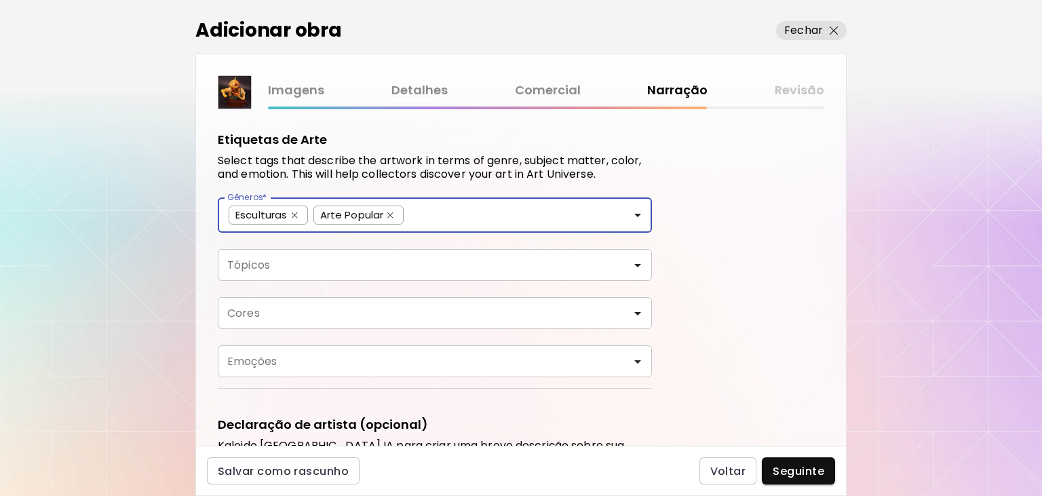
click at [323, 264] on input "Tópicos" at bounding box center [435, 265] width 413 height 16
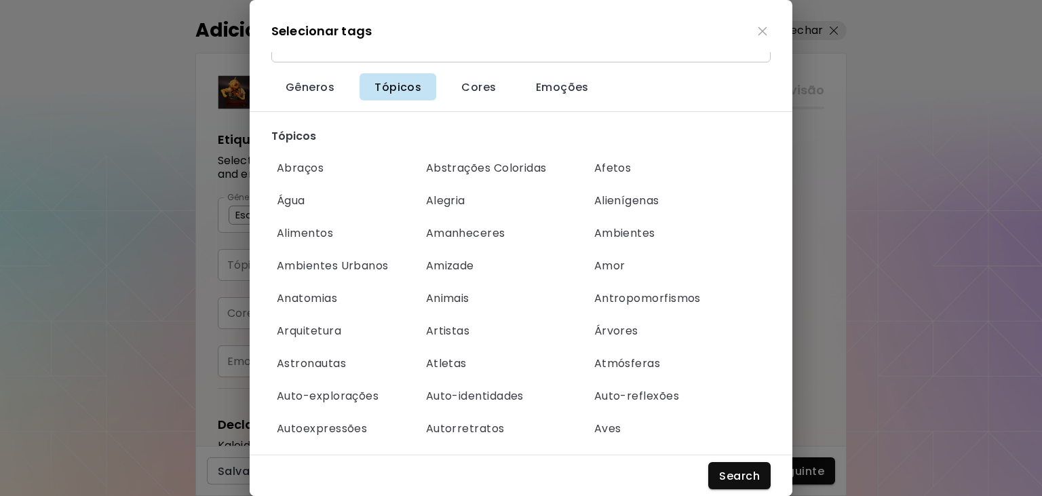
scroll to position [1275, 0]
click at [621, 169] on span "Afetos" at bounding box center [613, 167] width 37 height 15
click at [756, 477] on span "Search" at bounding box center [739, 476] width 41 height 14
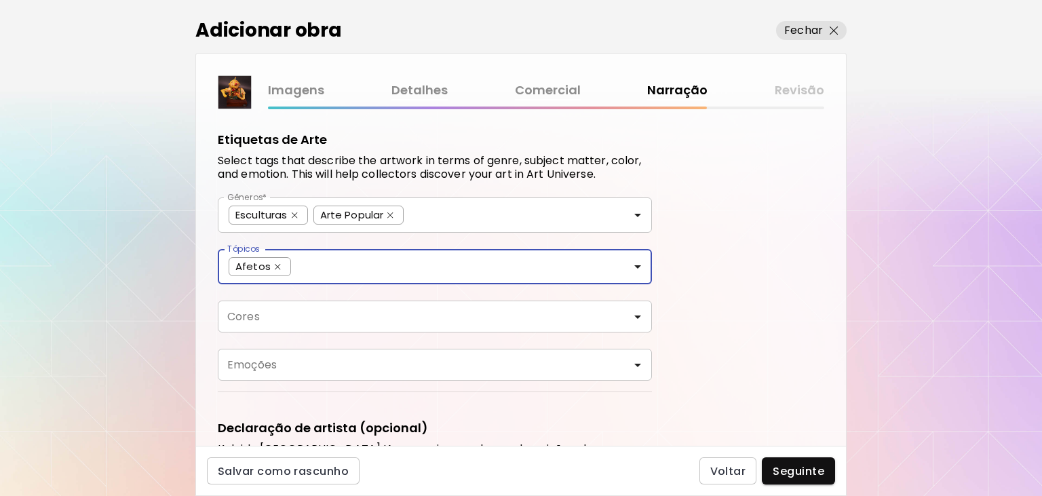
scroll to position [29, 0]
click at [330, 318] on input "Cores" at bounding box center [435, 317] width 413 height 16
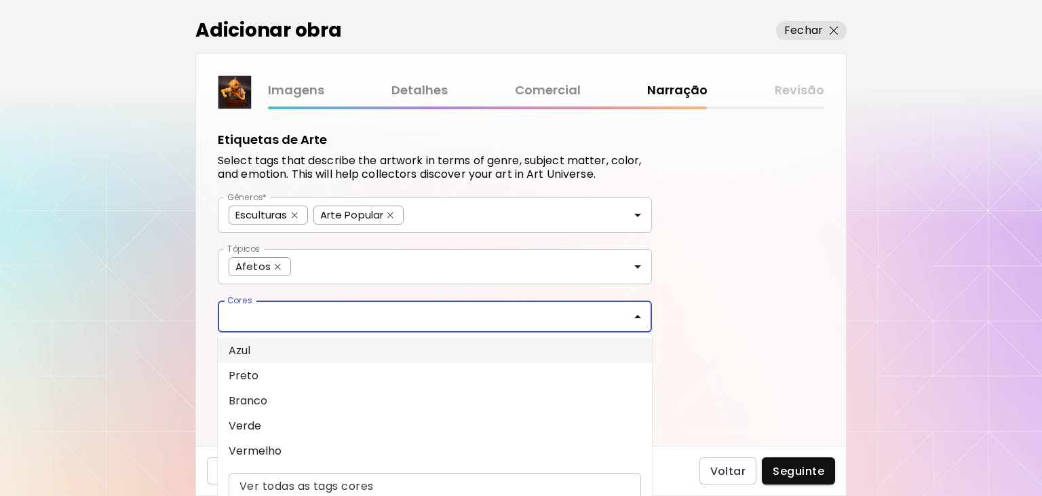
click at [273, 350] on li "Azul" at bounding box center [435, 350] width 434 height 25
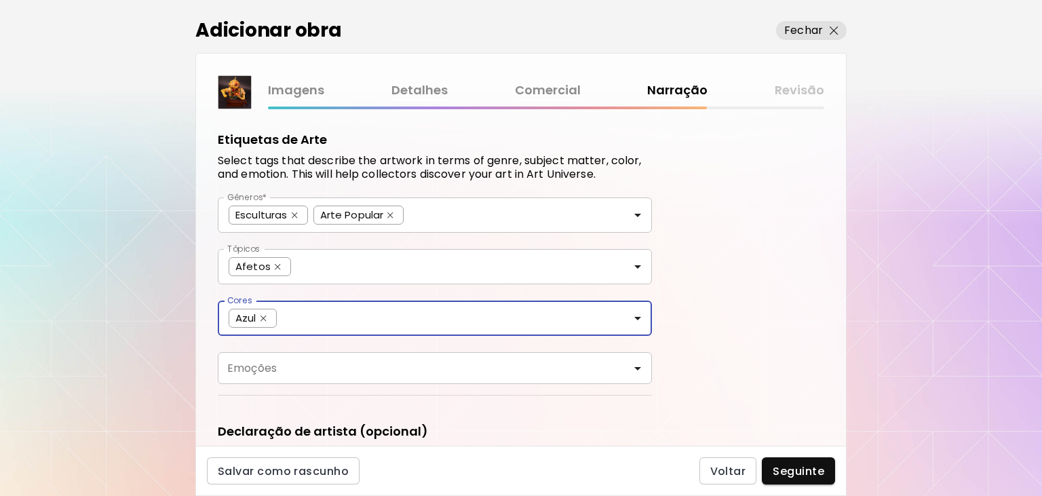
click at [294, 319] on input "Cores" at bounding box center [461, 317] width 359 height 16
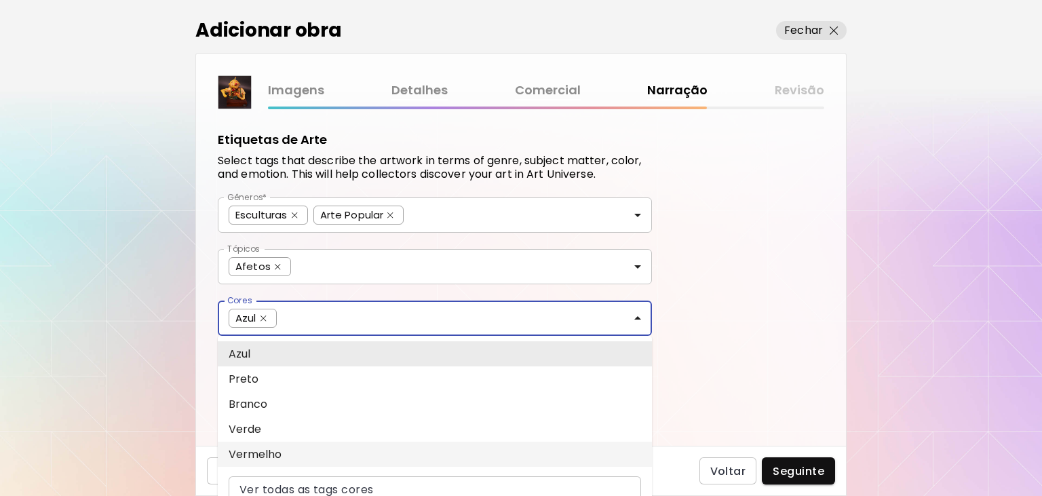
click at [284, 457] on li "Vermelho" at bounding box center [435, 454] width 434 height 25
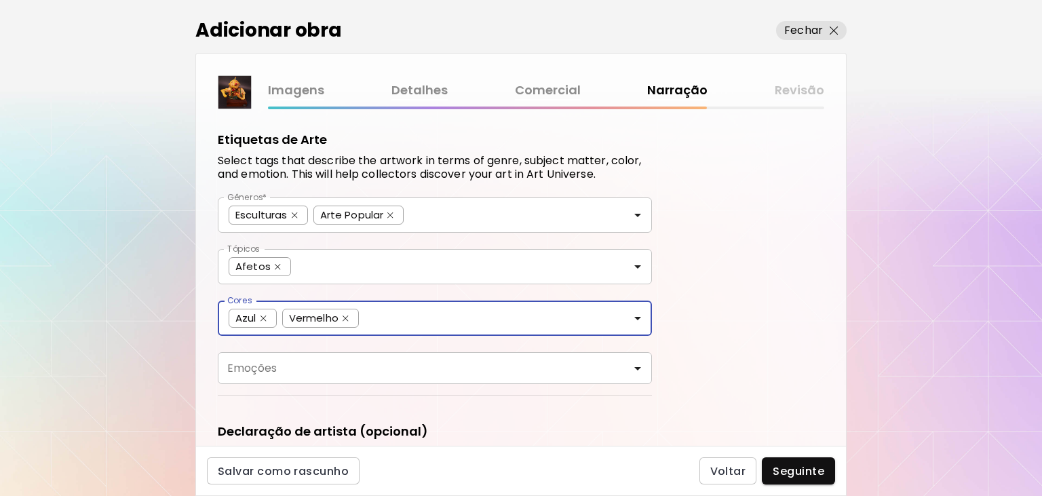
click at [371, 322] on input "Cores" at bounding box center [502, 317] width 277 height 16
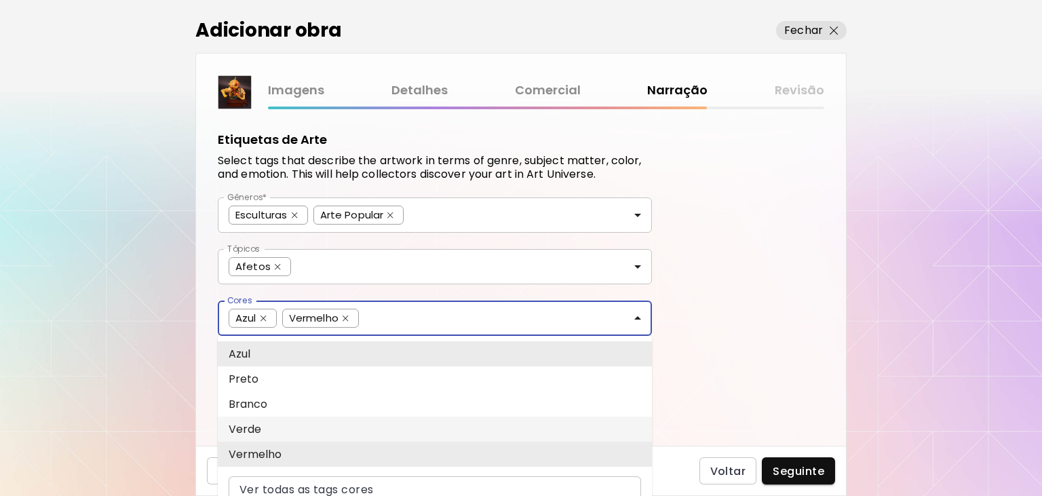
click at [315, 431] on li "Verde" at bounding box center [435, 429] width 434 height 25
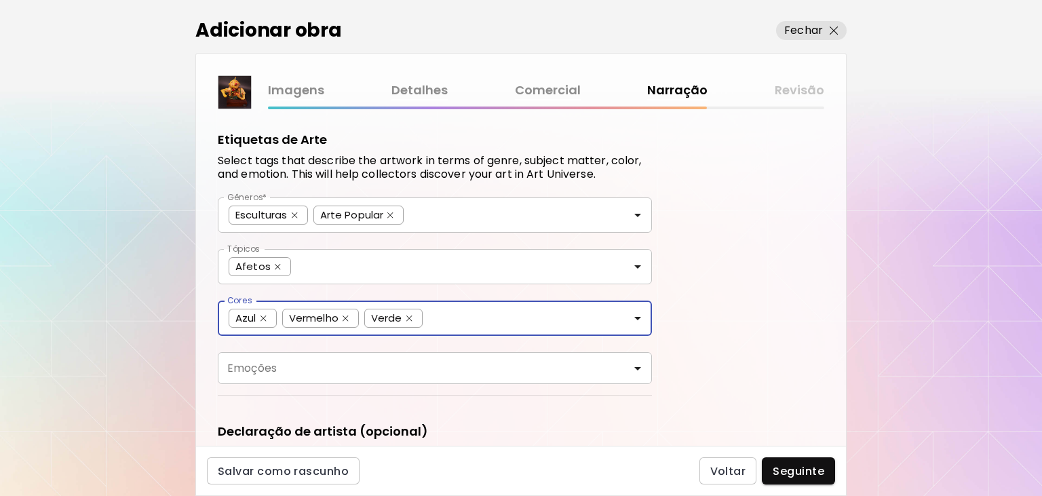
click at [314, 375] on input "Emoções" at bounding box center [435, 368] width 413 height 16
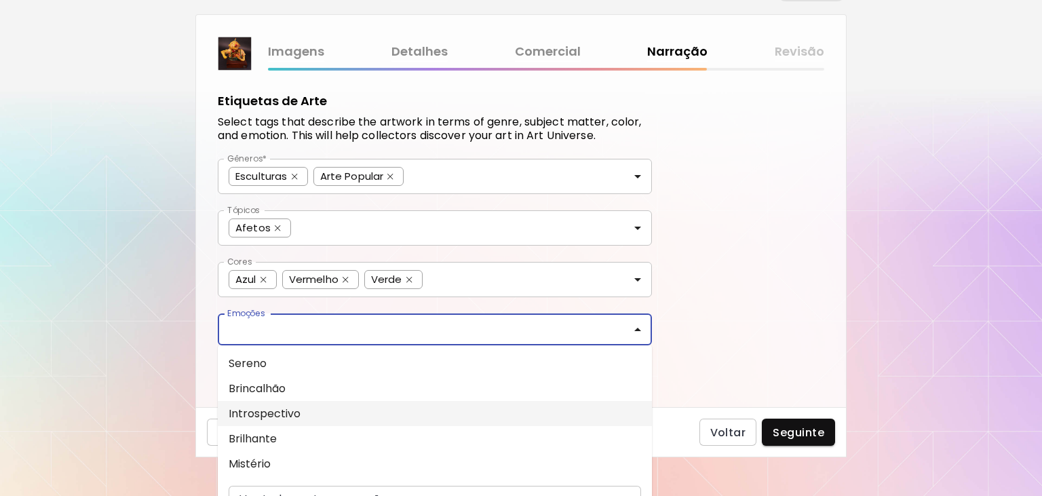
scroll to position [56, 0]
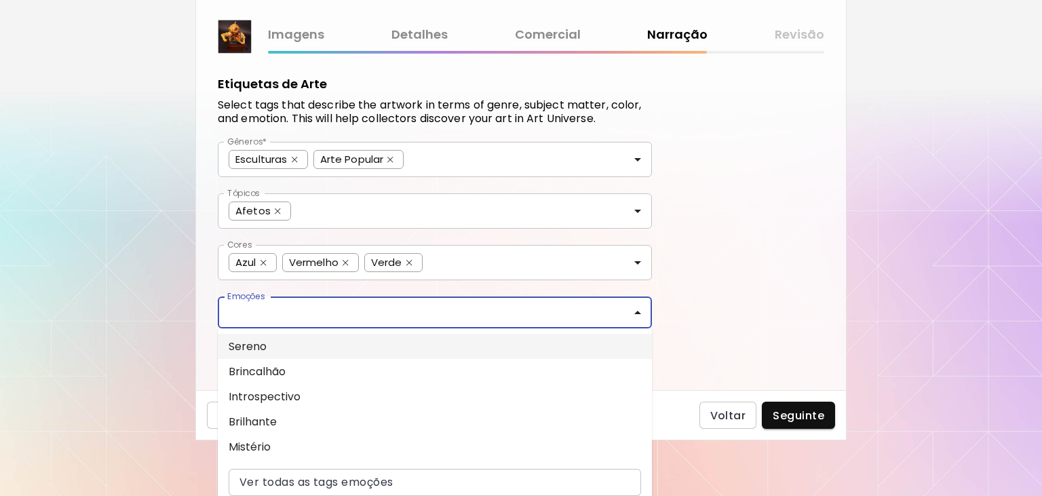
click at [273, 341] on li "Sereno" at bounding box center [435, 346] width 434 height 25
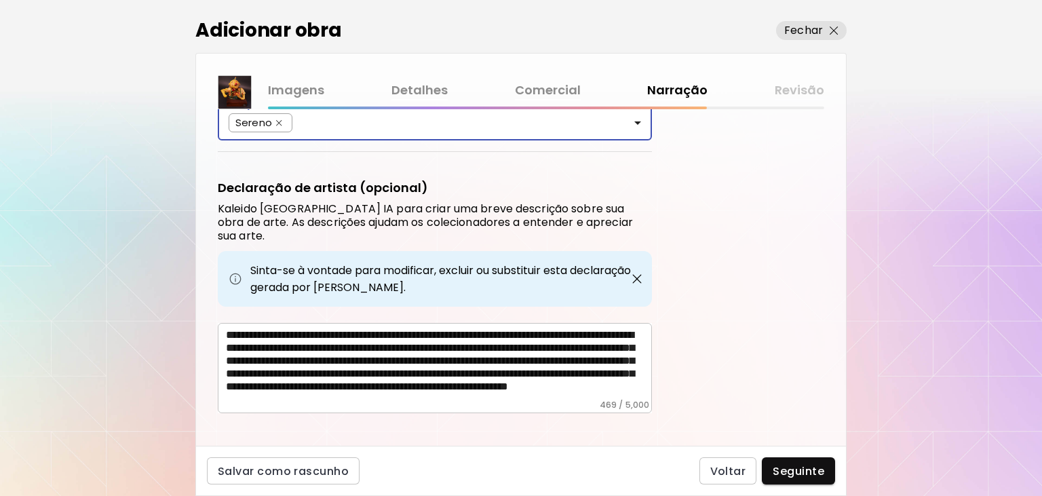
scroll to position [20, 0]
click at [804, 474] on span "Seguinte" at bounding box center [799, 471] width 52 height 14
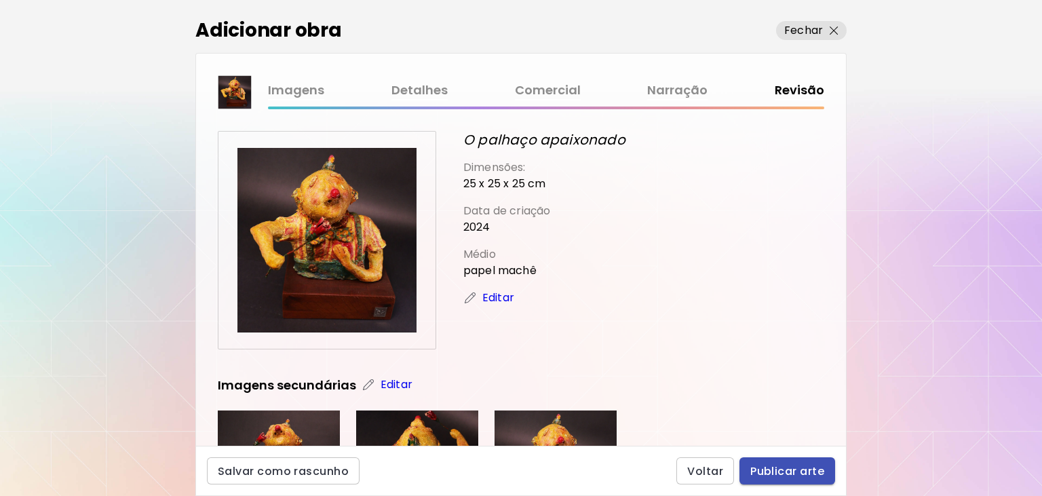
click at [799, 470] on span "Publicar arte" at bounding box center [788, 471] width 74 height 14
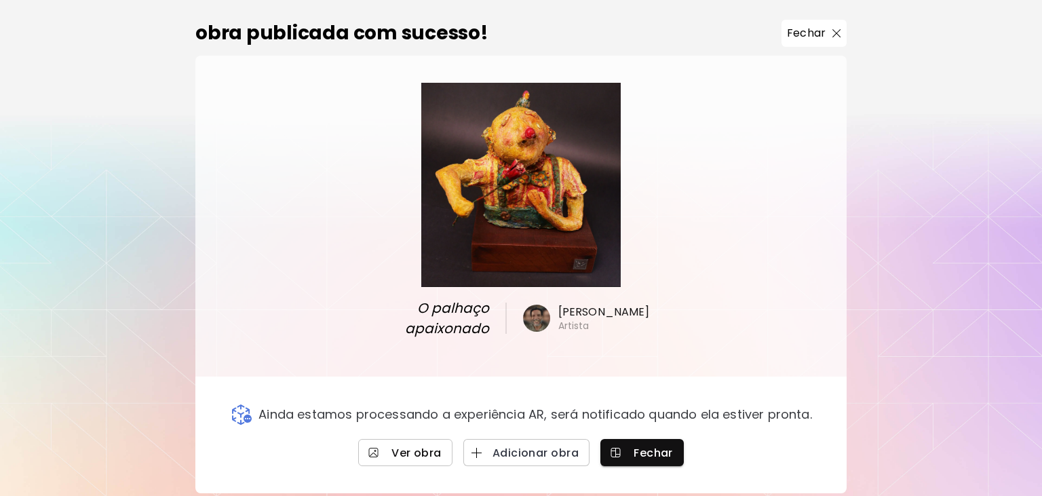
click at [404, 446] on span "Ver obra" at bounding box center [405, 453] width 73 height 14
click at [626, 446] on span "button" at bounding box center [619, 453] width 20 height 14
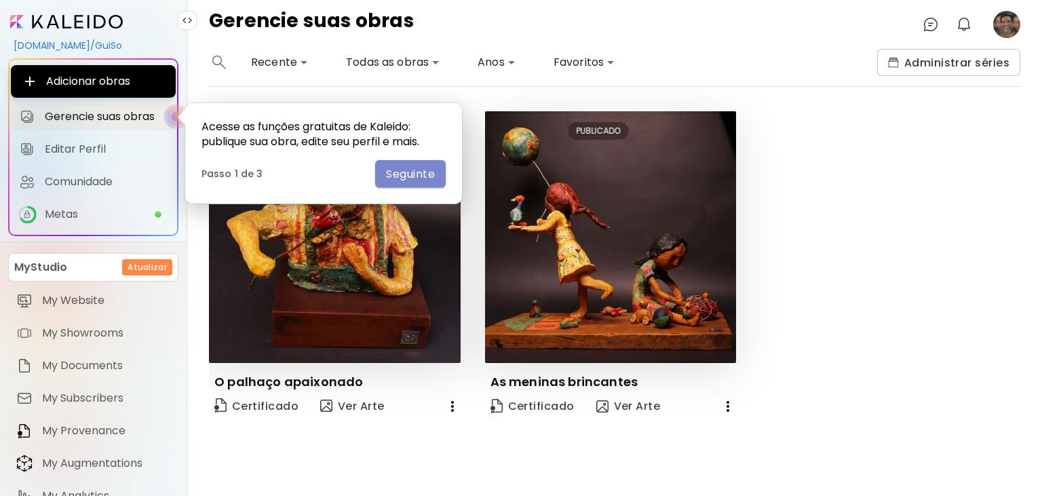
click at [406, 172] on span "Seguinte" at bounding box center [410, 174] width 49 height 14
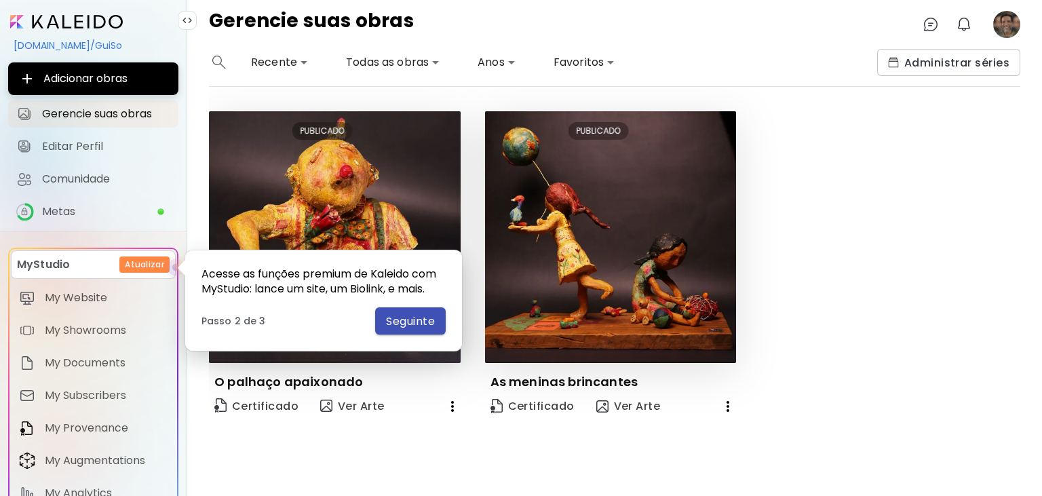
click at [409, 320] on span "Seguinte" at bounding box center [410, 321] width 49 height 14
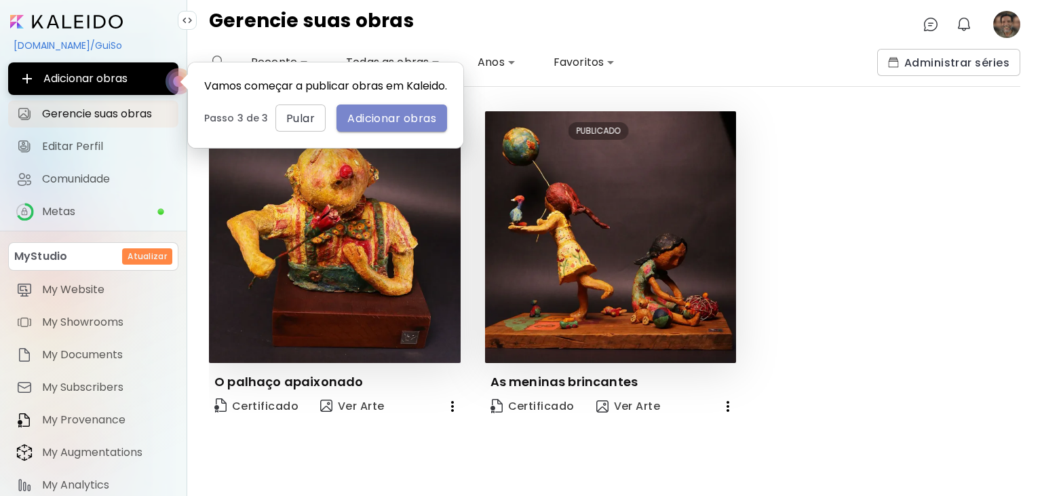
click at [398, 126] on span "Adicionar obras" at bounding box center [391, 118] width 89 height 14
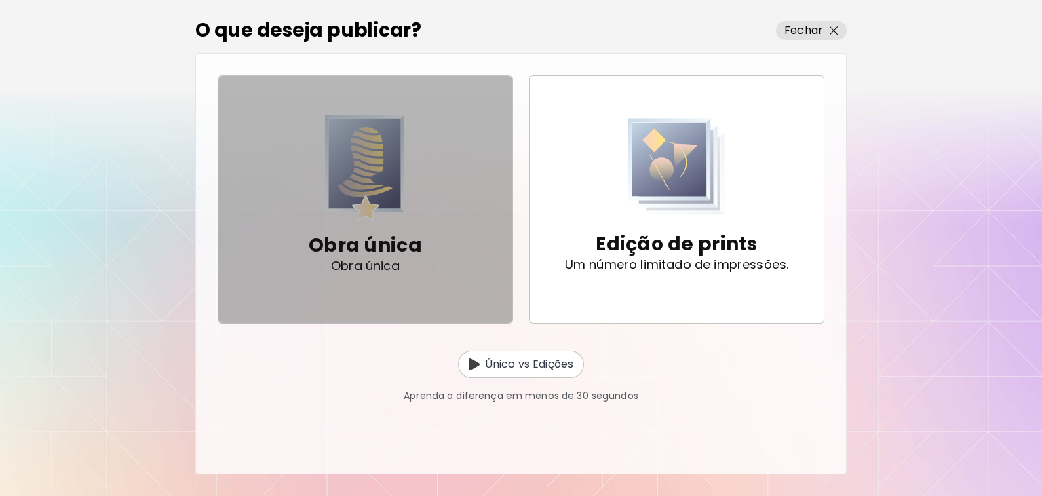
click at [366, 185] on img "button" at bounding box center [365, 168] width 80 height 107
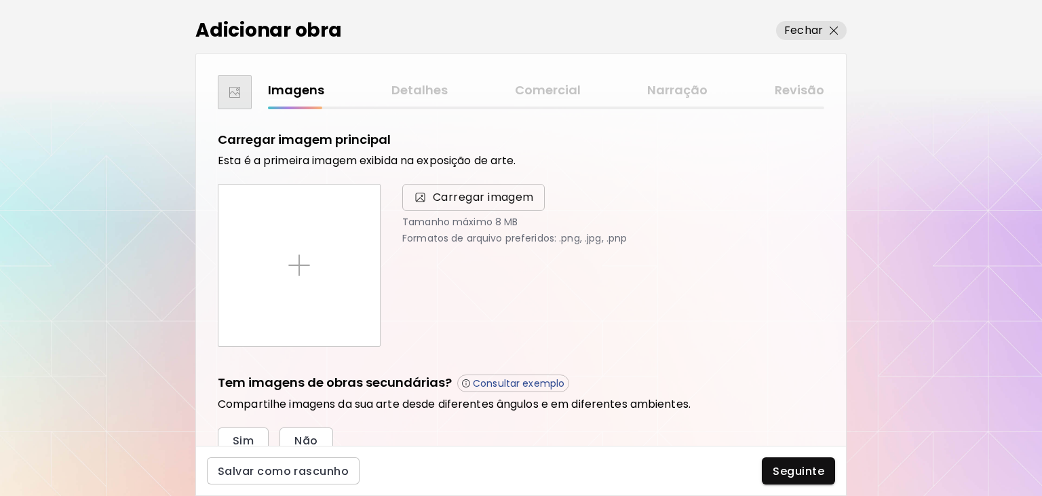
click at [444, 197] on span "Carregar imagem" at bounding box center [483, 197] width 101 height 16
click at [0, 0] on input "Carregar imagem" at bounding box center [0, 0] width 0 height 0
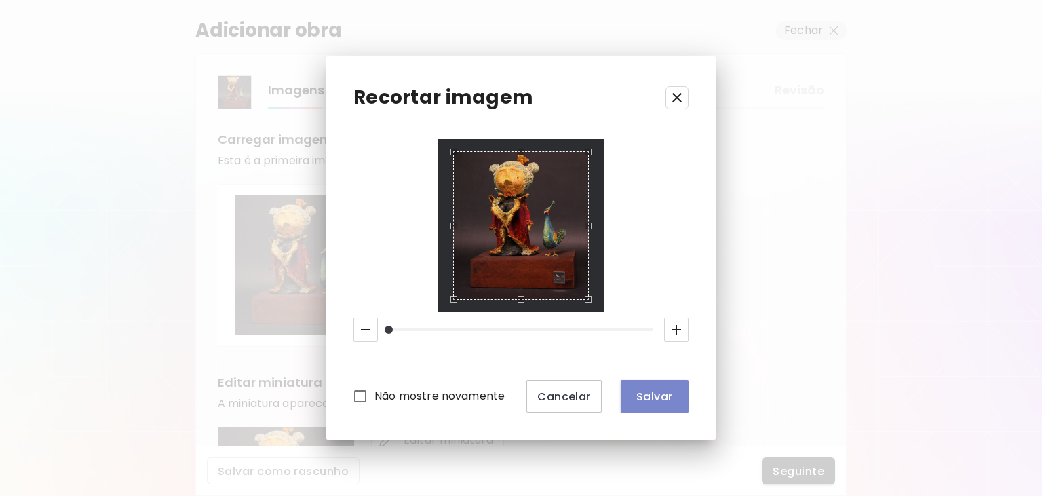
click at [669, 397] on span "Salvar" at bounding box center [655, 397] width 46 height 14
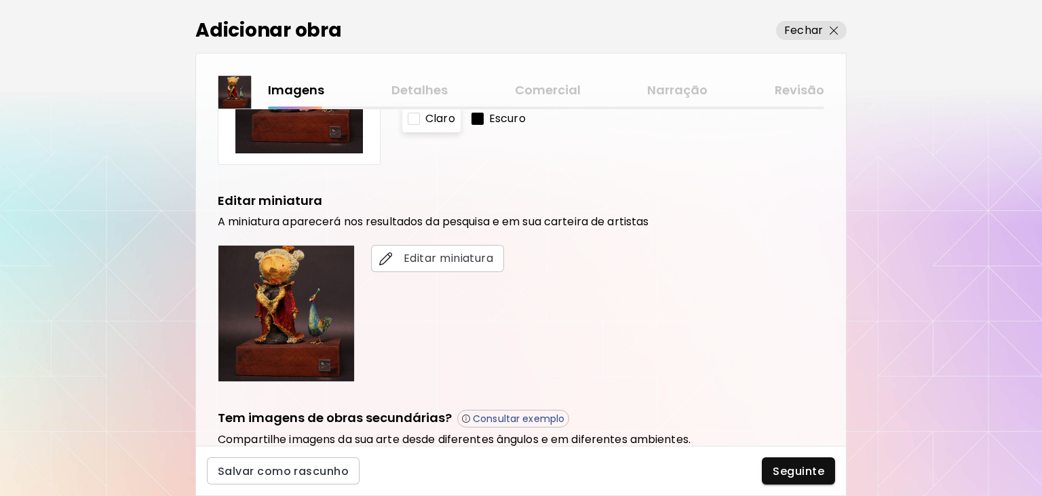
scroll to position [273, 0]
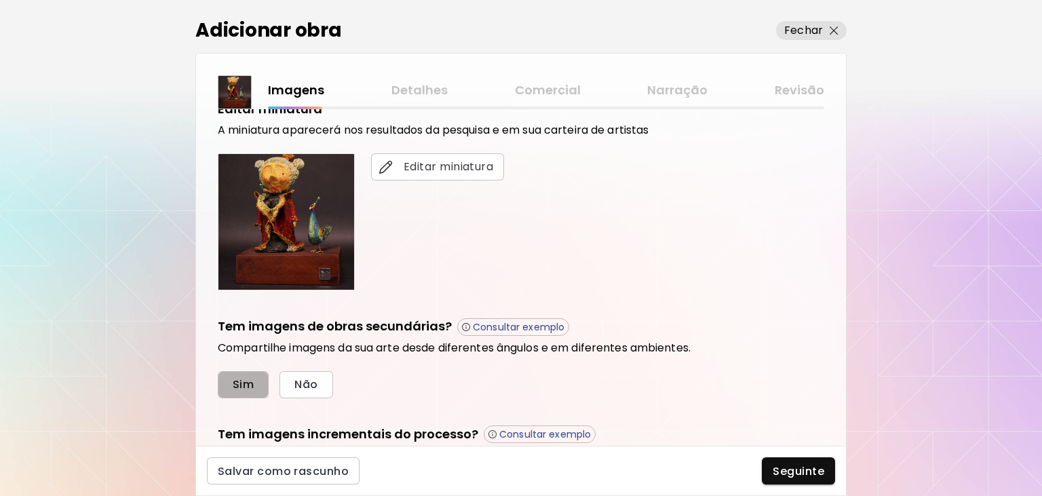
click at [251, 387] on span "Sim" at bounding box center [243, 384] width 21 height 14
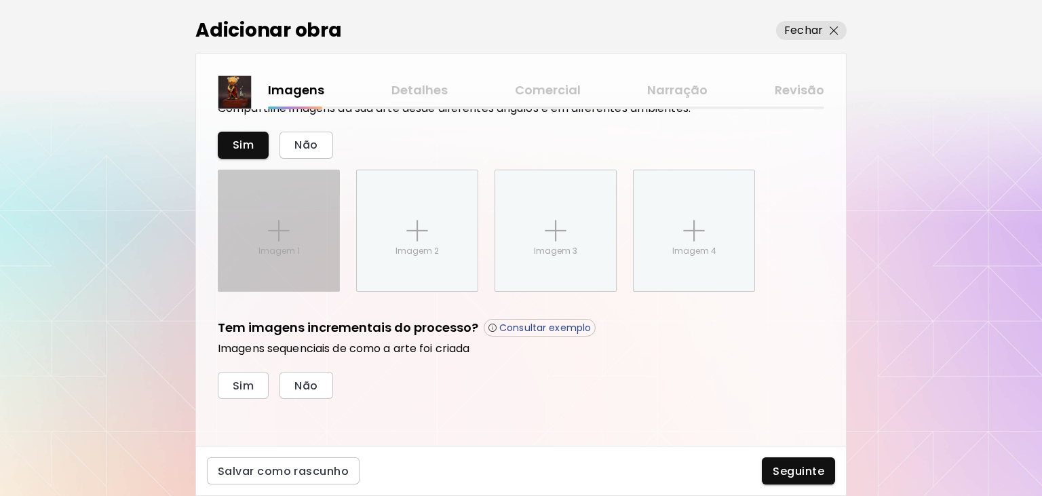
scroll to position [513, 0]
click at [267, 229] on div "Imagem 1" at bounding box center [279, 230] width 121 height 121
click at [0, 0] on input "Imagem 1" at bounding box center [0, 0] width 0 height 0
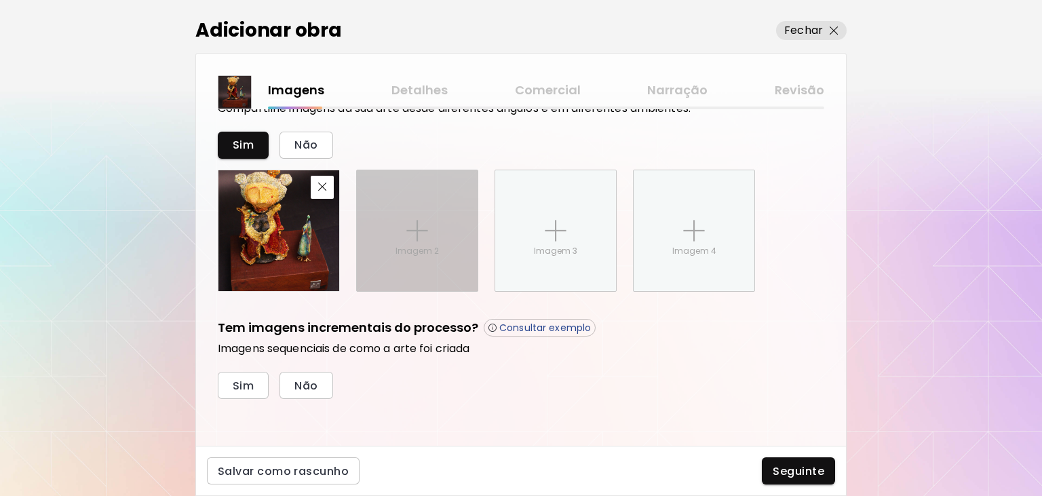
click at [403, 257] on div "Imagem 2" at bounding box center [417, 230] width 121 height 121
click at [0, 0] on input "Imagem 2" at bounding box center [0, 0] width 0 height 0
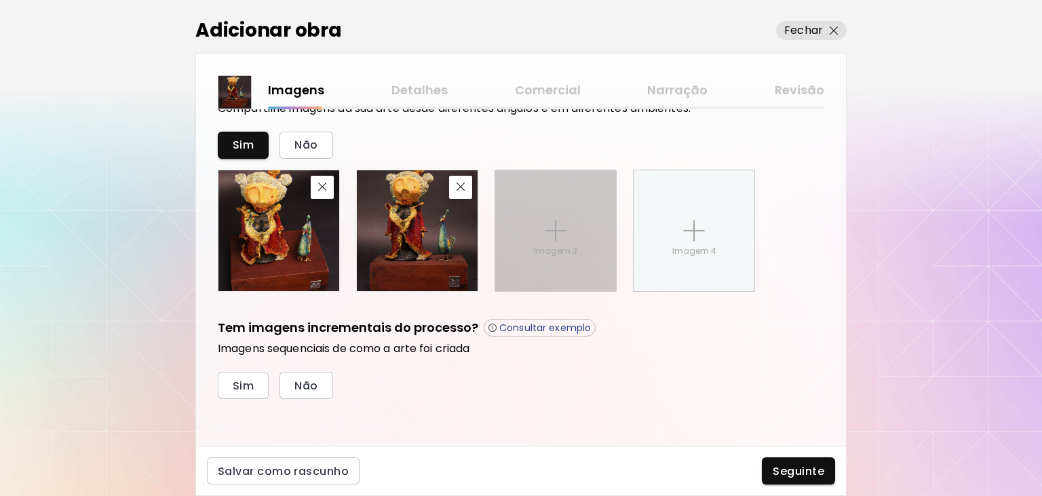
click at [560, 255] on p "Imagem 3" at bounding box center [555, 251] width 43 height 12
click at [0, 0] on input "Imagem 3" at bounding box center [0, 0] width 0 height 0
click at [547, 221] on img at bounding box center [556, 231] width 22 height 22
click at [0, 0] on input "Imagem 3" at bounding box center [0, 0] width 0 height 0
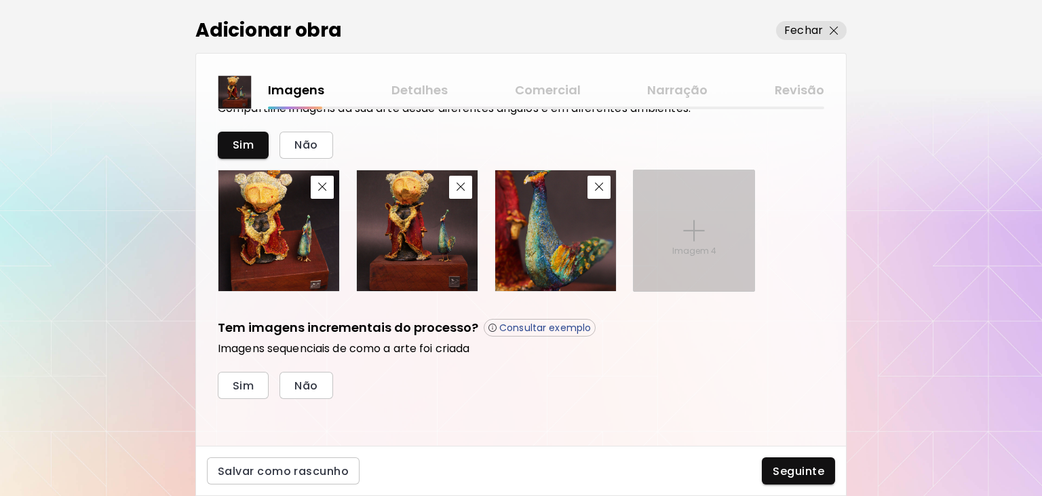
click at [721, 232] on div "Imagem 4" at bounding box center [694, 230] width 121 height 121
click at [0, 0] on input "Imagem 4" at bounding box center [0, 0] width 0 height 0
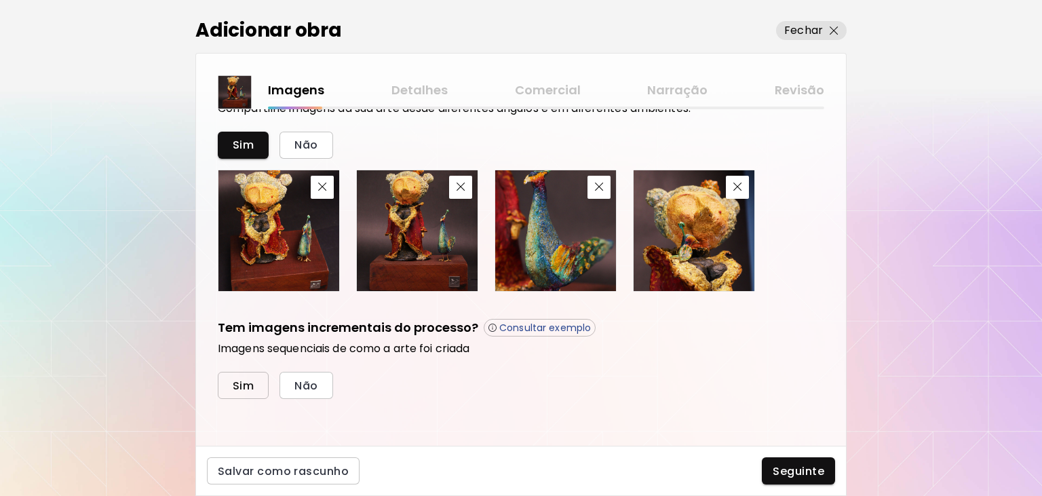
click at [236, 385] on span "Sim" at bounding box center [243, 386] width 21 height 14
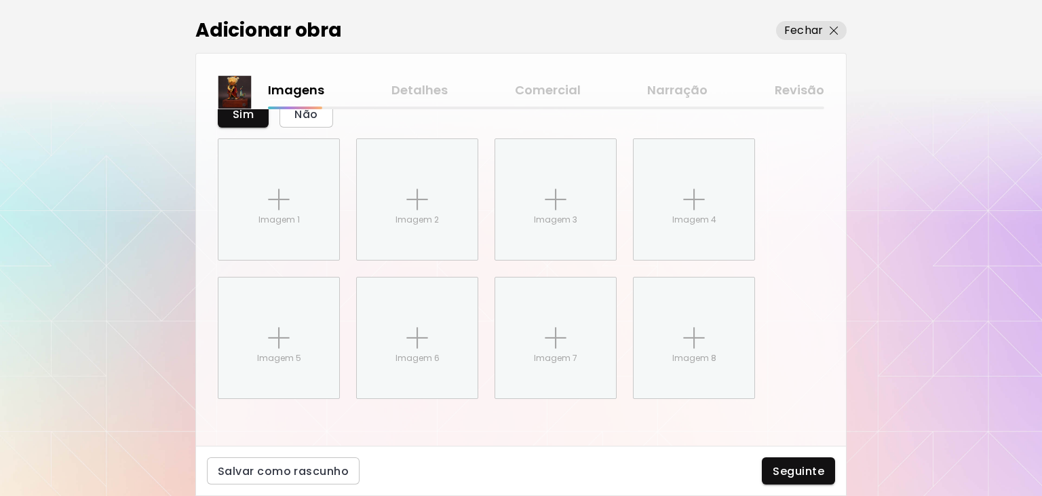
scroll to position [785, 0]
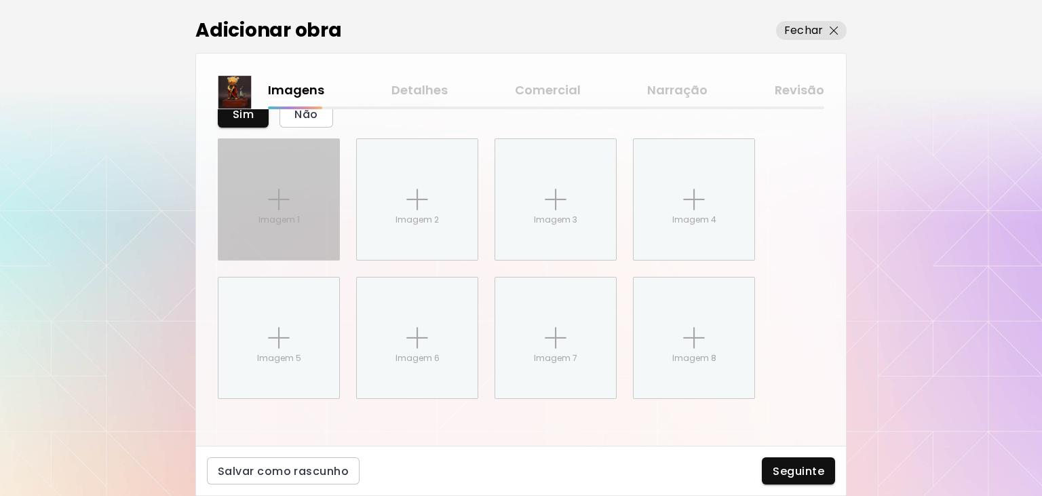
click at [269, 219] on p "Imagem 1" at bounding box center [279, 220] width 41 height 12
click at [0, 0] on input "Imagem 1" at bounding box center [0, 0] width 0 height 0
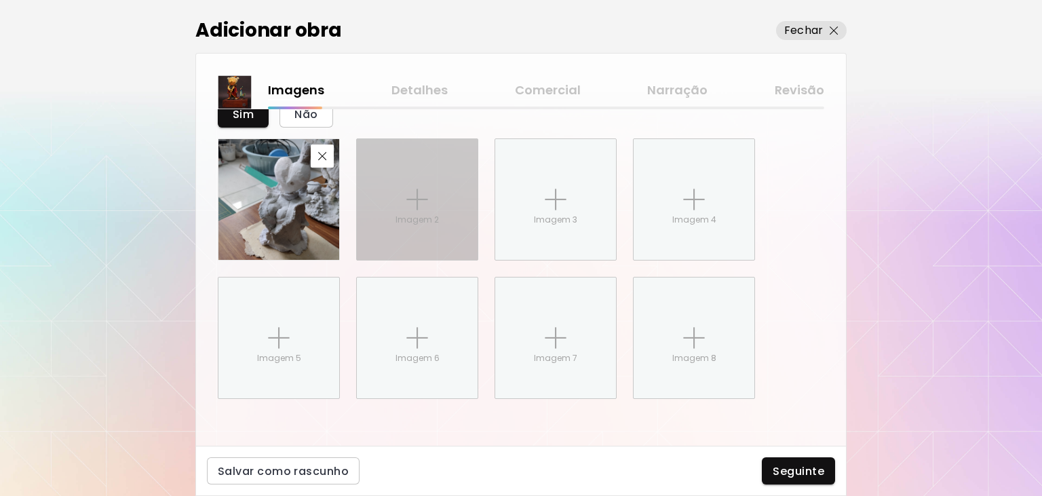
click at [427, 185] on div "Imagem 2" at bounding box center [417, 199] width 121 height 121
click at [0, 0] on input "Imagem 2" at bounding box center [0, 0] width 0 height 0
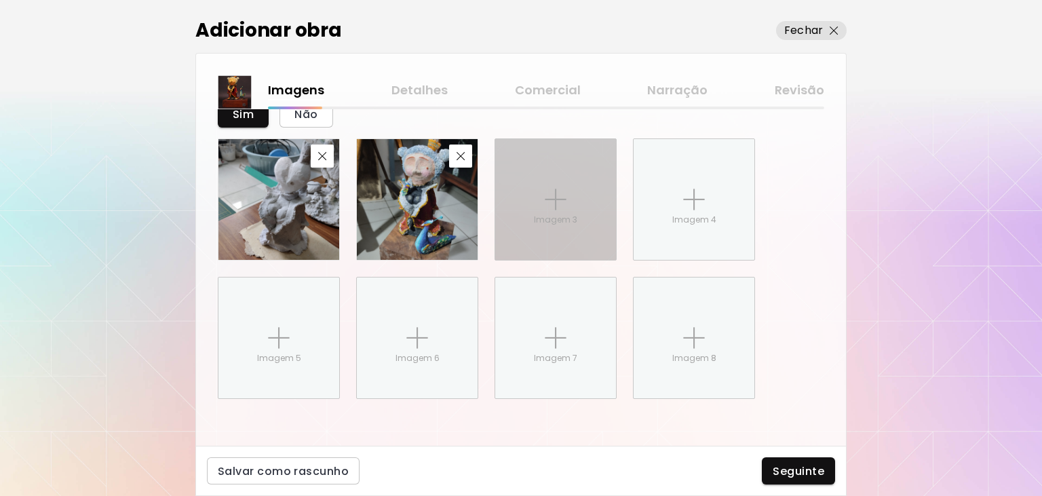
click at [559, 202] on img at bounding box center [556, 200] width 22 height 22
click at [0, 0] on input "Imagem 3" at bounding box center [0, 0] width 0 height 0
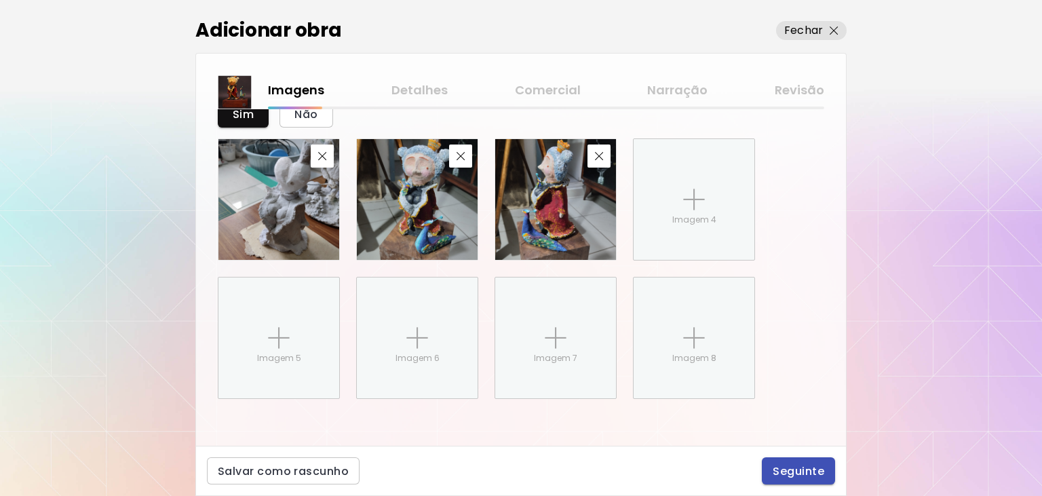
click at [811, 471] on span "Seguinte" at bounding box center [799, 471] width 52 height 14
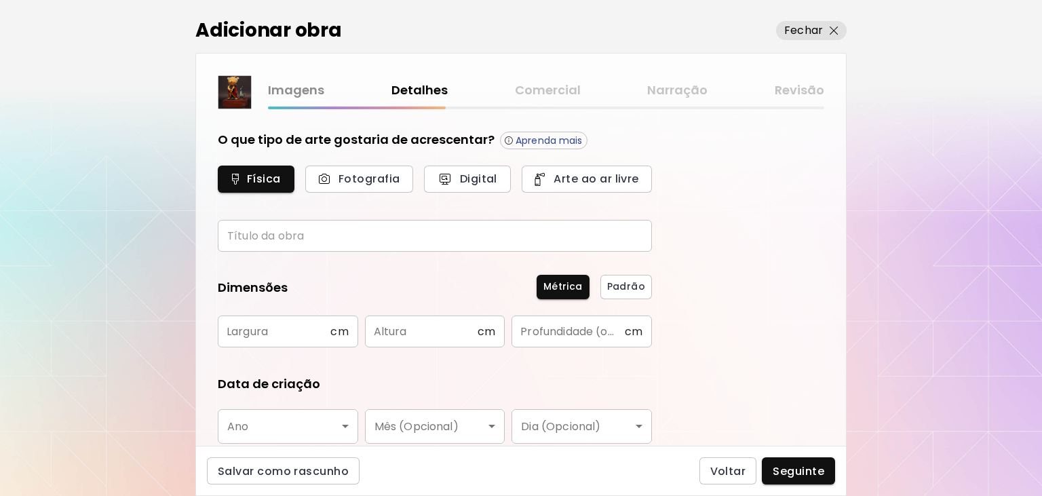
click at [313, 231] on input "text" at bounding box center [435, 236] width 434 height 32
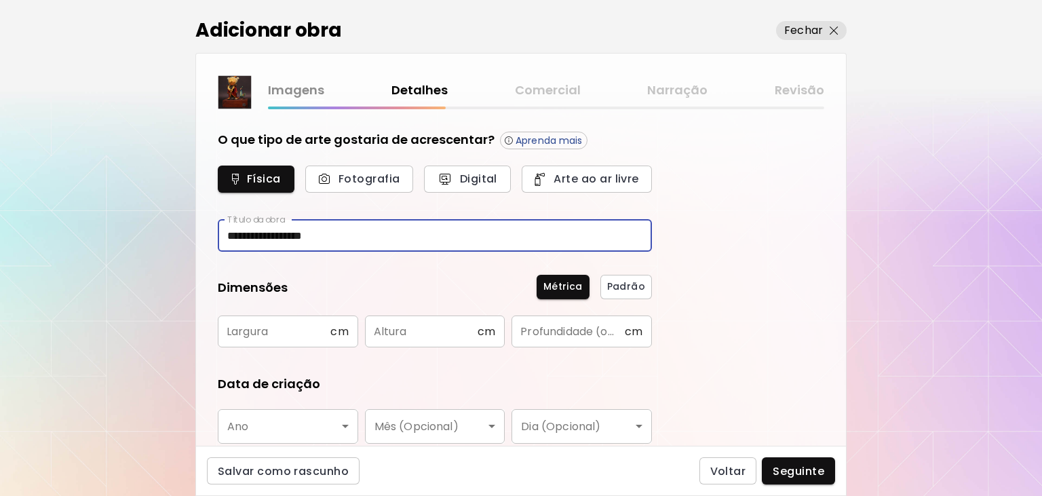
type input "**********"
click at [292, 335] on input "text" at bounding box center [274, 332] width 113 height 32
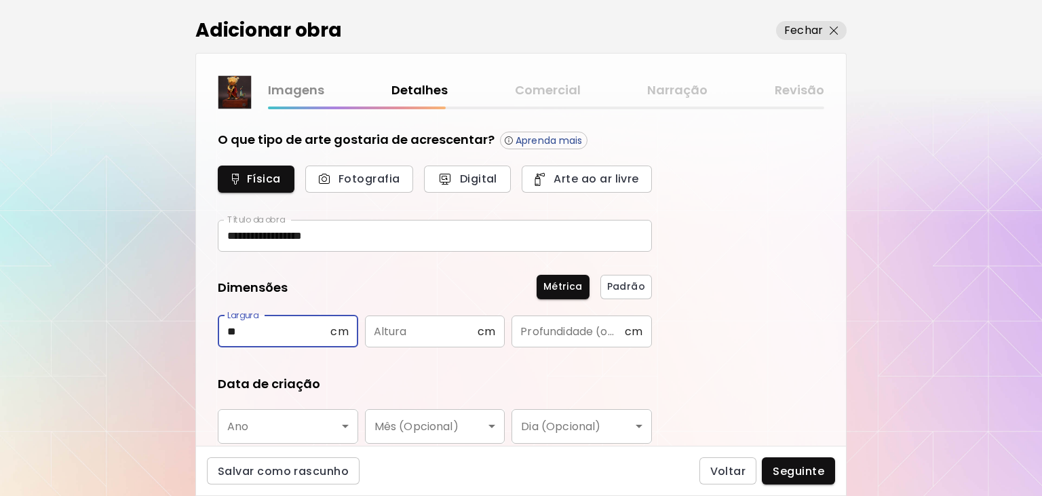
type input "**"
click at [436, 330] on input "text" at bounding box center [421, 332] width 113 height 32
type input "**"
click at [569, 325] on input "text" at bounding box center [568, 332] width 113 height 32
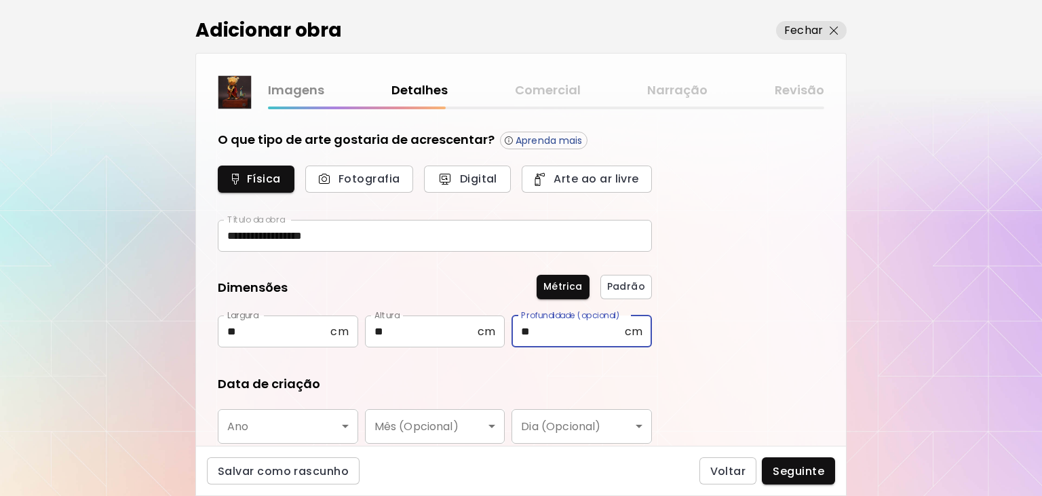
type input "**"
click at [309, 419] on body "**********" at bounding box center [521, 248] width 1042 height 496
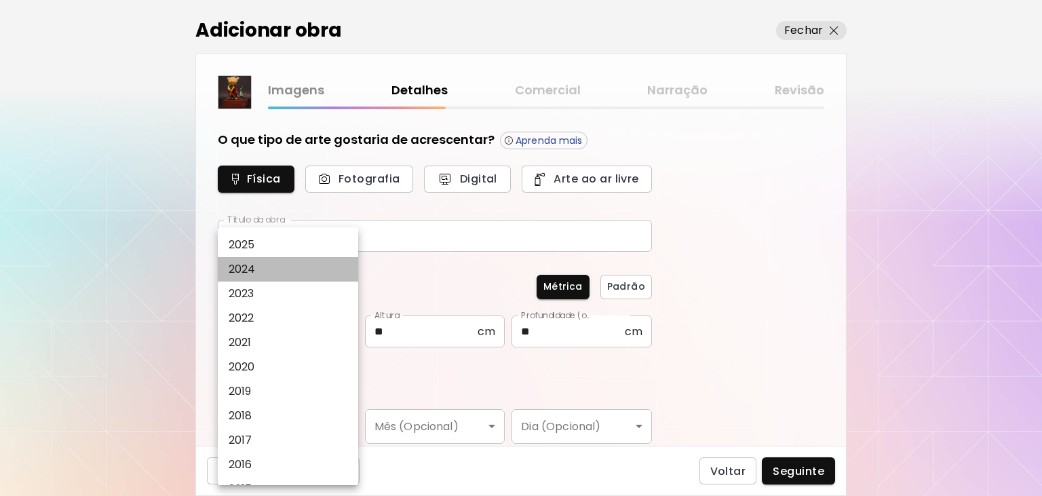
click at [264, 269] on li "2024" at bounding box center [288, 269] width 140 height 24
type input "****"
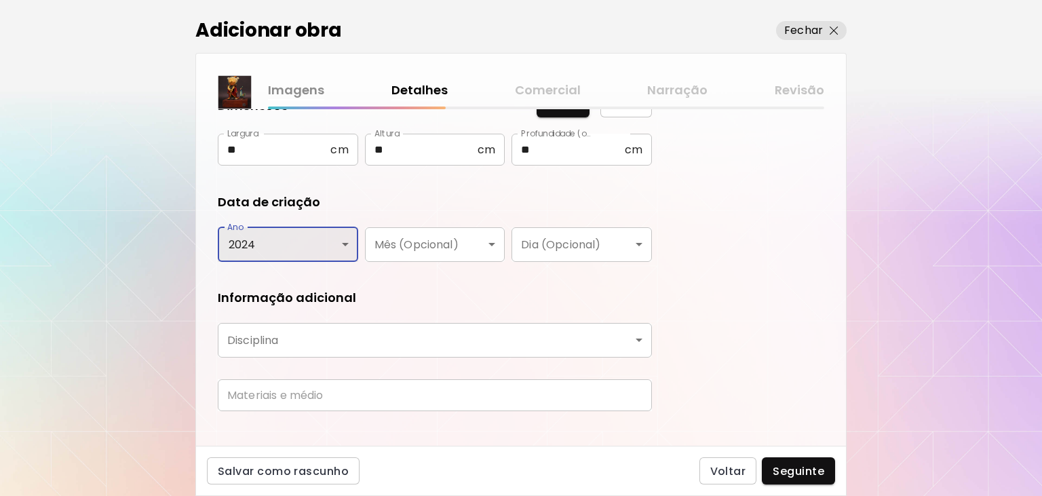
scroll to position [200, 0]
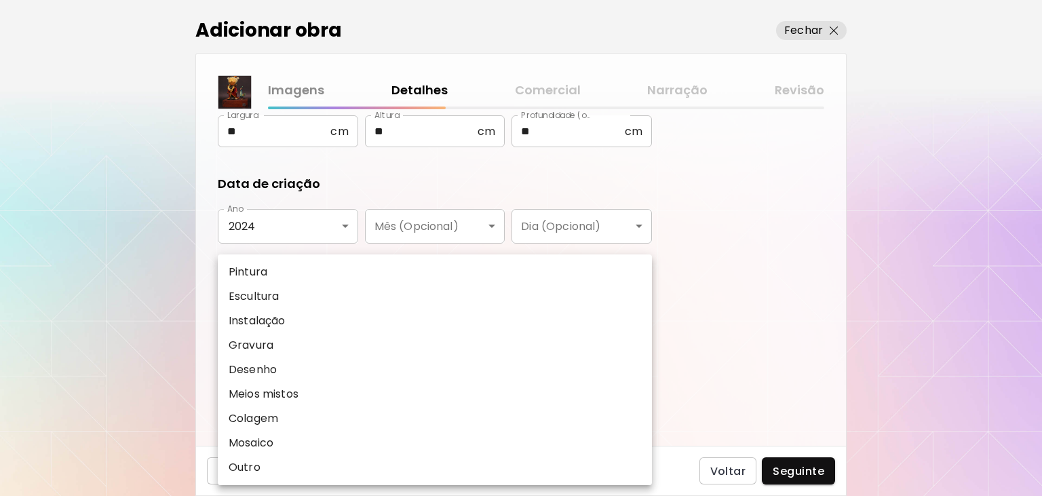
click at [314, 307] on body "**********" at bounding box center [521, 248] width 1042 height 496
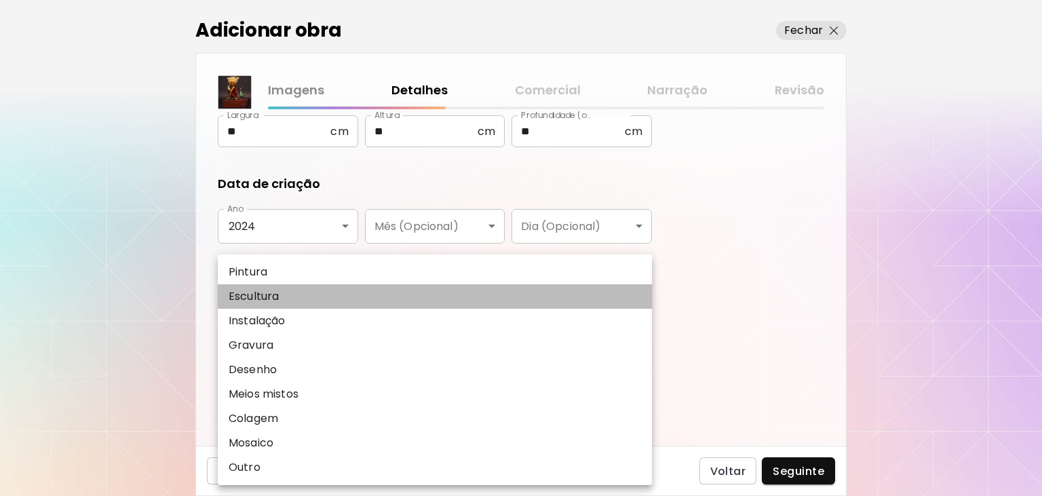
click at [267, 299] on p "Escultura" at bounding box center [254, 296] width 50 height 16
type input "*********"
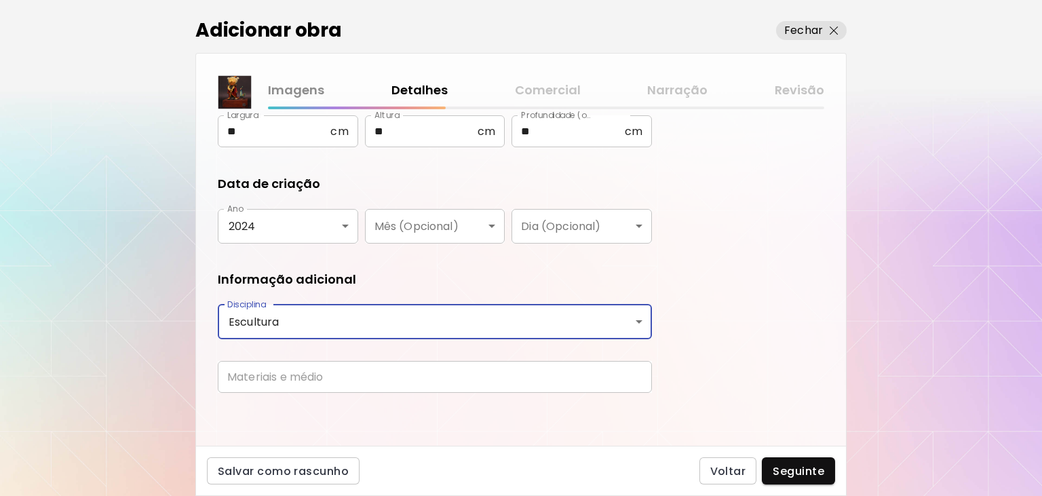
click at [301, 381] on input "text" at bounding box center [435, 377] width 434 height 32
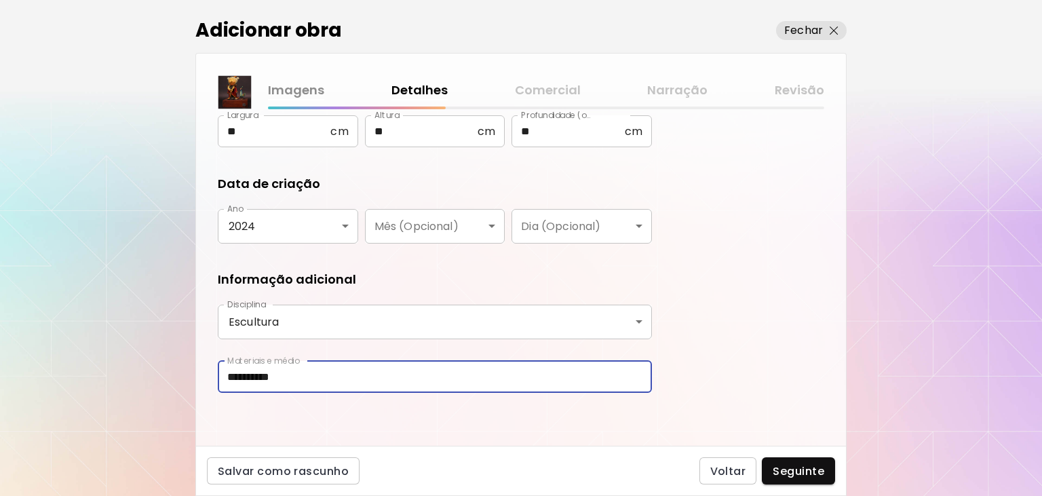
click at [232, 374] on input "**********" at bounding box center [435, 377] width 434 height 32
type input "**********"
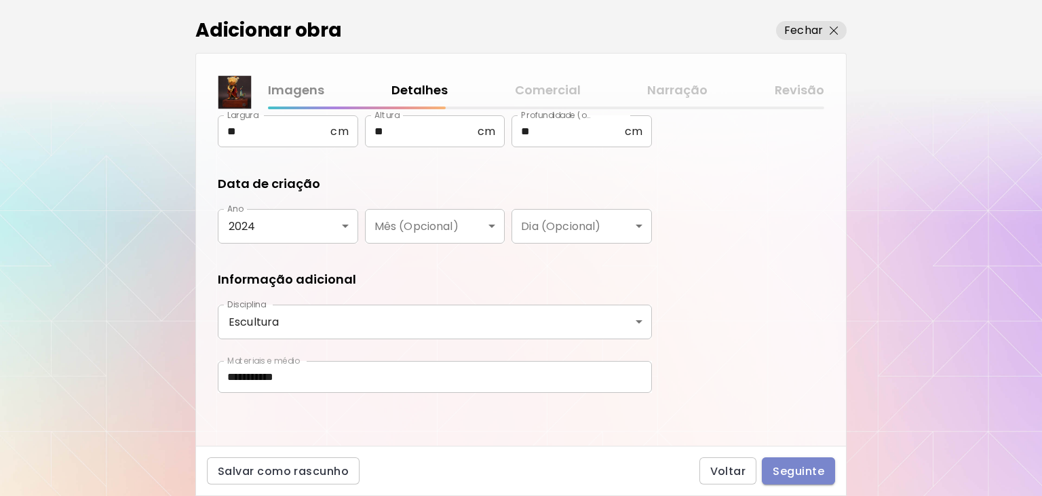
click at [821, 463] on button "Seguinte" at bounding box center [798, 470] width 73 height 27
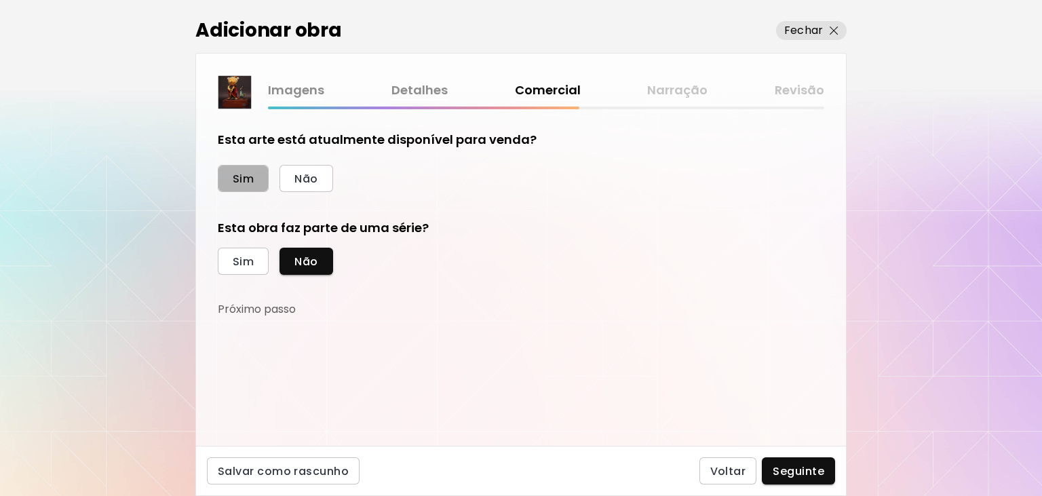
click at [255, 183] on button "Sim" at bounding box center [243, 178] width 51 height 27
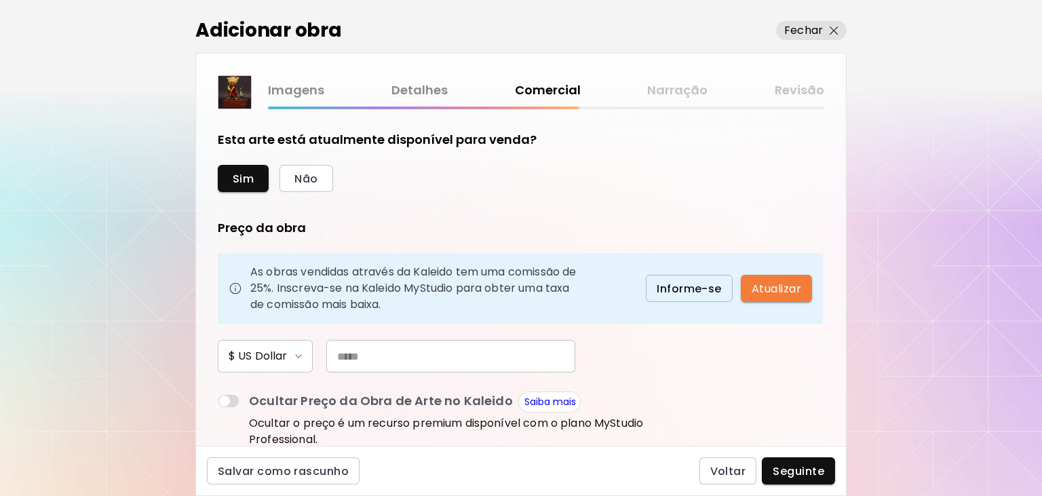
click at [444, 357] on input "text" at bounding box center [450, 356] width 249 height 33
type input "***"
click at [805, 468] on span "Seguinte" at bounding box center [799, 471] width 52 height 14
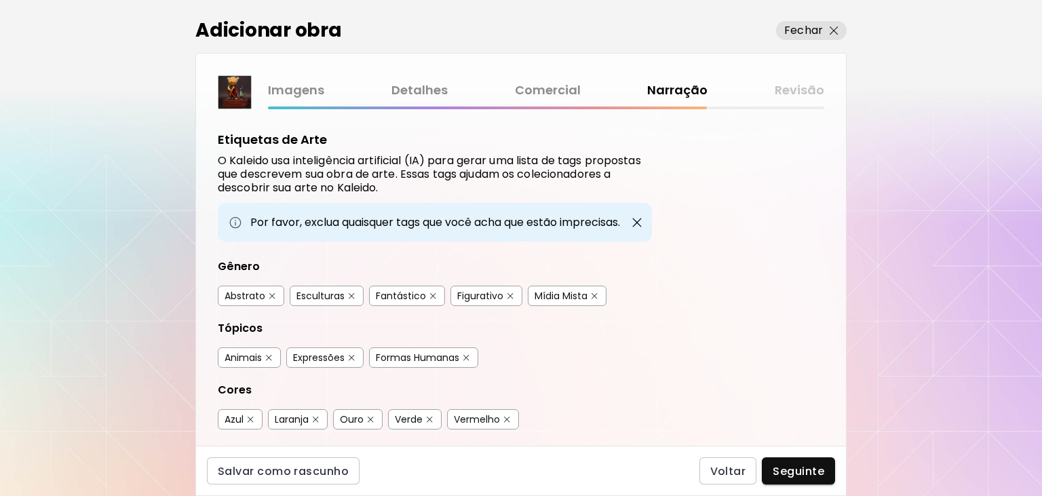
click at [320, 292] on div "Esculturas" at bounding box center [321, 296] width 48 height 14
click at [392, 295] on div "Fantástico" at bounding box center [401, 296] width 50 height 14
click at [339, 358] on div "Expressões" at bounding box center [319, 358] width 52 height 14
click at [409, 356] on div "Formas Humanas" at bounding box center [417, 358] width 83 height 14
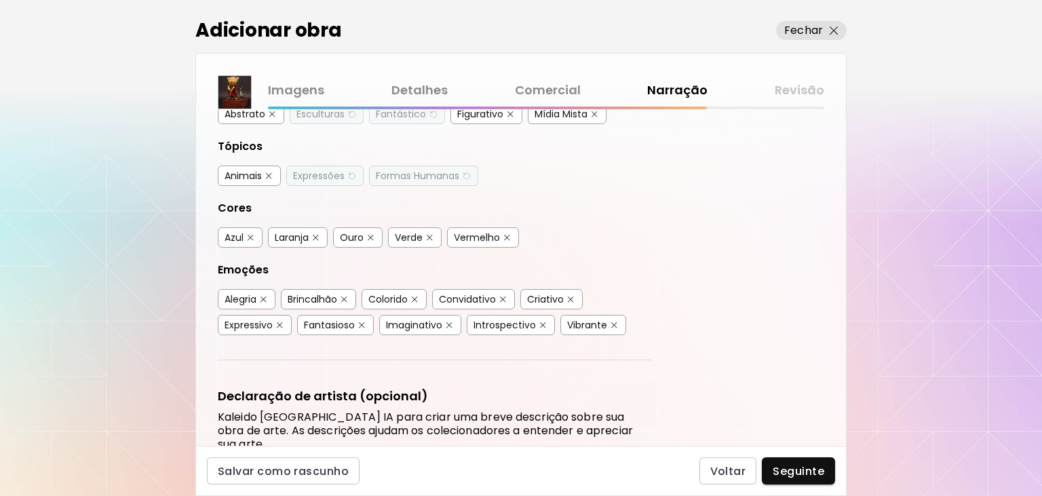
click at [240, 232] on div "Azul" at bounding box center [234, 238] width 19 height 14
click at [302, 232] on div "Laranja" at bounding box center [292, 238] width 34 height 14
click at [359, 231] on div "Ouro" at bounding box center [352, 238] width 24 height 14
drag, startPoint x: 419, startPoint y: 229, endPoint x: 512, endPoint y: 236, distance: 93.2
click at [422, 231] on div "Verde" at bounding box center [409, 238] width 28 height 14
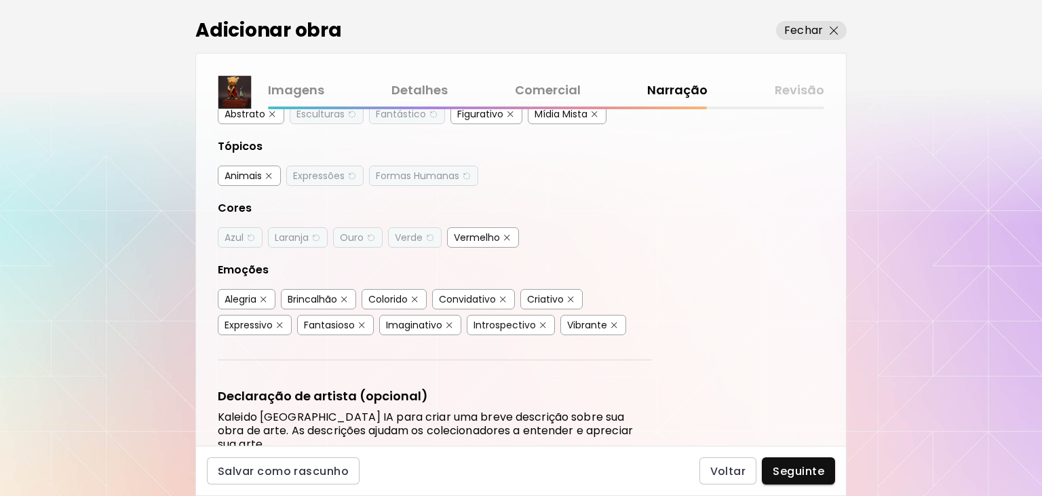
click at [512, 236] on div "Vermelho" at bounding box center [483, 237] width 72 height 20
click at [487, 237] on div "Vermelho" at bounding box center [477, 238] width 46 height 14
click at [540, 295] on div "Criativo" at bounding box center [545, 299] width 37 height 14
click at [257, 319] on div "Expressivo" at bounding box center [249, 325] width 48 height 14
click at [409, 318] on div "Imaginativo" at bounding box center [414, 325] width 56 height 14
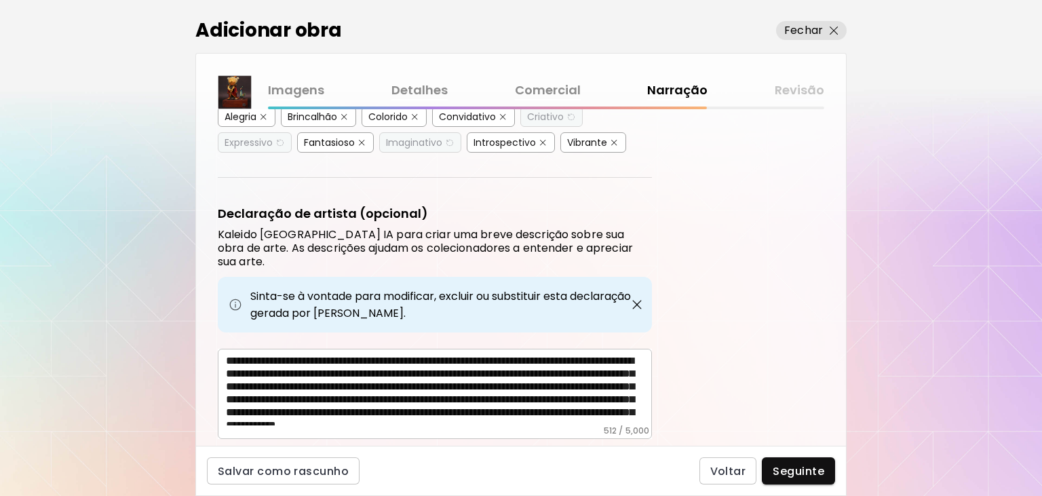
scroll to position [33, 0]
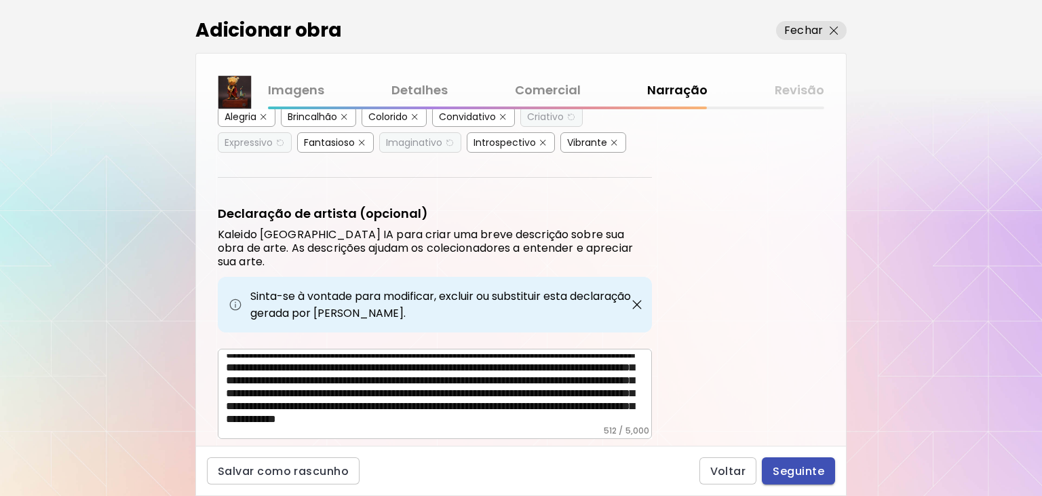
click at [807, 472] on span "Seguinte" at bounding box center [799, 471] width 52 height 14
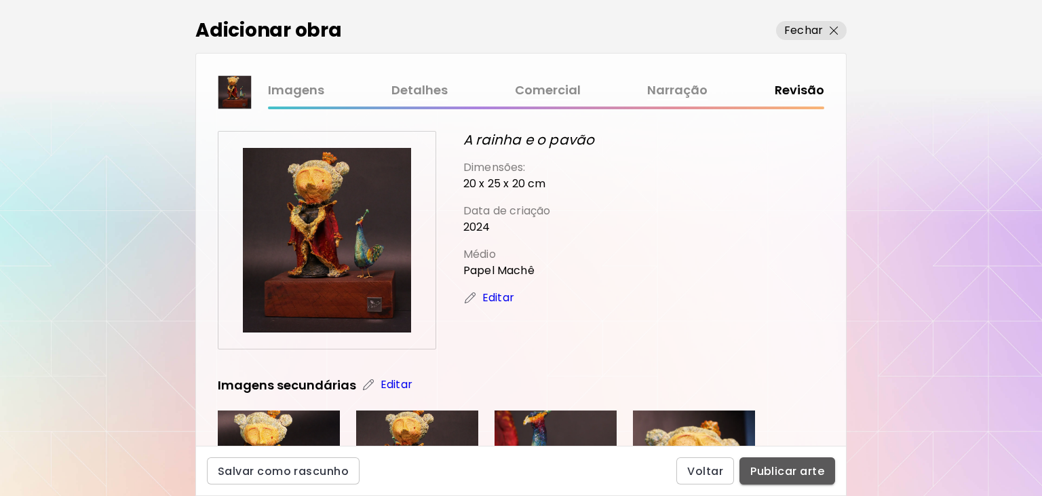
click at [805, 473] on span "Publicar arte" at bounding box center [788, 471] width 74 height 14
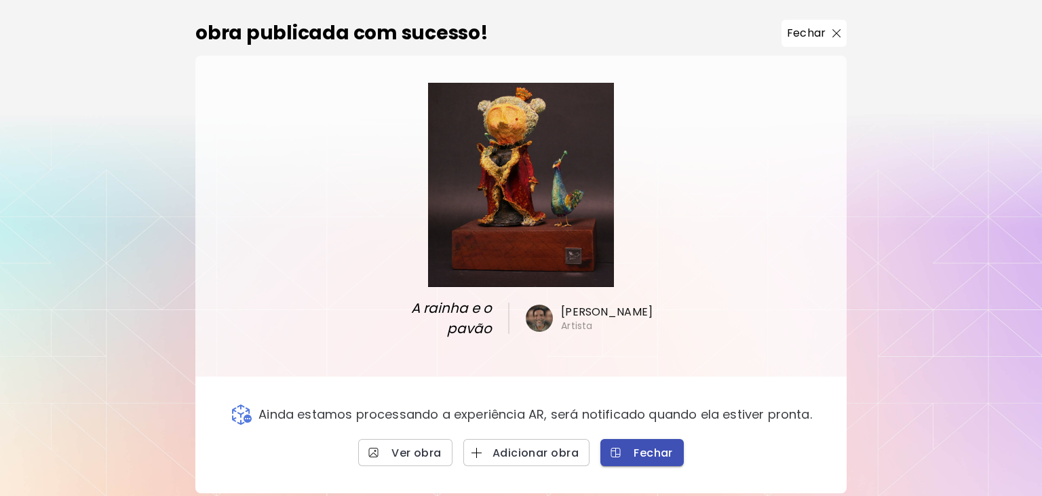
click at [654, 446] on span "Fechar" at bounding box center [642, 453] width 62 height 14
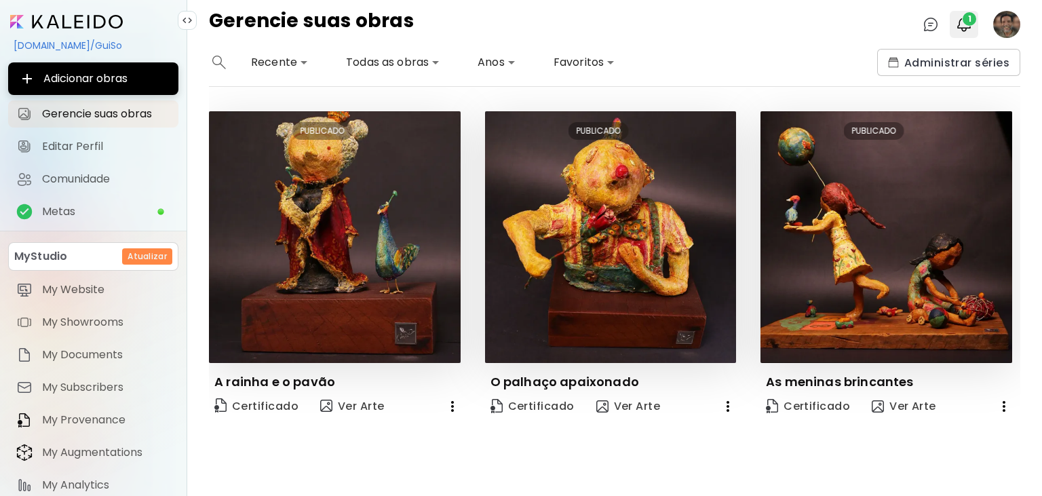
click at [964, 18] on span "1" at bounding box center [970, 19] width 14 height 14
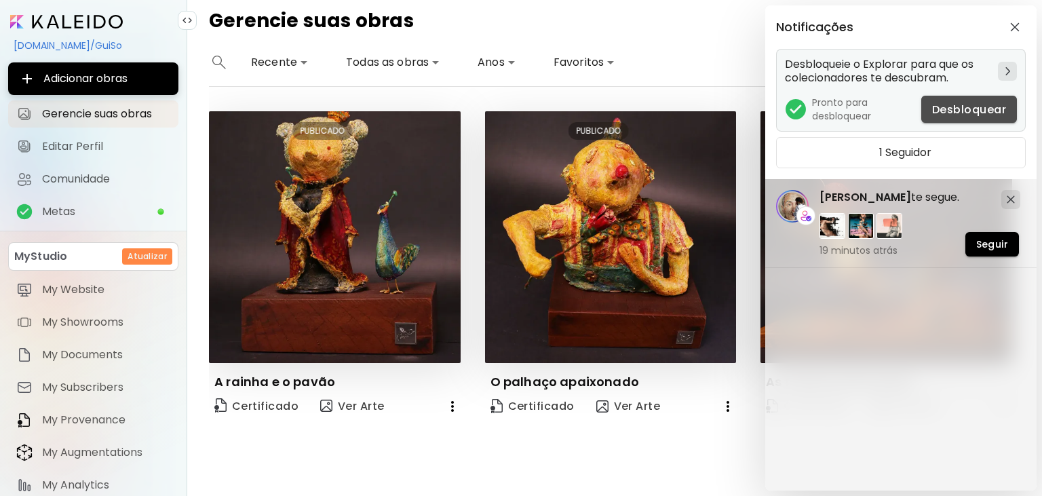
click at [955, 110] on span "Desbloquear" at bounding box center [969, 109] width 74 height 14
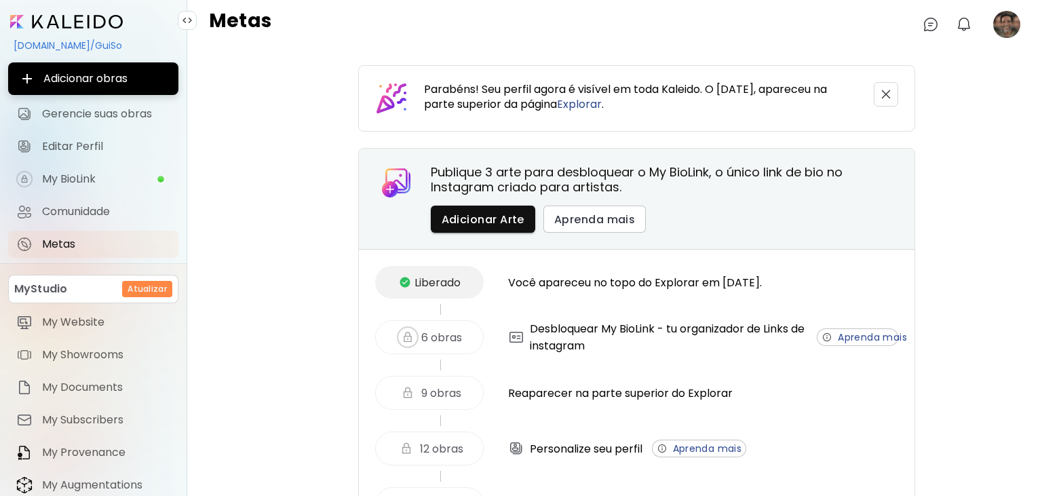
click at [1011, 23] on image at bounding box center [1007, 24] width 27 height 27
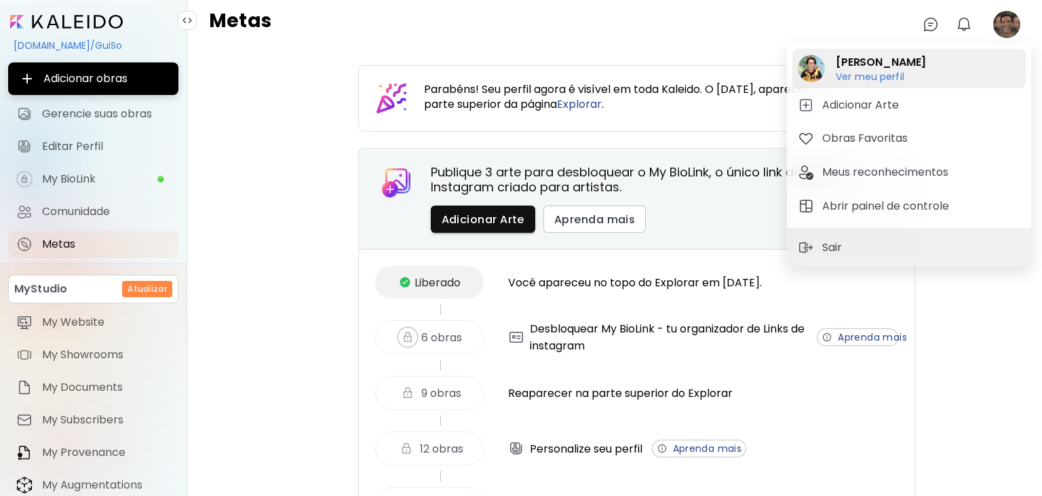
click at [877, 77] on h6 "Ver meu perfil" at bounding box center [881, 77] width 90 height 12
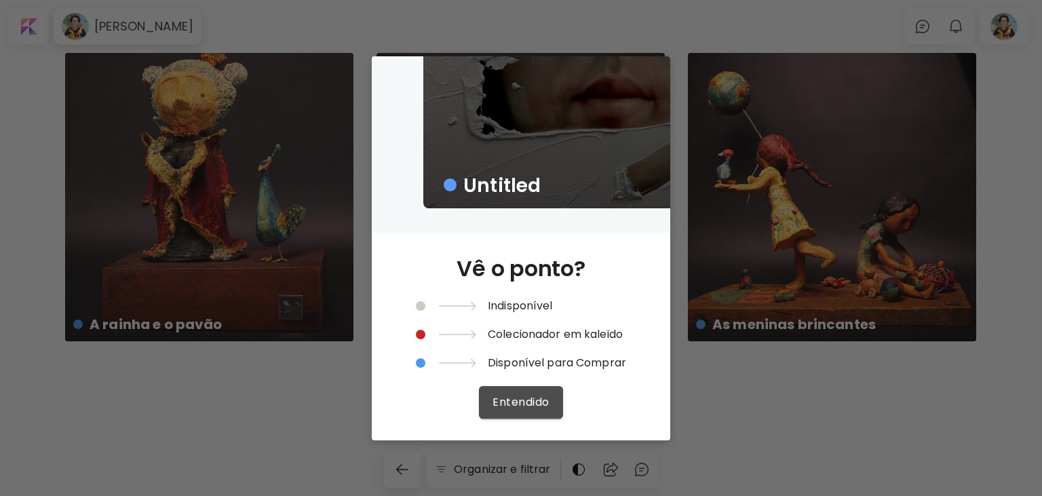
click at [521, 407] on span "Entendido" at bounding box center [521, 402] width 56 height 14
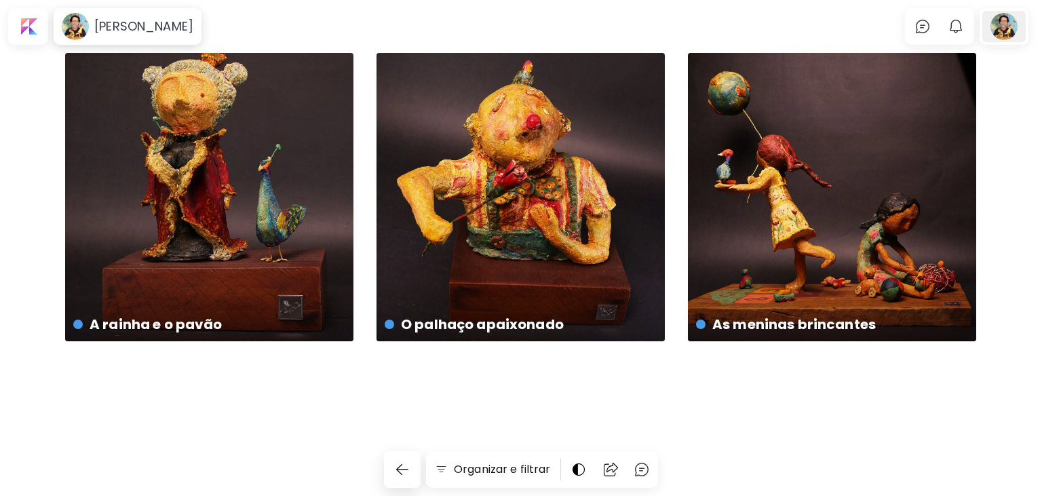
click at [1008, 26] on div at bounding box center [1004, 26] width 43 height 31
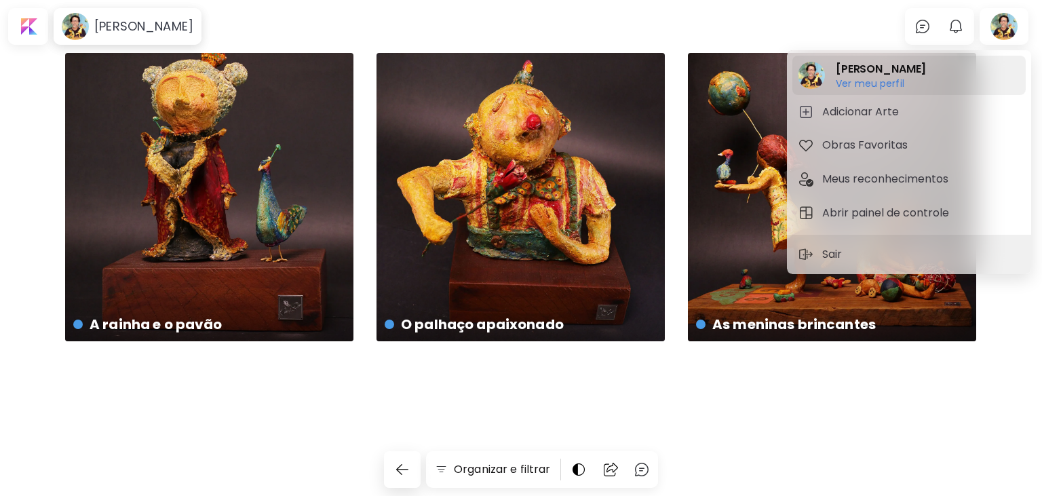
click at [873, 82] on h6 "Ver meu perfil" at bounding box center [881, 83] width 90 height 12
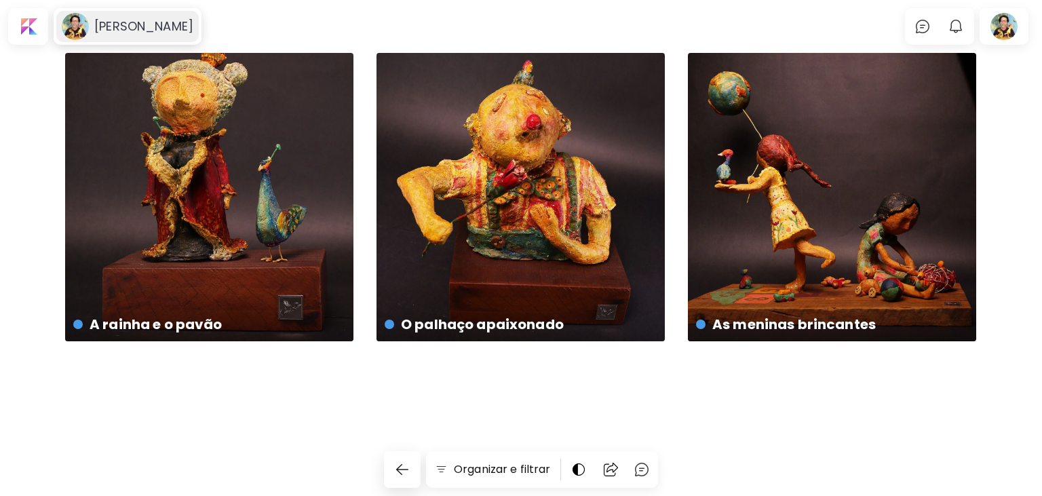
click at [132, 20] on h6 "[PERSON_NAME]" at bounding box center [143, 26] width 99 height 16
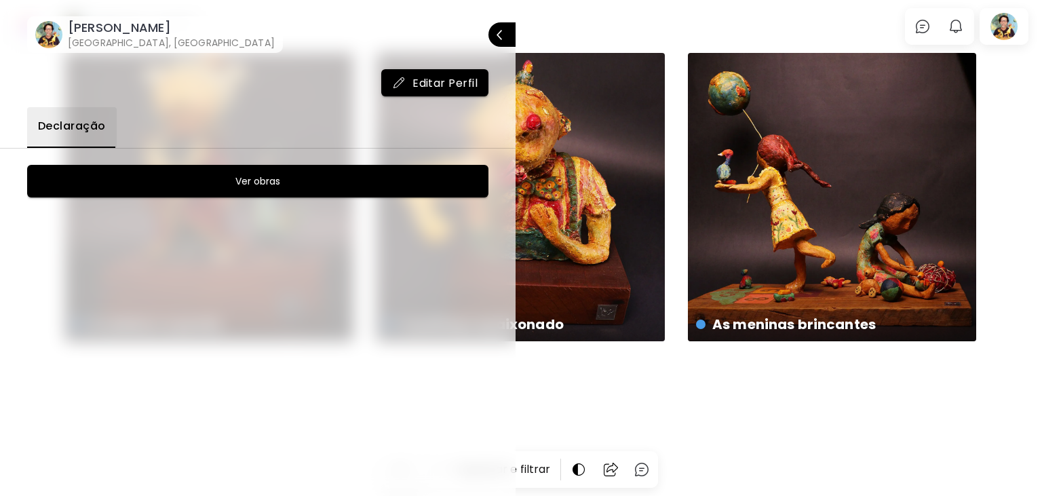
click at [425, 86] on span "Editar Perfil" at bounding box center [435, 83] width 86 height 14
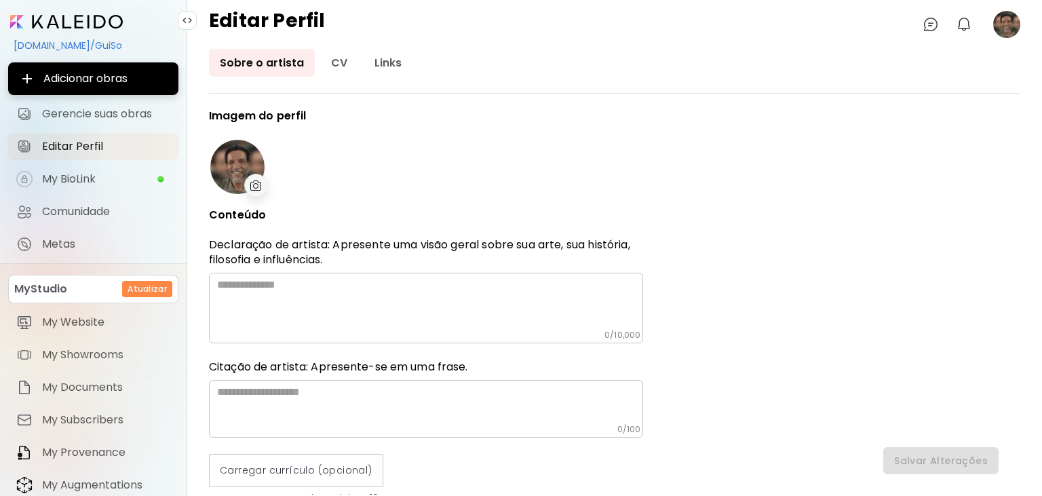
type input "******"
type input "**********"
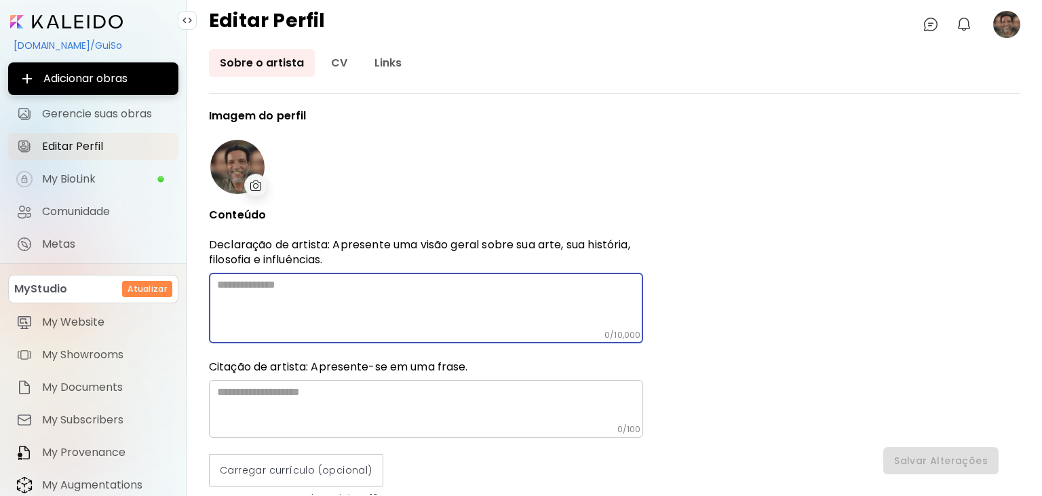
click at [280, 284] on textarea at bounding box center [430, 304] width 426 height 52
paste textarea "**********"
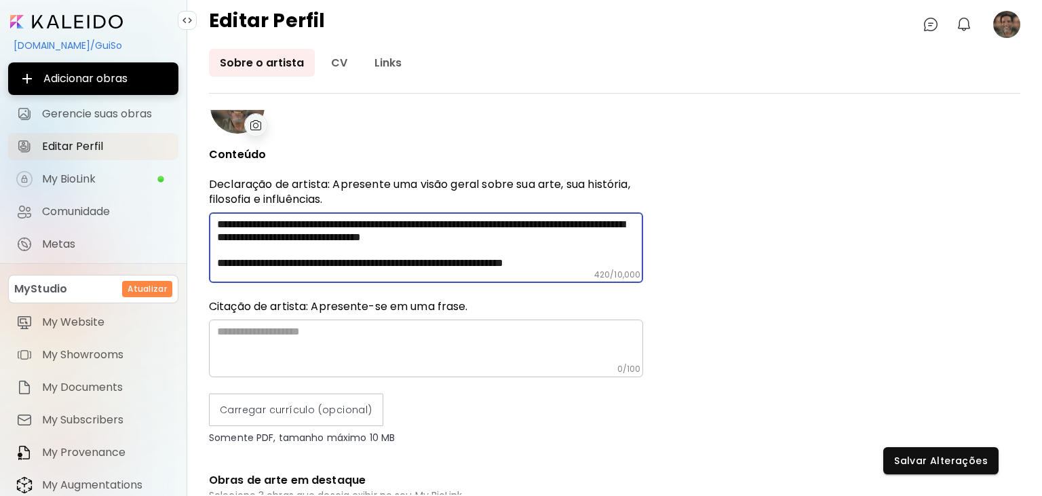
scroll to position [91, 0]
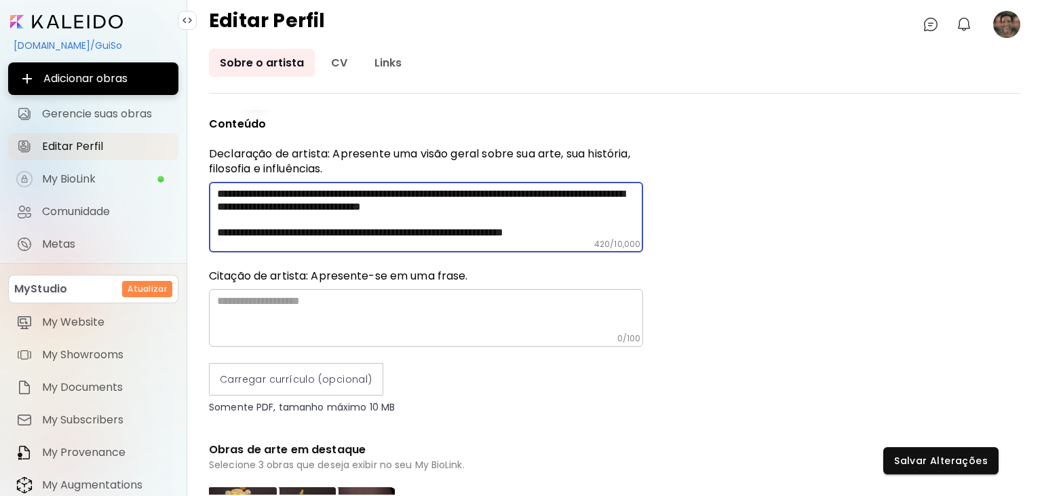
type textarea "**********"
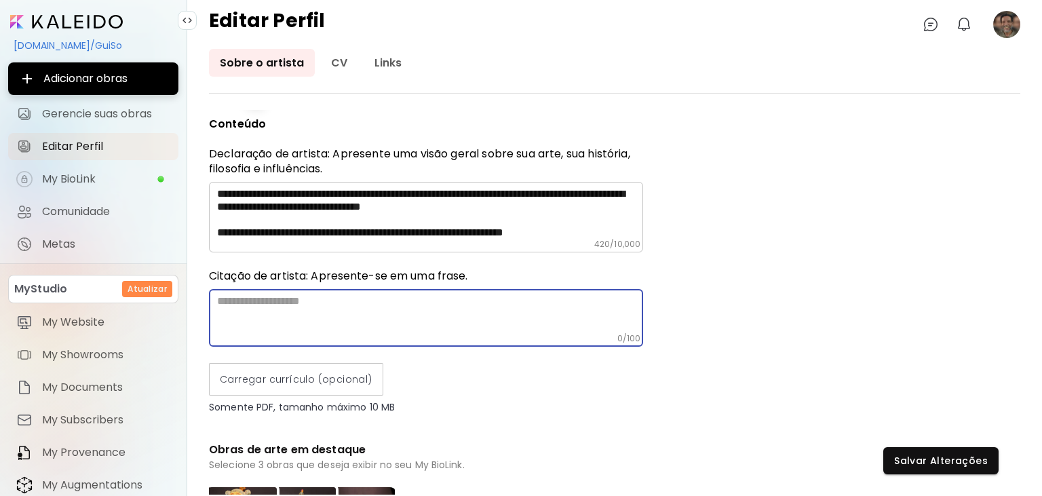
click at [307, 305] on textarea at bounding box center [430, 314] width 426 height 39
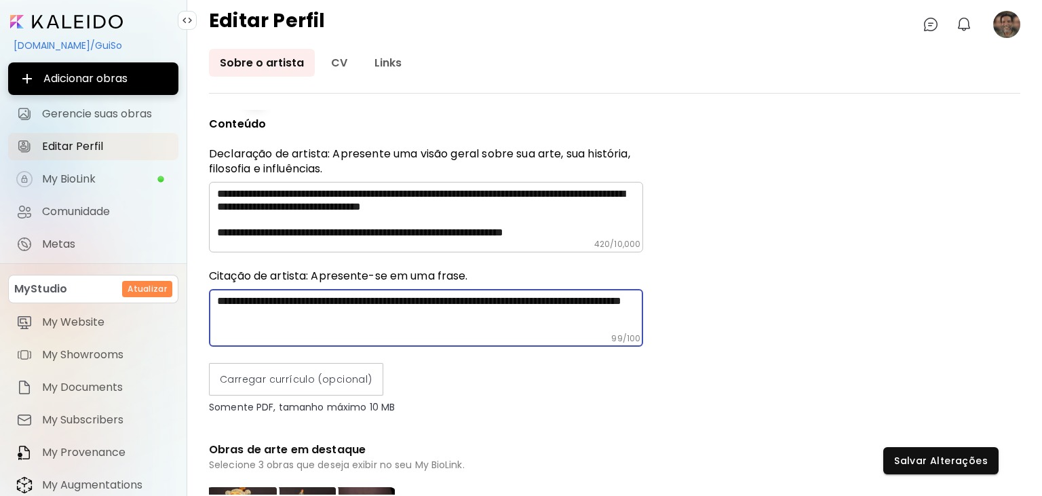
drag, startPoint x: 373, startPoint y: 311, endPoint x: 206, endPoint y: 312, distance: 167.0
click at [217, 312] on textarea "**********" at bounding box center [430, 314] width 426 height 39
drag, startPoint x: 552, startPoint y: 303, endPoint x: 672, endPoint y: 297, distance: 119.6
click at [643, 297] on textarea "**********" at bounding box center [430, 314] width 426 height 39
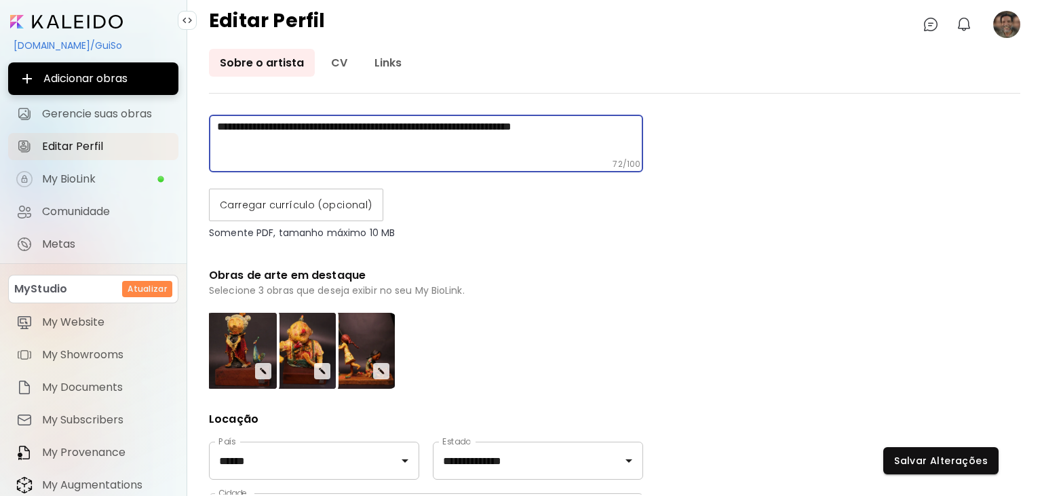
scroll to position [273, 0]
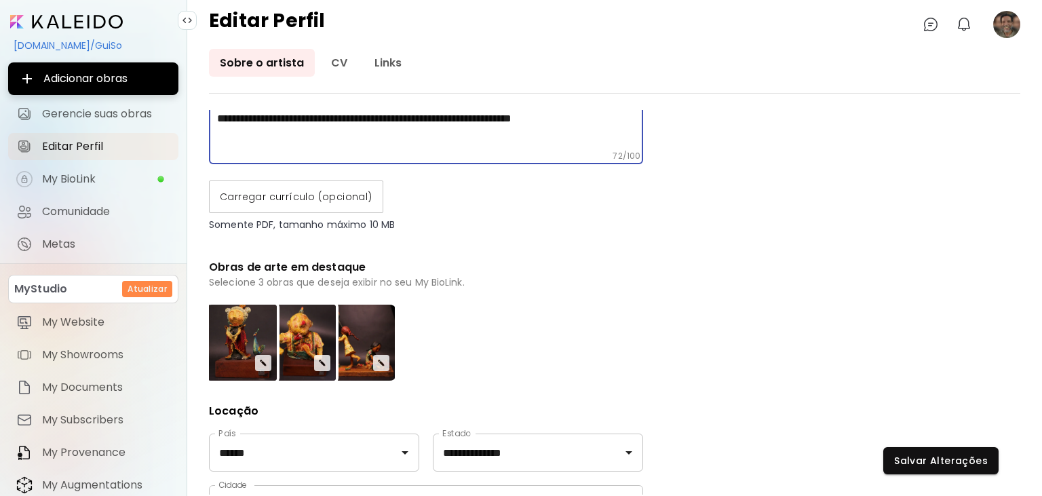
type textarea "**********"
click at [286, 194] on span "Carregar currículo (opcional)" at bounding box center [296, 197] width 153 height 14
click at [0, 0] on input "Carregar currículo (opcional)" at bounding box center [0, 0] width 0 height 0
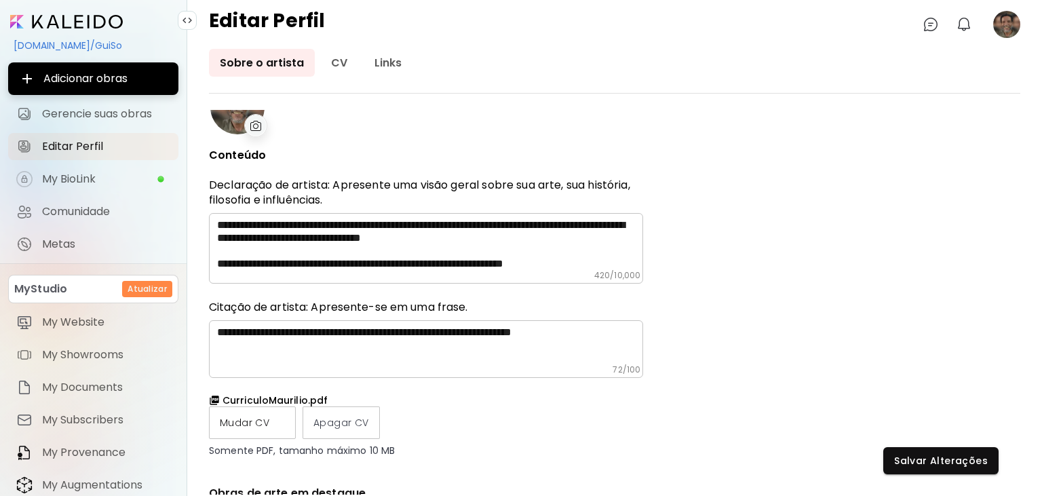
scroll to position [0, 0]
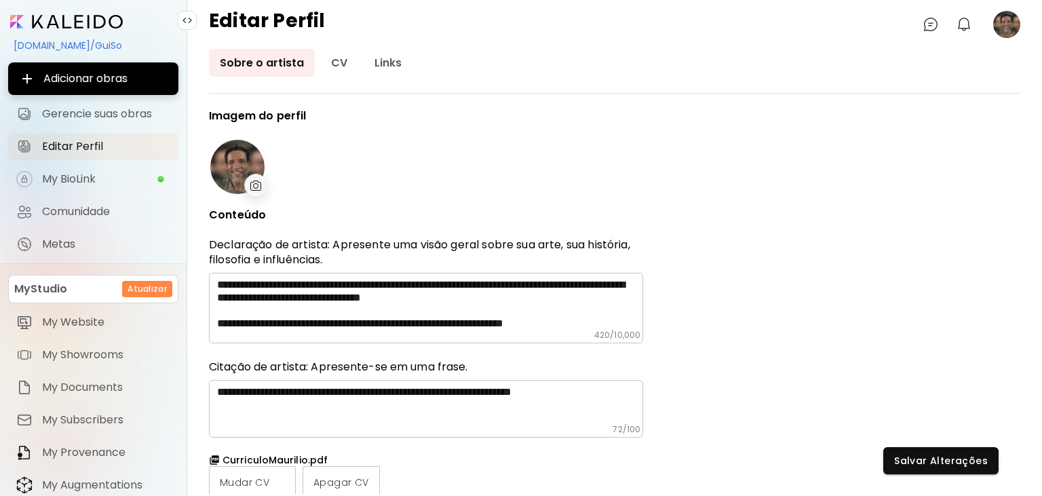
click at [254, 185] on img at bounding box center [256, 186] width 12 height 10
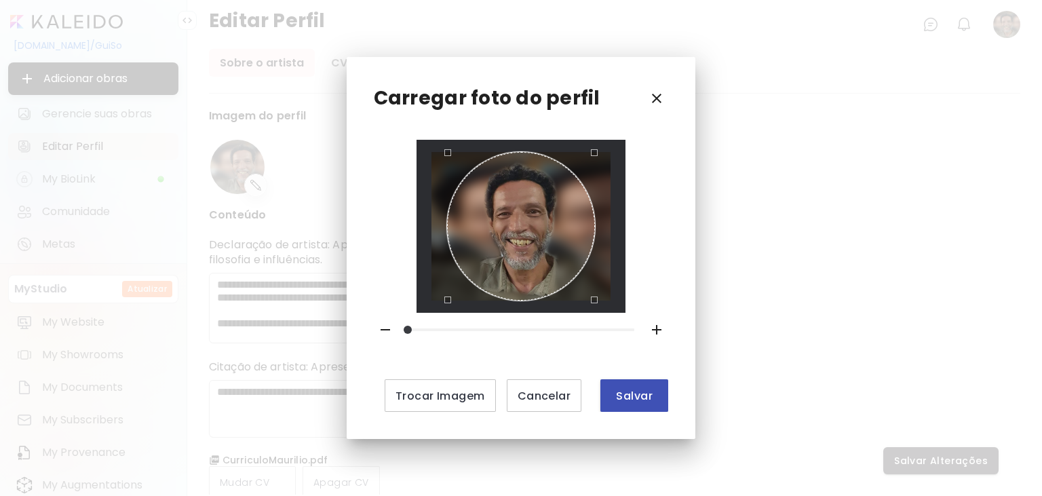
click at [643, 392] on span "Salvar" at bounding box center [634, 396] width 46 height 14
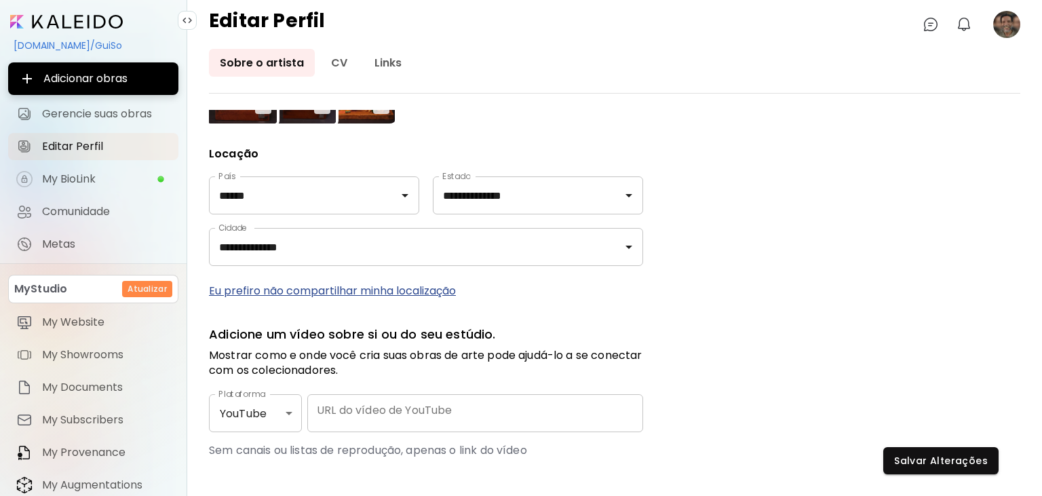
scroll to position [607, 0]
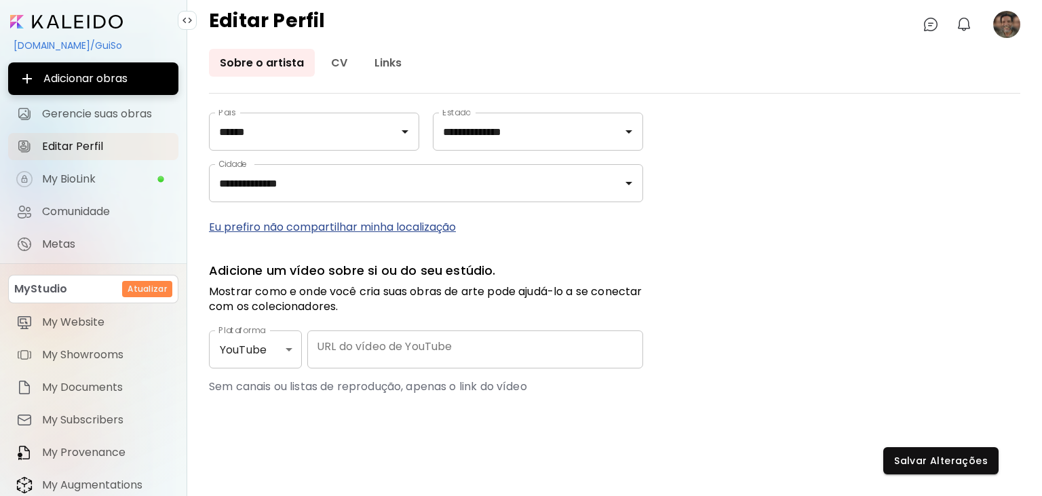
click at [937, 450] on button "Salvar Alterações" at bounding box center [941, 460] width 115 height 27
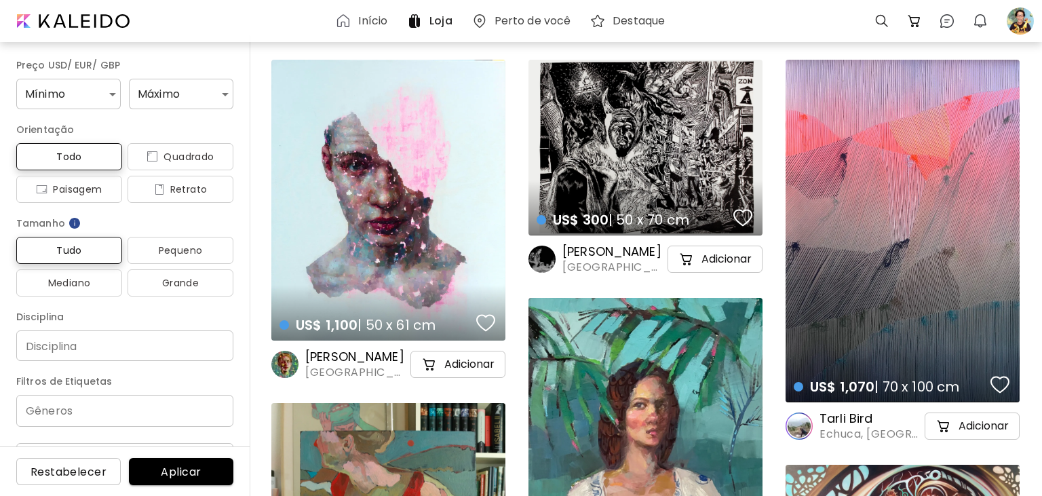
click at [485, 20] on img at bounding box center [480, 21] width 16 height 16
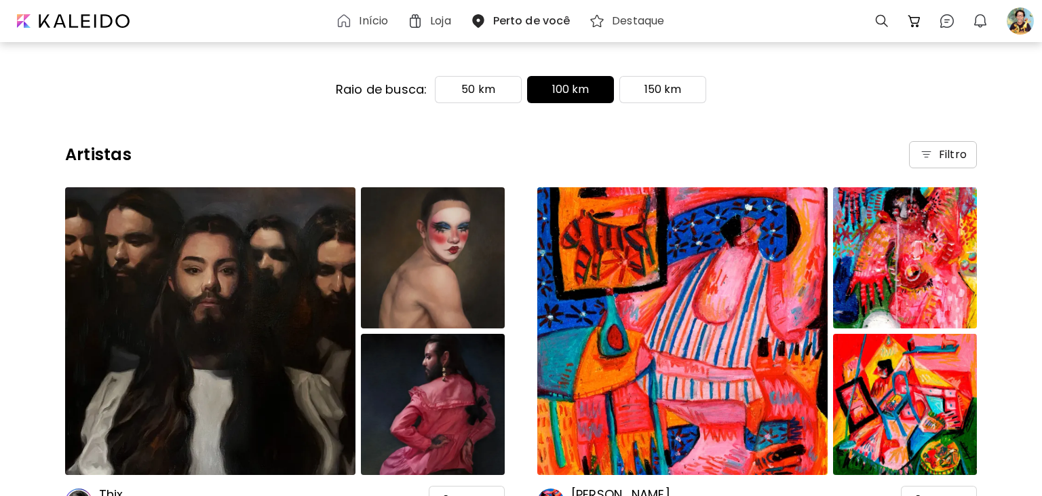
click at [365, 22] on h6 "Início" at bounding box center [373, 21] width 29 height 11
